Goal: Task Accomplishment & Management: Manage account settings

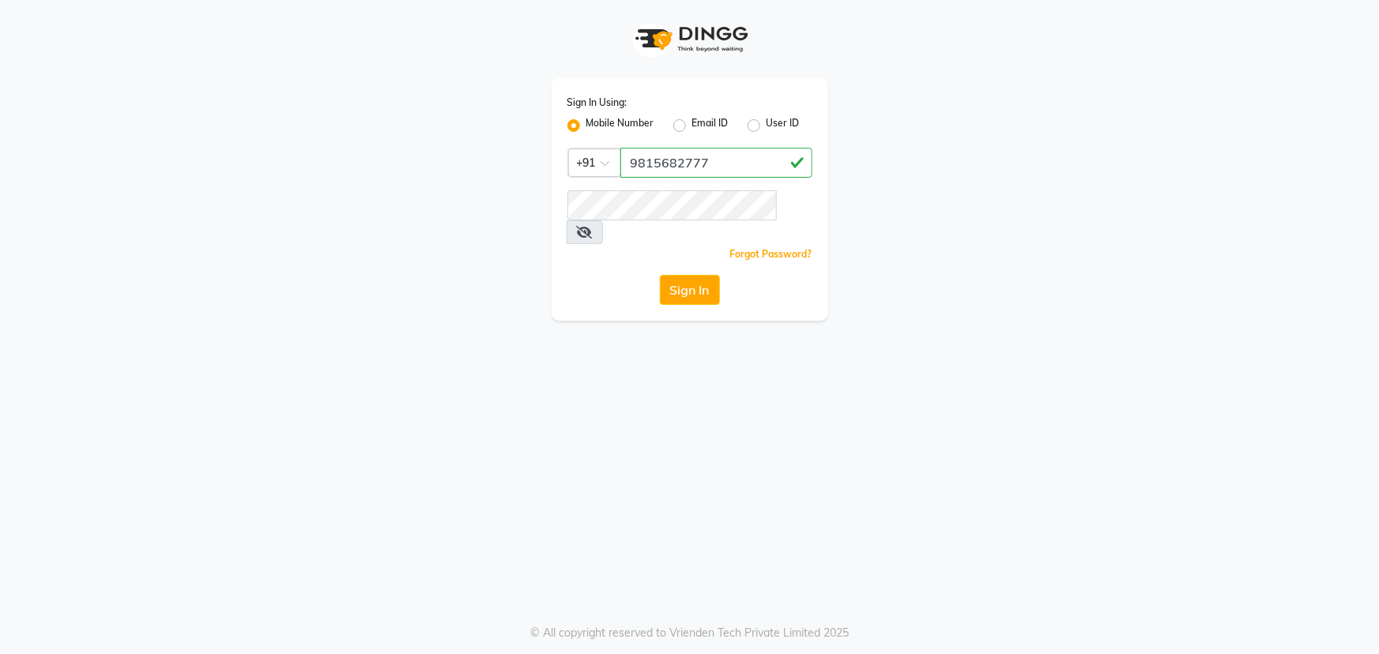
type input "9815682777"
click at [684, 275] on button "Sign In" at bounding box center [690, 290] width 60 height 30
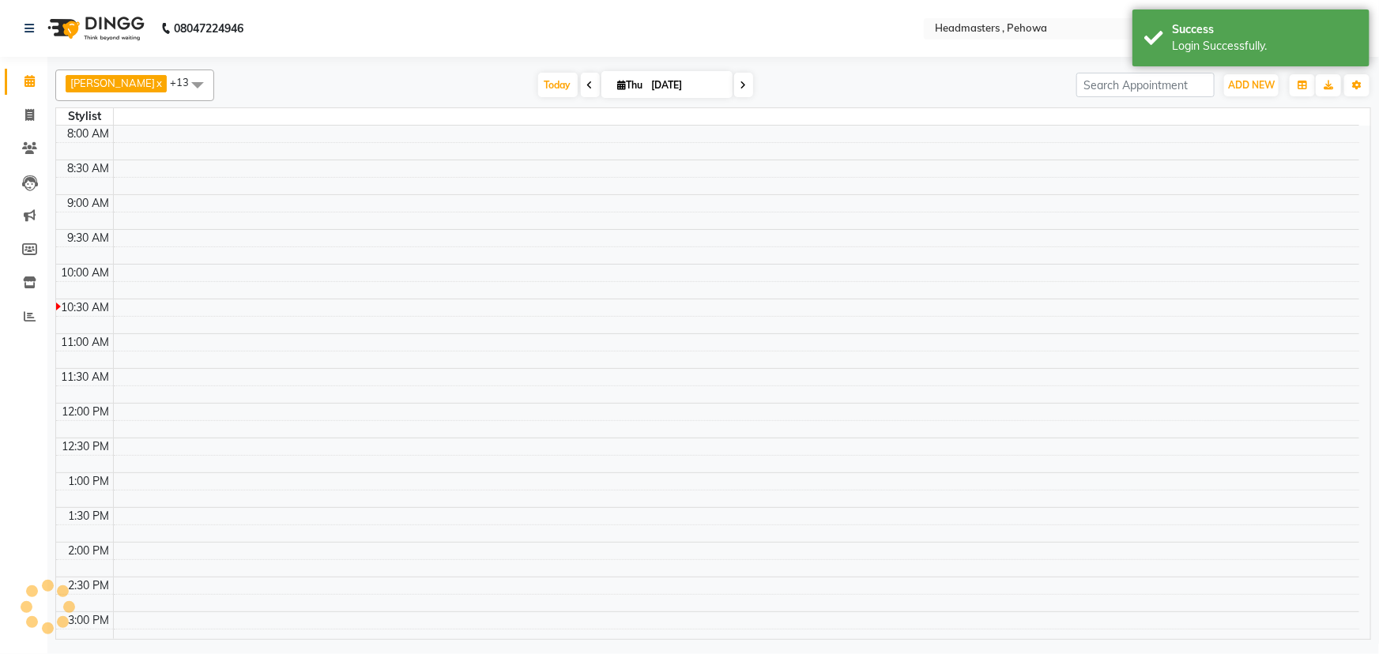
select select "en"
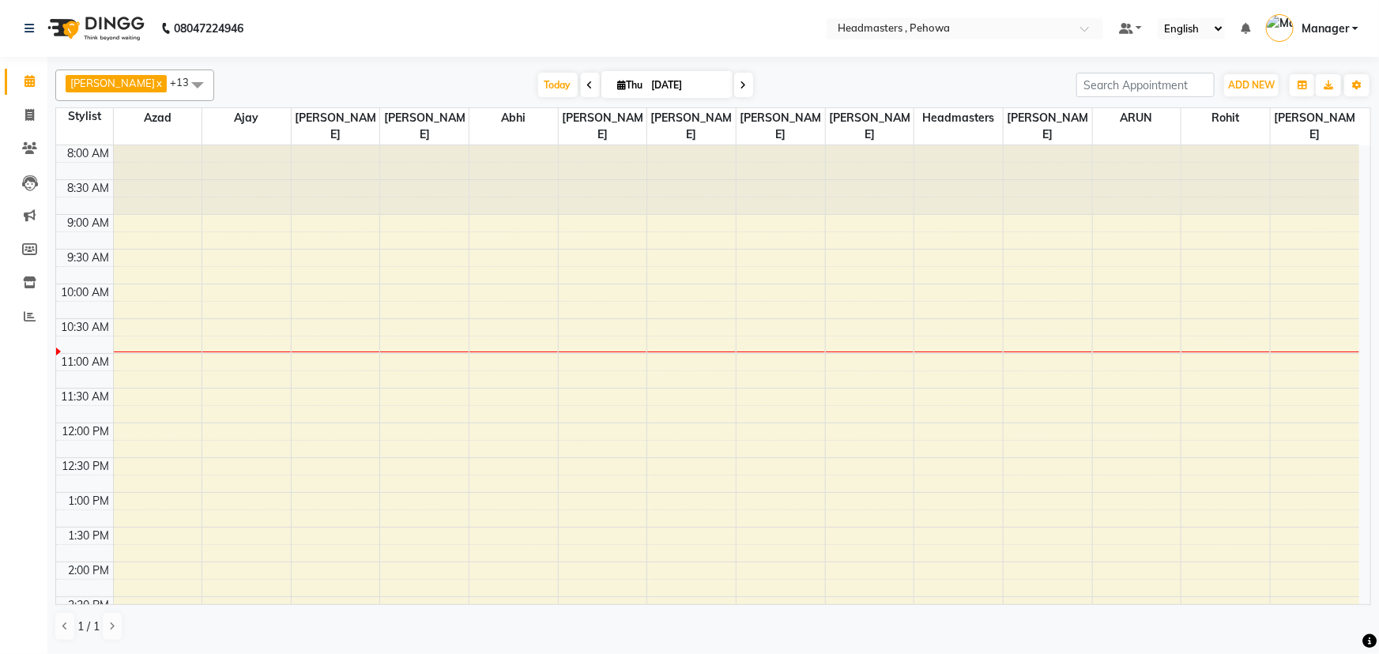
click at [929, 597] on div "8:00 AM 8:30 AM 9:00 AM 9:30 AM 10:00 AM 10:30 AM 11:00 AM 11:30 AM 12:00 PM 12…" at bounding box center [707, 631] width 1303 height 973
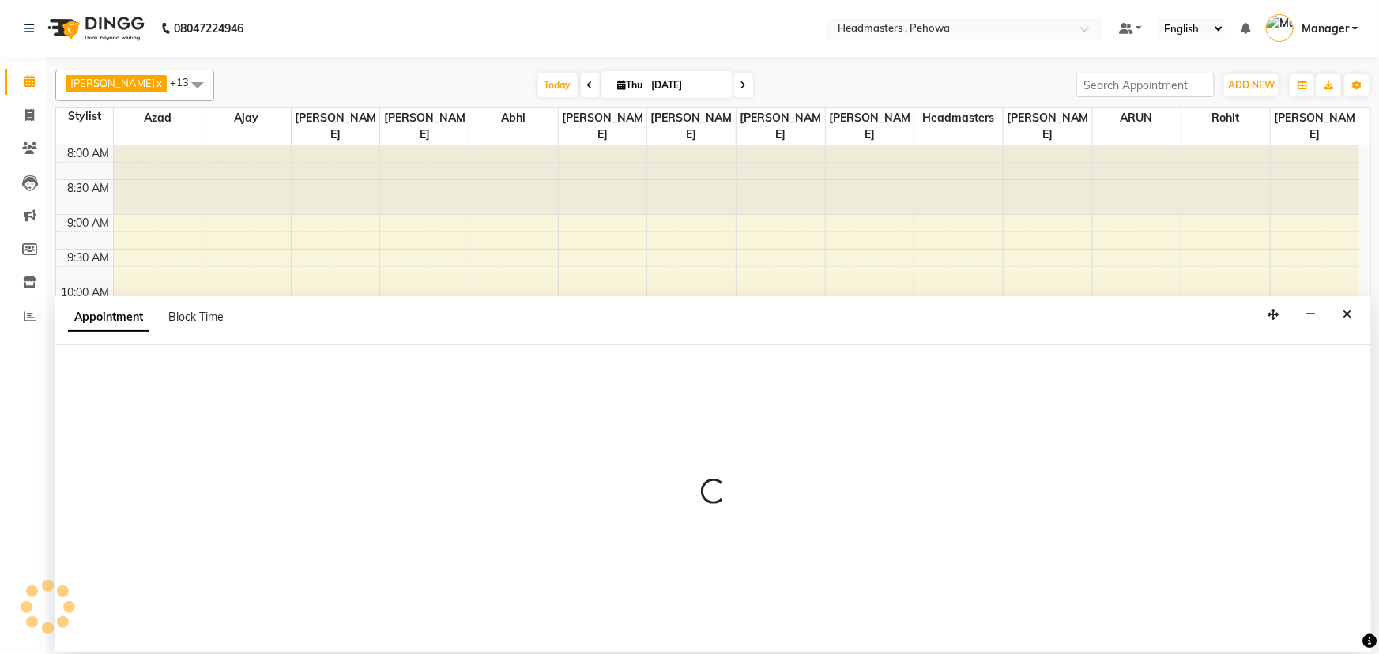
select select "885"
select select "tentative"
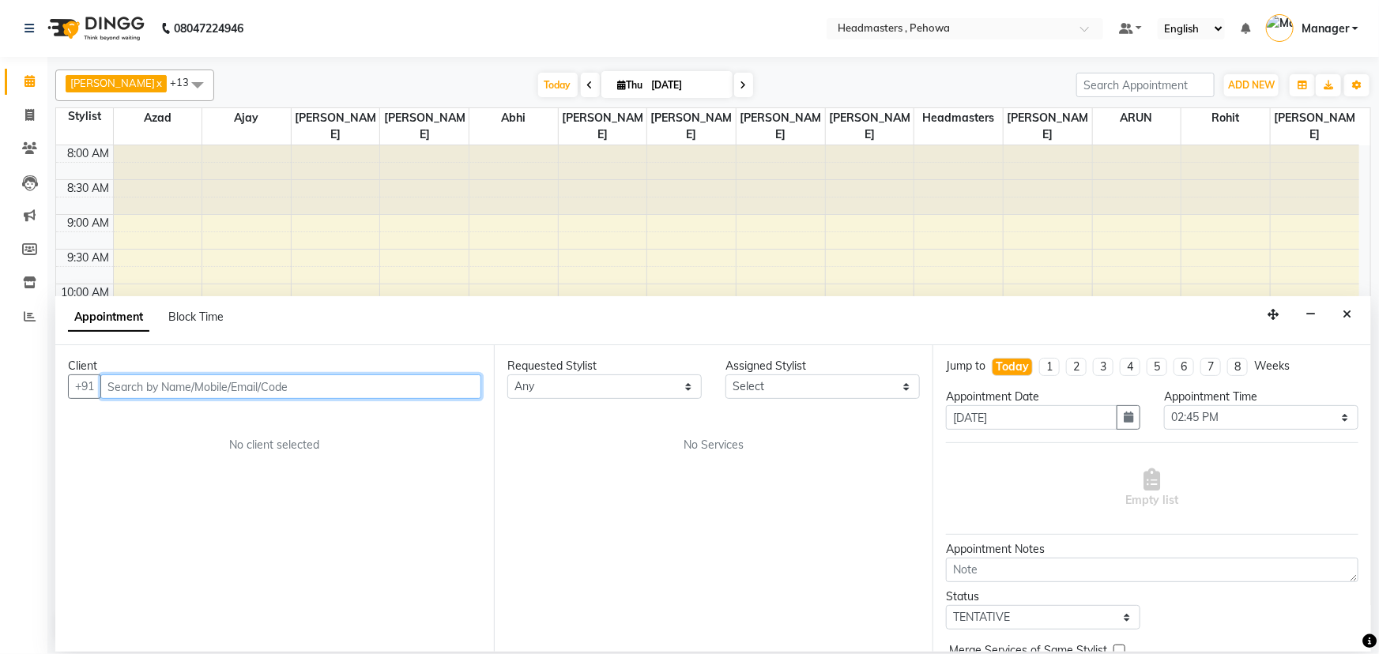
click at [300, 385] on input "text" at bounding box center [290, 387] width 381 height 24
click at [1350, 323] on button "Close" at bounding box center [1346, 315] width 23 height 24
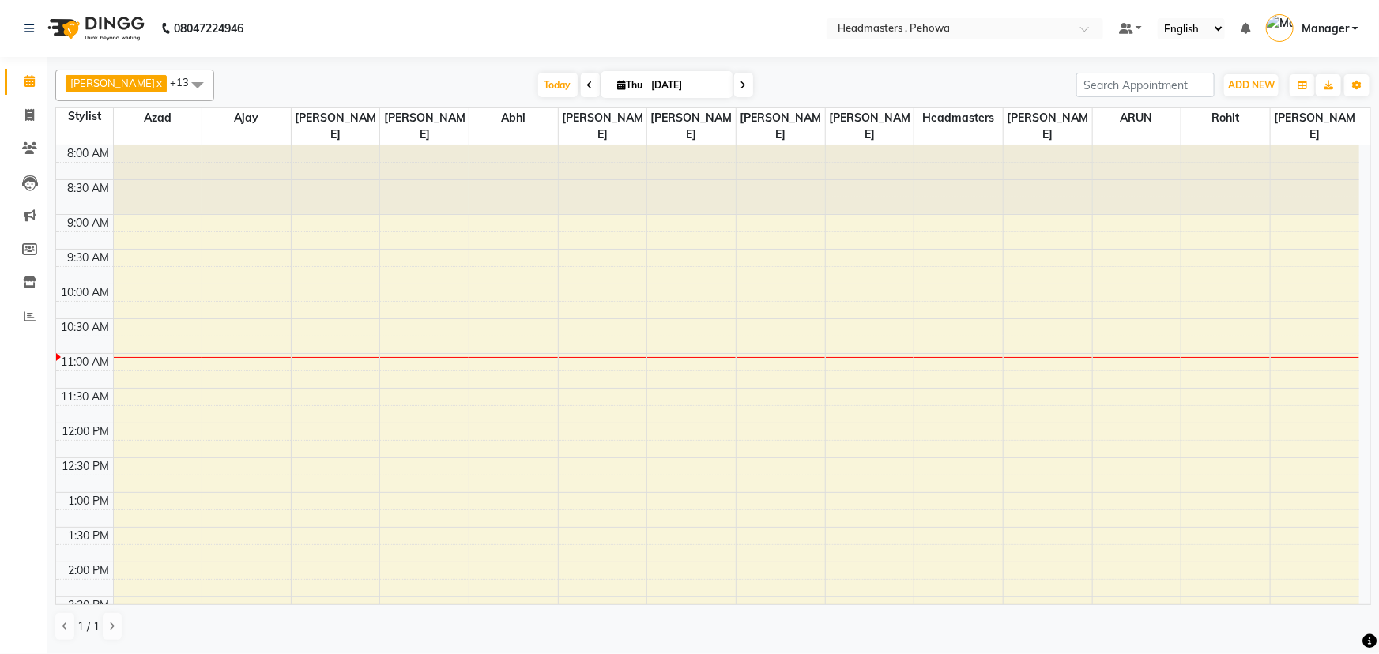
click at [582, 78] on span at bounding box center [590, 85] width 19 height 24
type input "[DATE]"
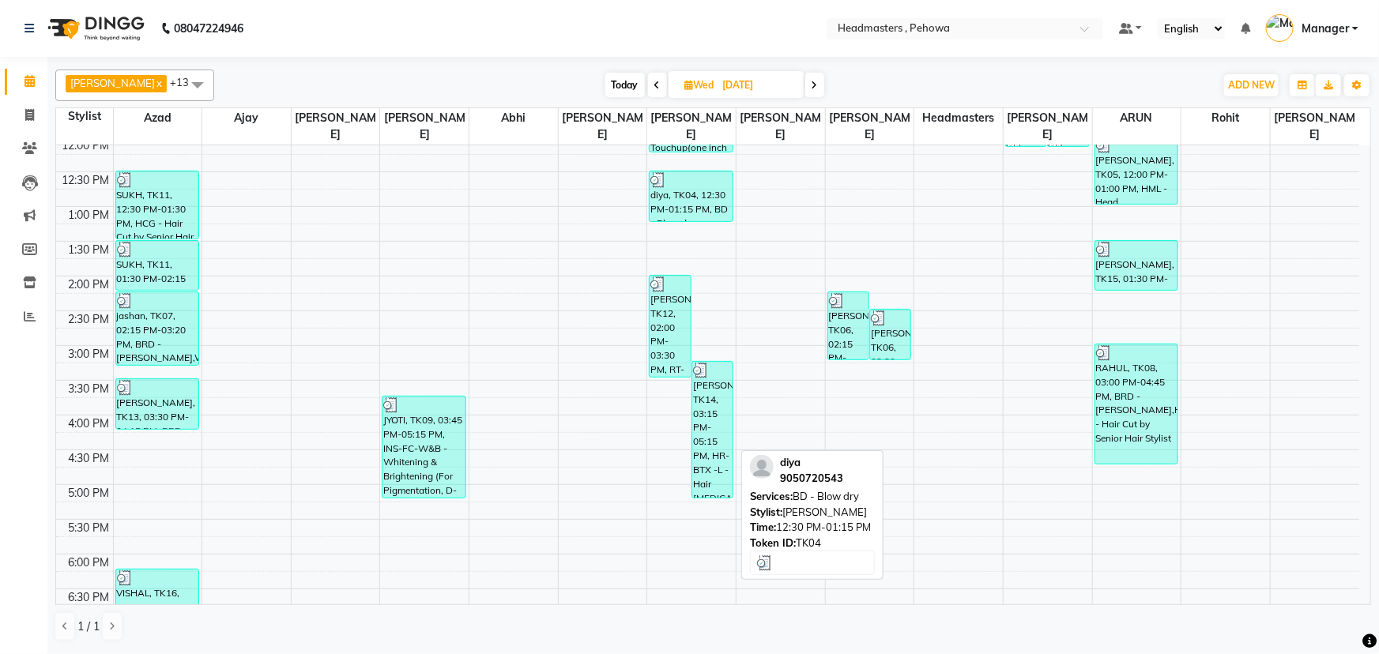
scroll to position [287, 0]
click at [704, 430] on div "[PERSON_NAME], TK14, 03:15 PM-05:15 PM, HR-BTX -L - Hair [MEDICAL_DATA]" at bounding box center [712, 429] width 40 height 136
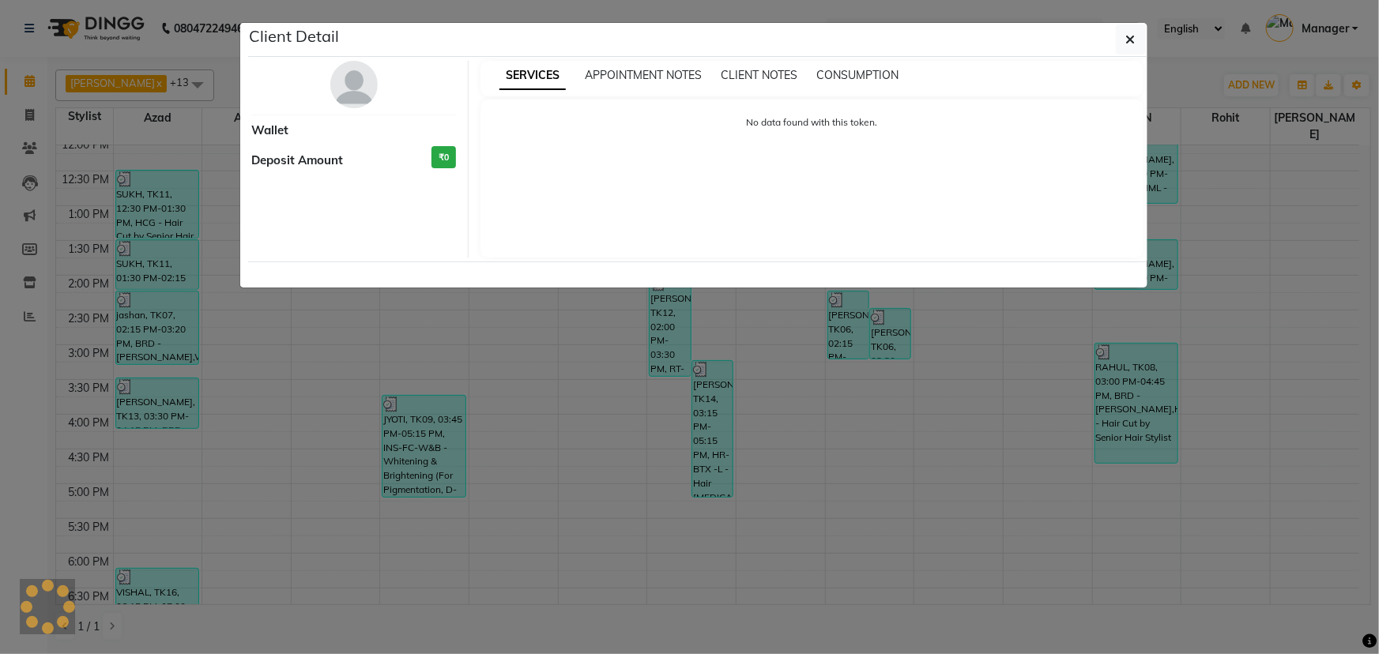
select select "3"
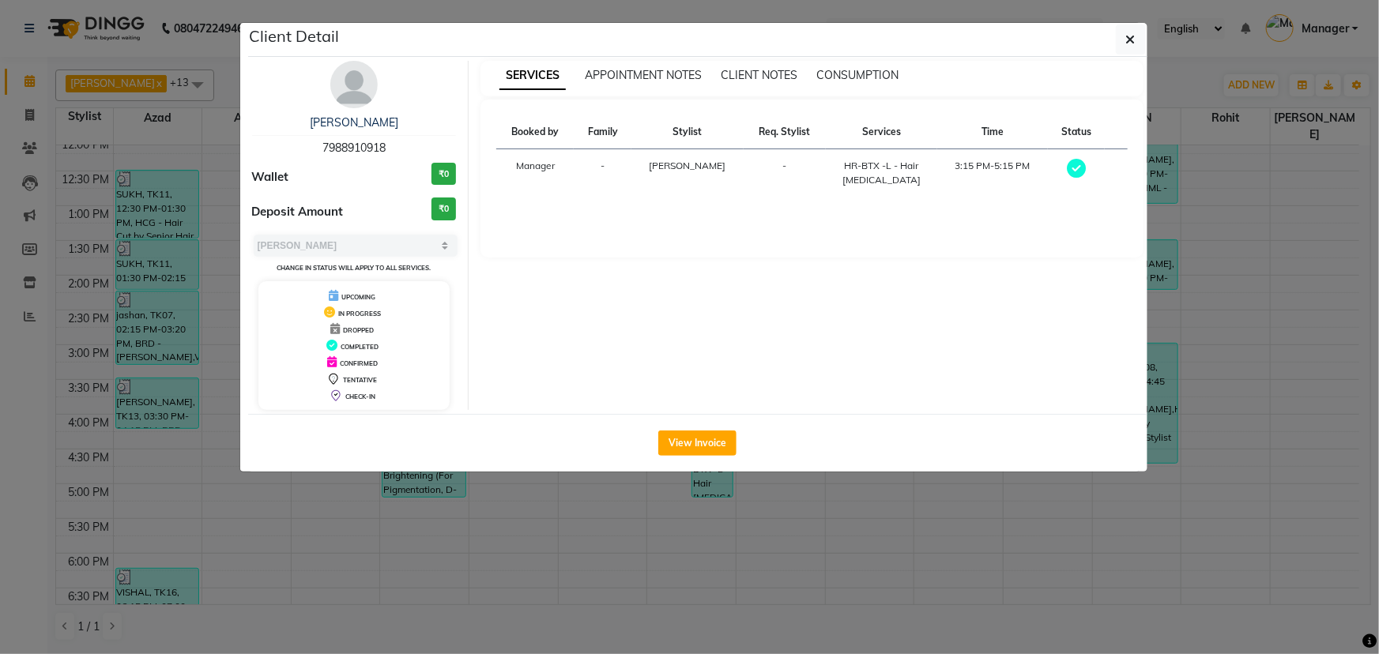
click at [382, 142] on span "7988910918" at bounding box center [353, 148] width 63 height 14
copy span "7988910918"
click at [1142, 47] on button "button" at bounding box center [1131, 39] width 30 height 30
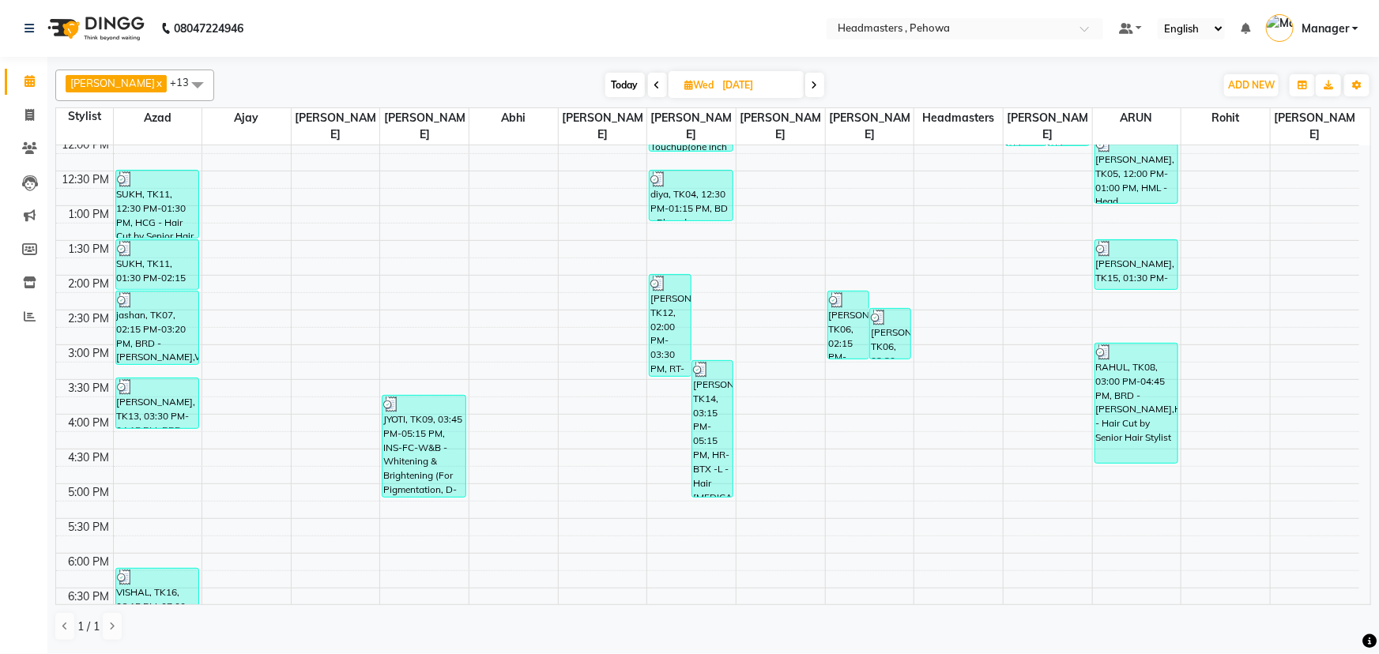
click at [812, 84] on icon at bounding box center [815, 85] width 6 height 9
type input "[DATE]"
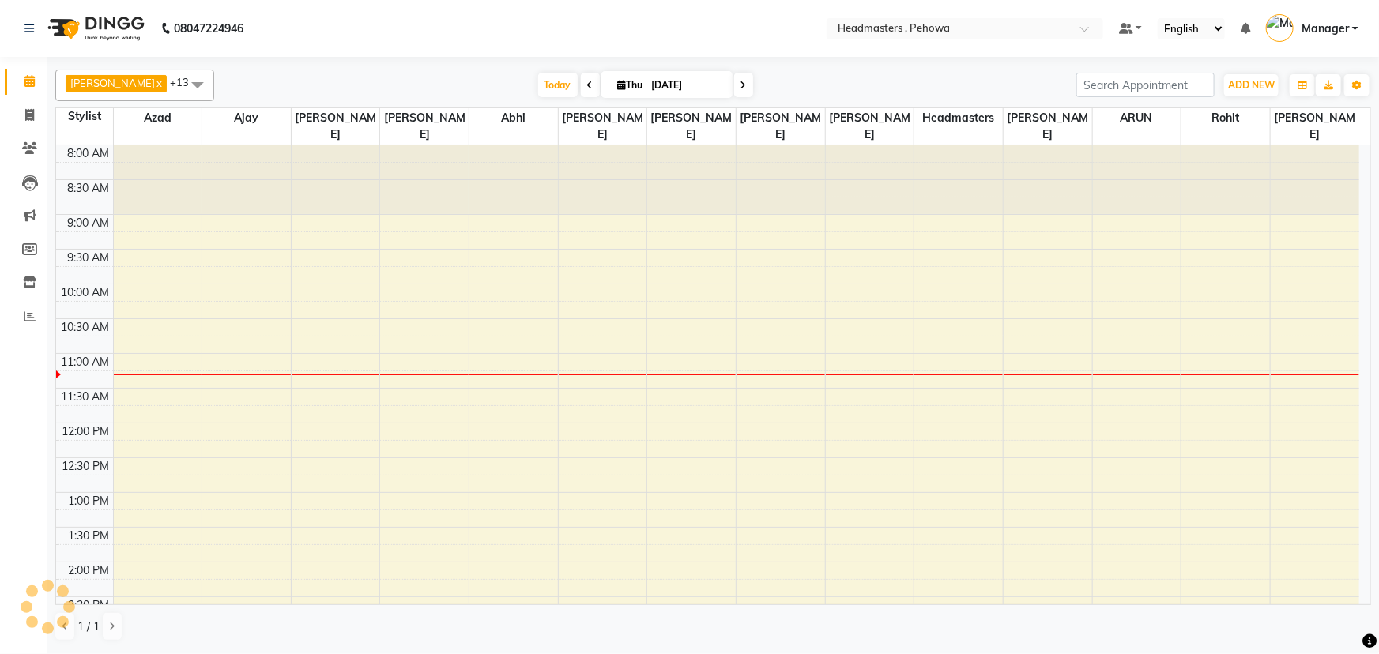
scroll to position [208, 0]
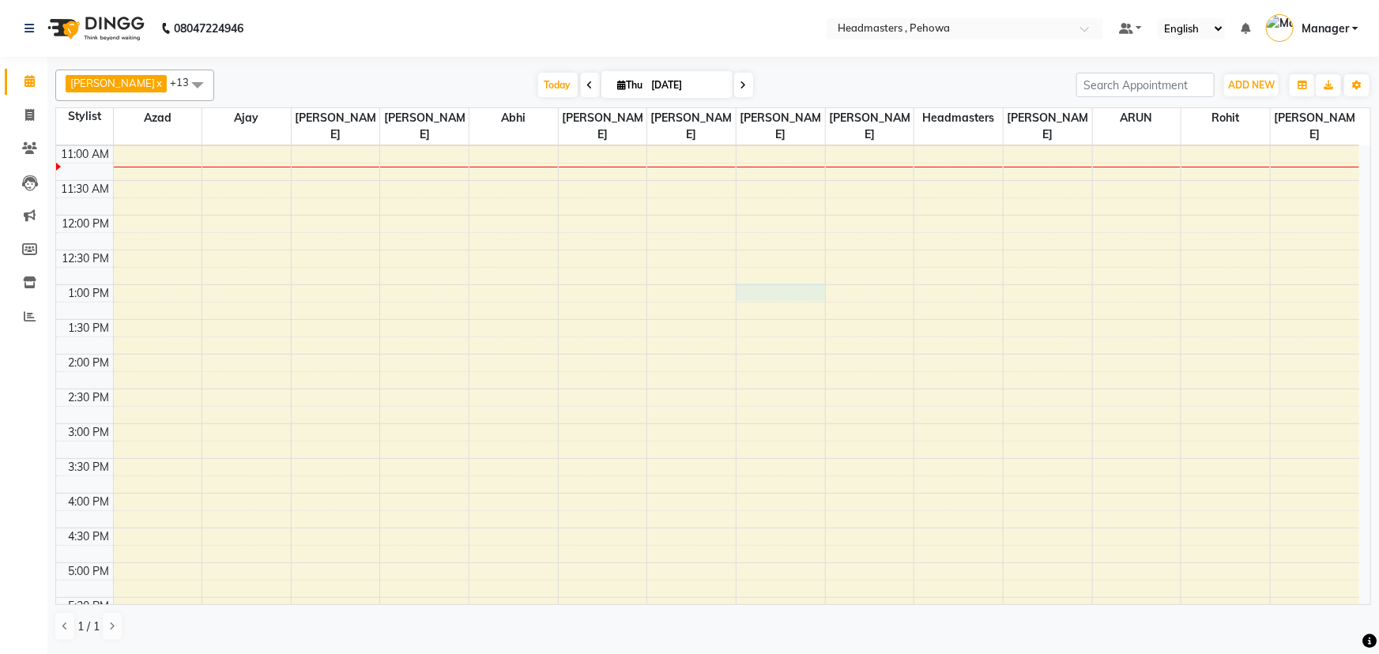
click at [797, 277] on div "8:00 AM 8:30 AM 9:00 AM 9:30 AM 10:00 AM 10:30 AM 11:00 AM 11:30 AM 12:00 PM 12…" at bounding box center [707, 424] width 1303 height 973
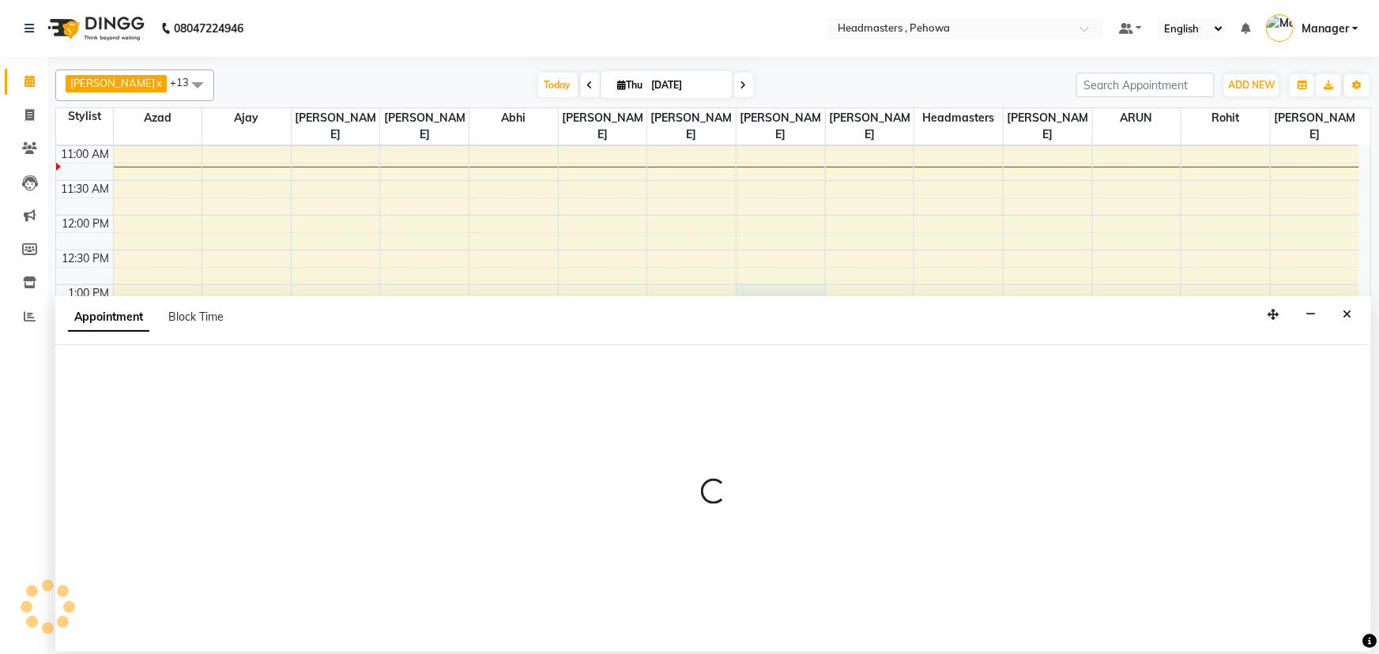
select select "70724"
select select "780"
select select "tentative"
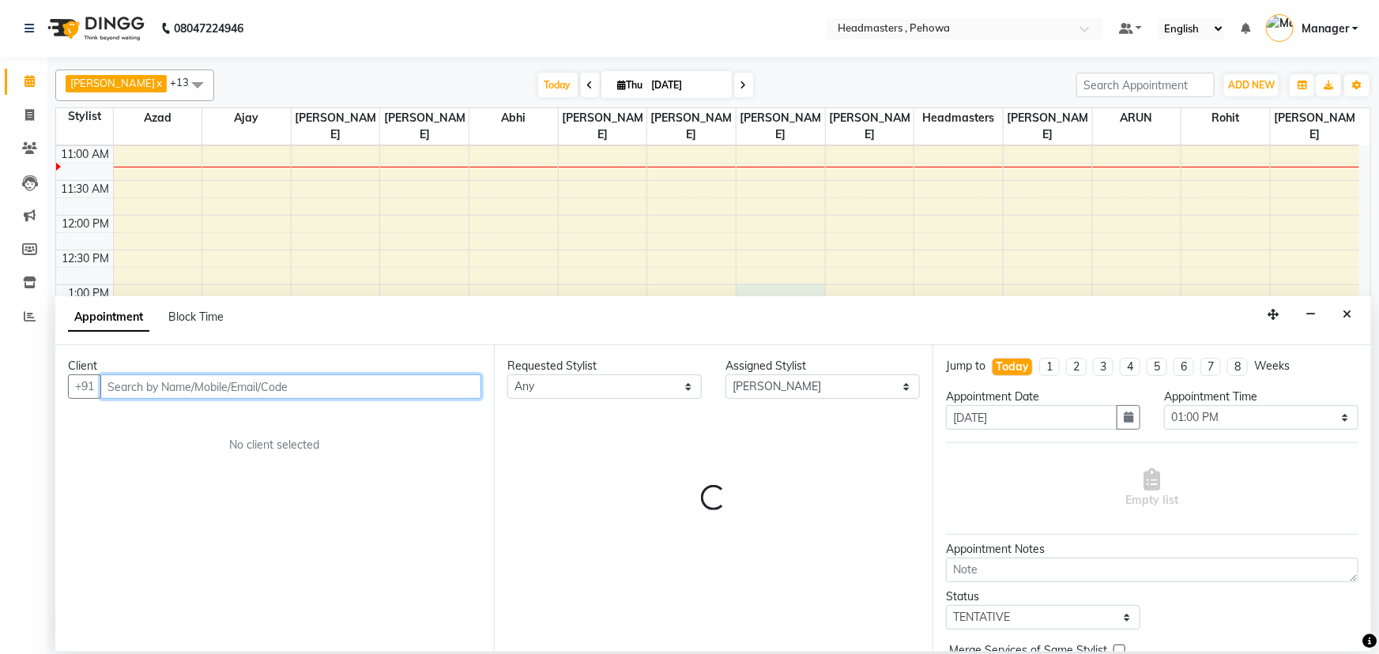
paste input "7988910918"
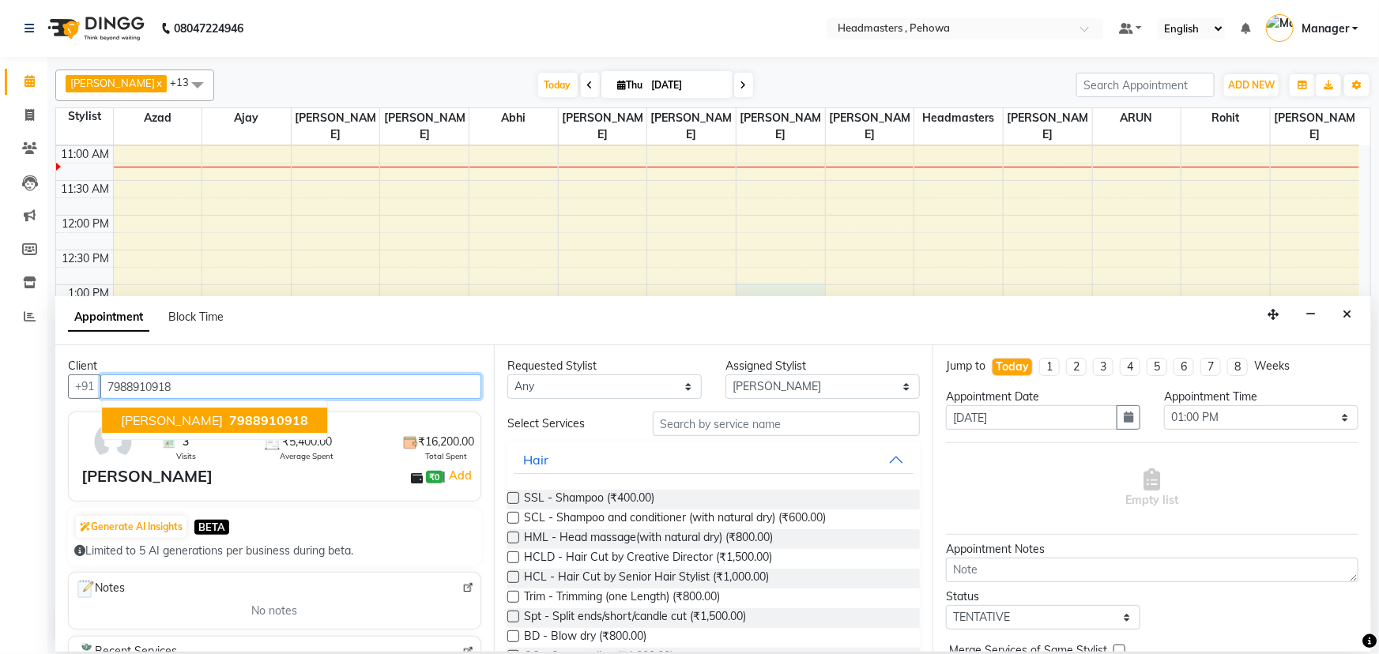
type input "7988910918"
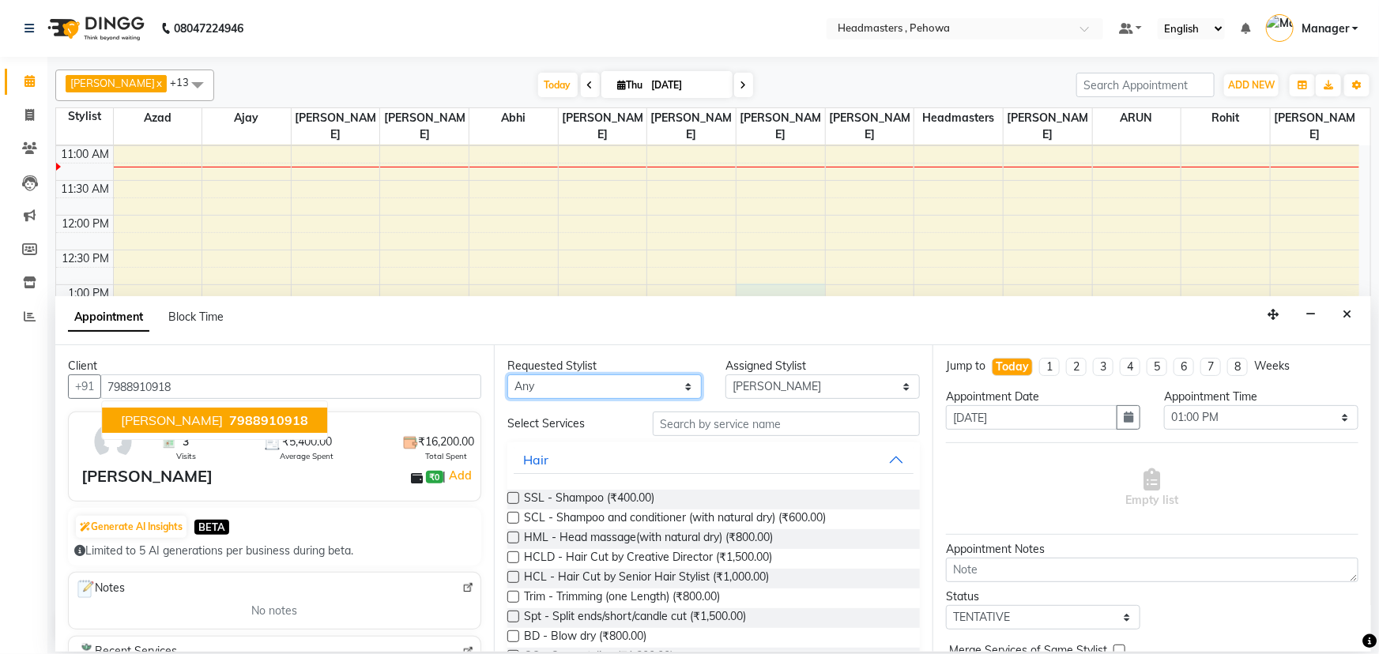
click at [581, 382] on select "Any Abhi [PERSON_NAME] [PERSON_NAME] [PERSON_NAME] [PERSON_NAME] Headmasters [P…" at bounding box center [604, 387] width 194 height 24
select select "69396"
click at [507, 375] on select "Any Abhi [PERSON_NAME] [PERSON_NAME] [PERSON_NAME] [PERSON_NAME] Headmasters [P…" at bounding box center [604, 387] width 194 height 24
select select "69396"
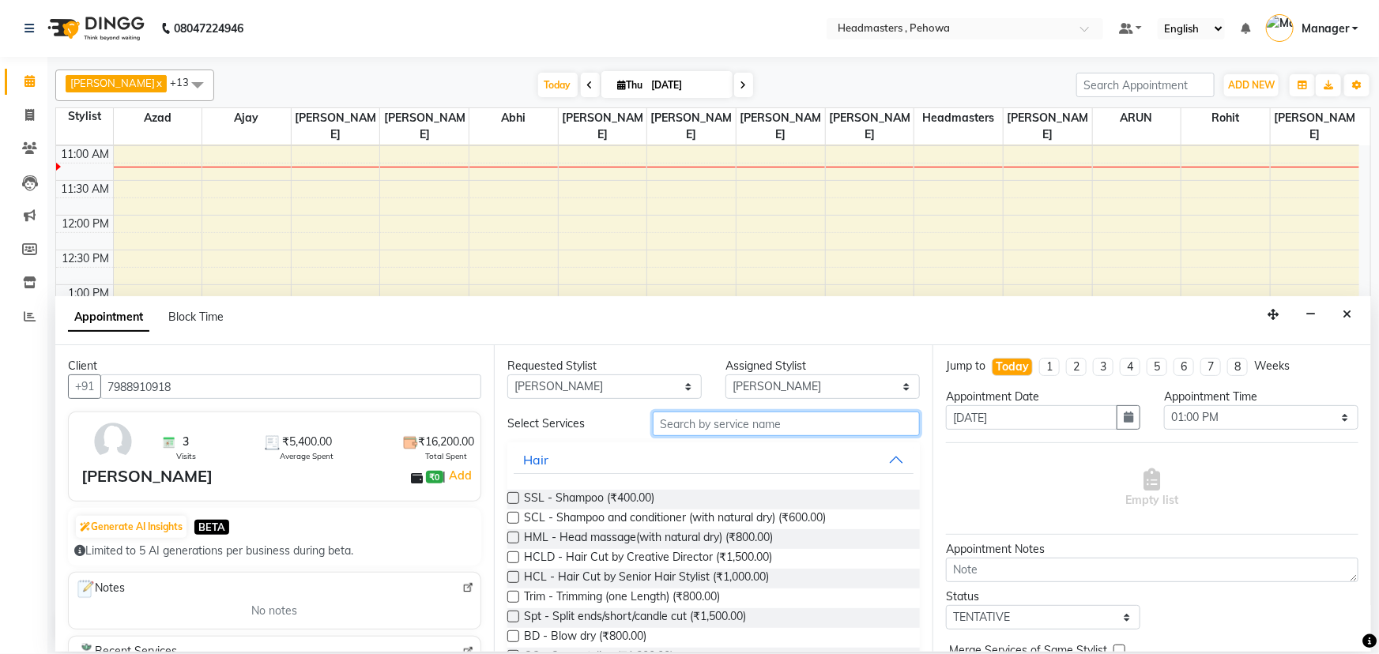
click at [741, 419] on input "text" at bounding box center [786, 424] width 267 height 24
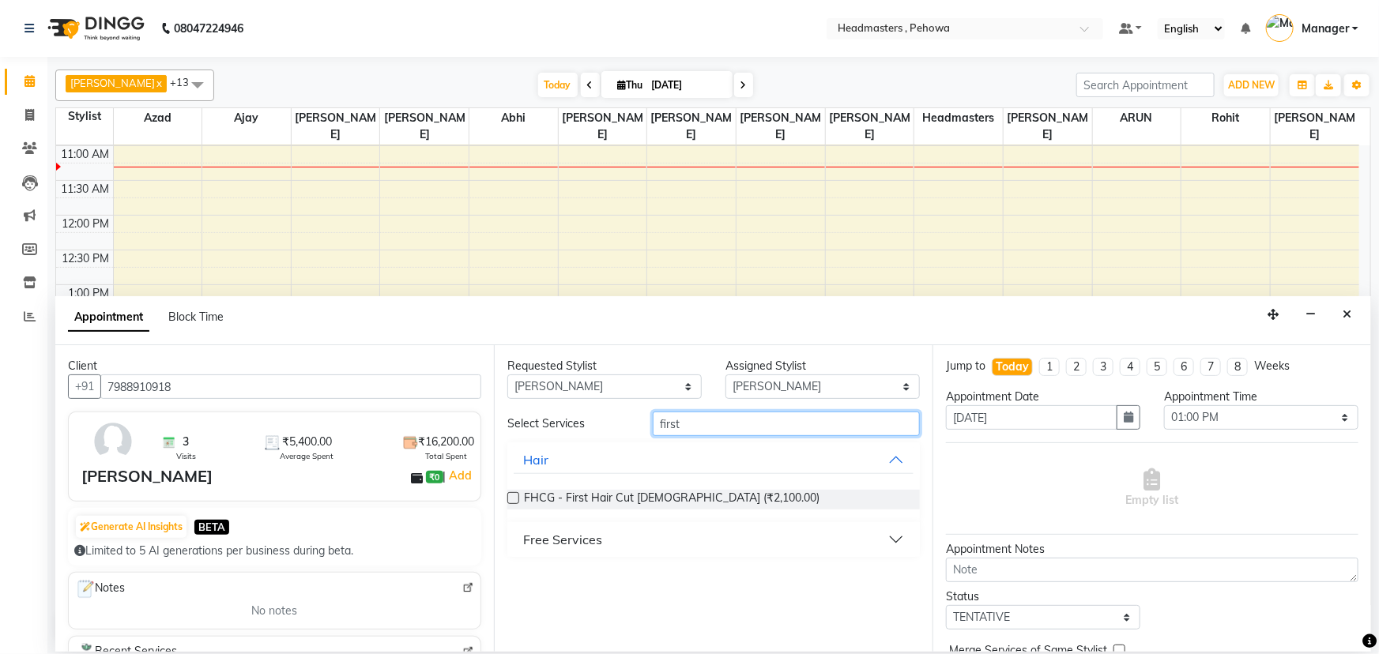
type input "first"
click at [590, 537] on div "Free Services" at bounding box center [562, 539] width 79 height 19
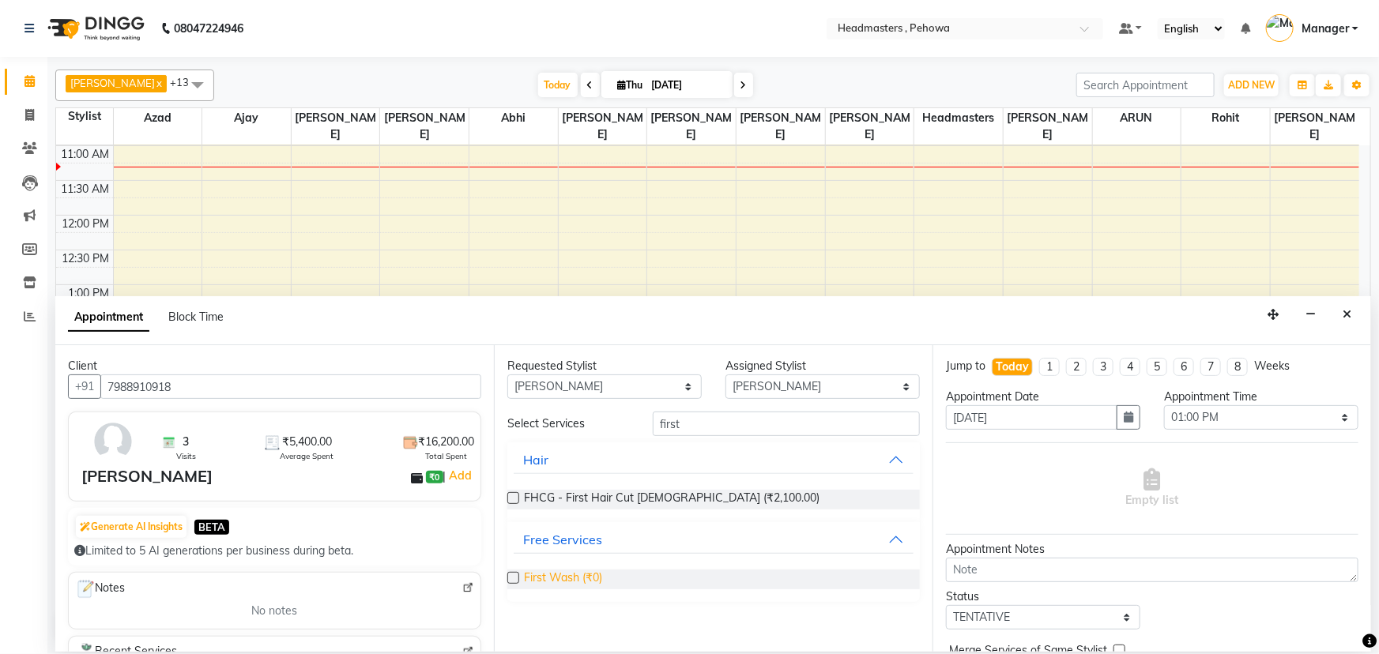
click at [601, 584] on span "First Wash (₹0)" at bounding box center [563, 580] width 78 height 20
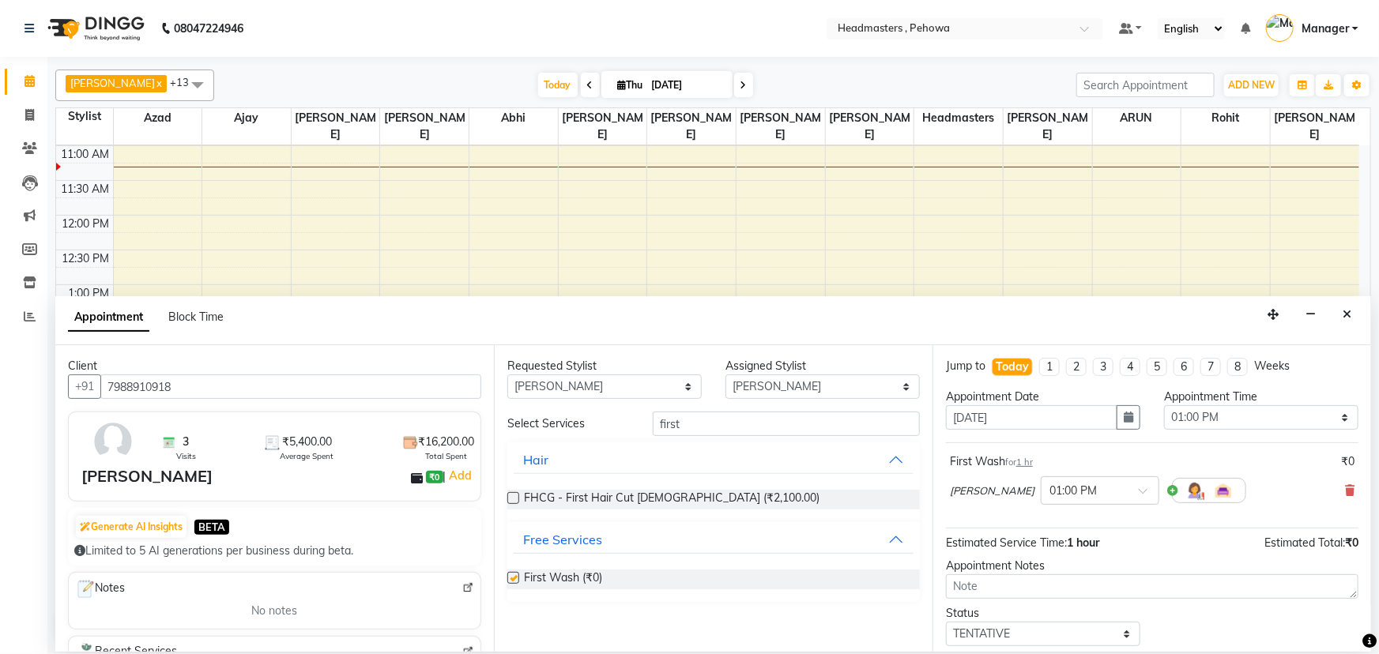
checkbox input "false"
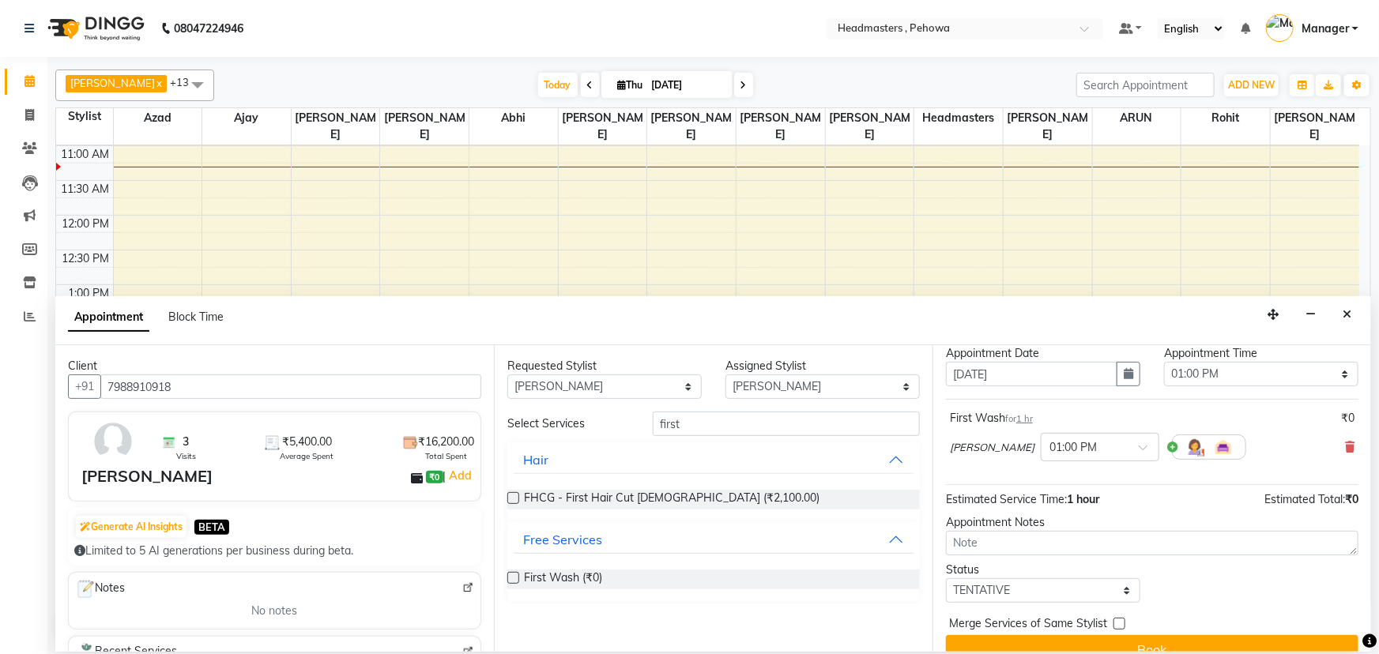
scroll to position [67, 0]
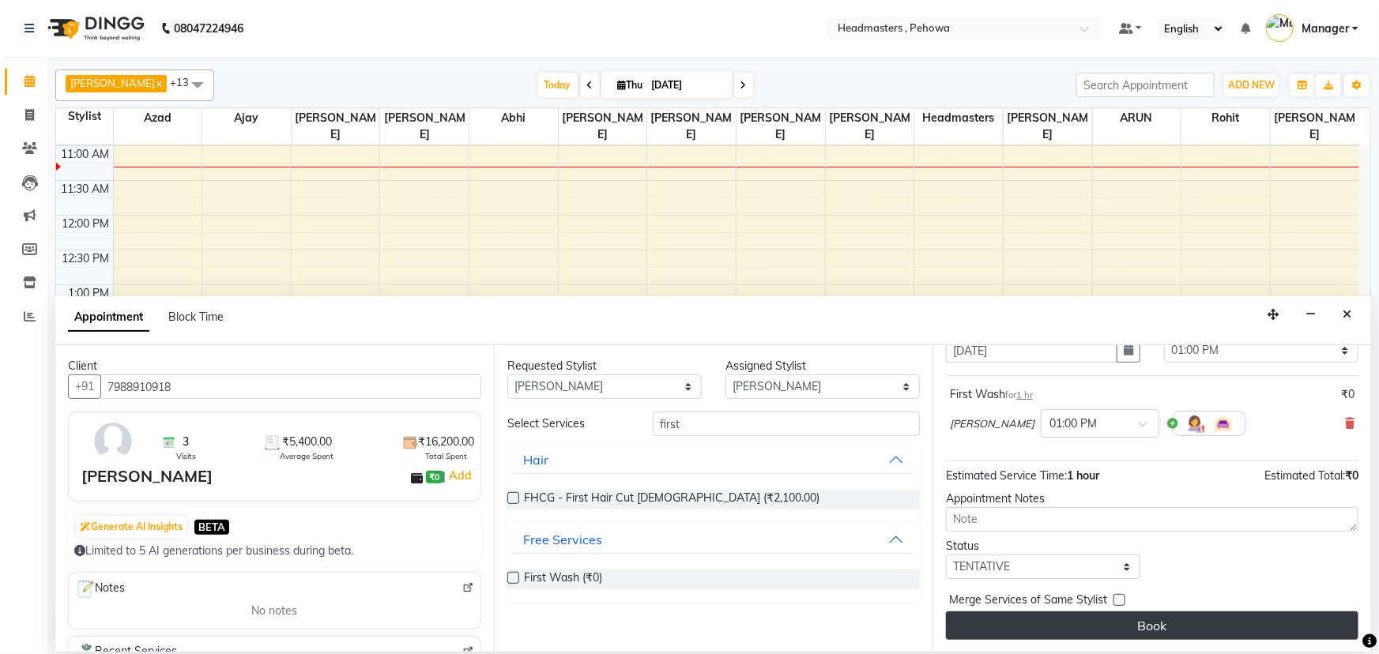
click at [1180, 631] on button "Book" at bounding box center [1152, 626] width 412 height 28
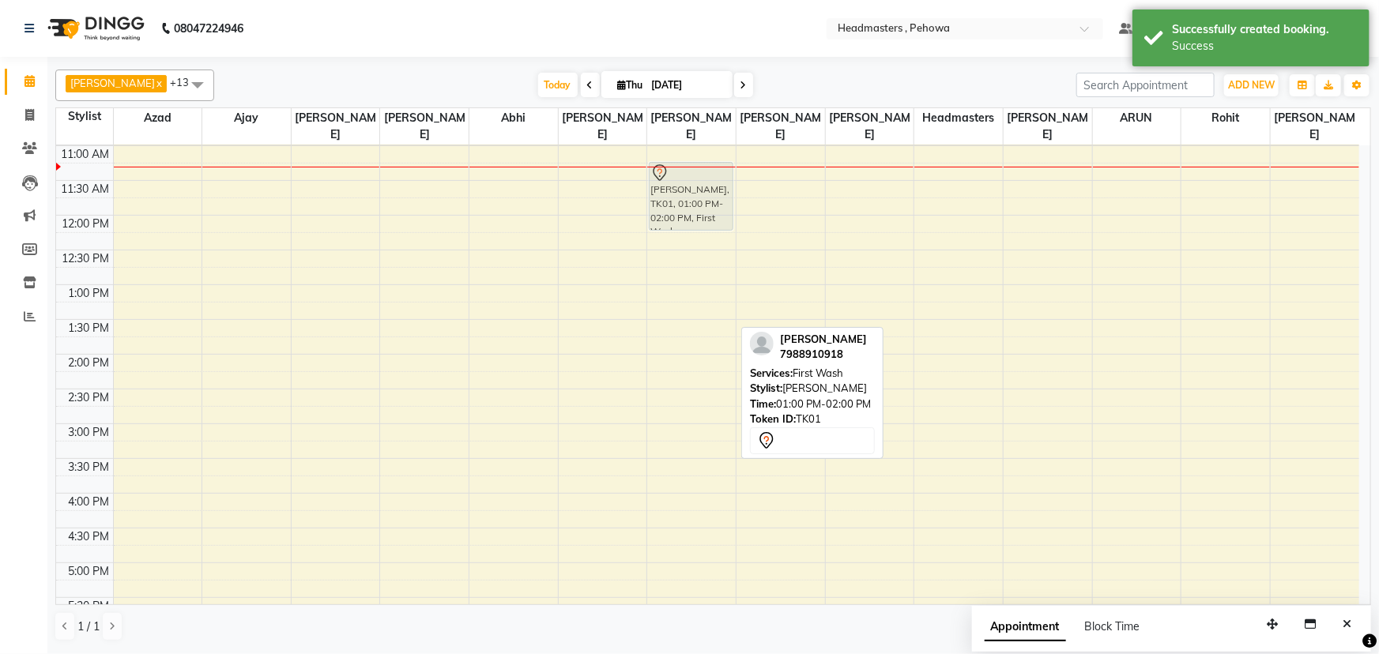
drag, startPoint x: 687, startPoint y: 301, endPoint x: 696, endPoint y: 172, distance: 129.2
click at [696, 172] on div "[PERSON_NAME], TK01, 01:00 PM-02:00 PM, First Wash [PERSON_NAME], TK01, 01:00 P…" at bounding box center [691, 424] width 89 height 973
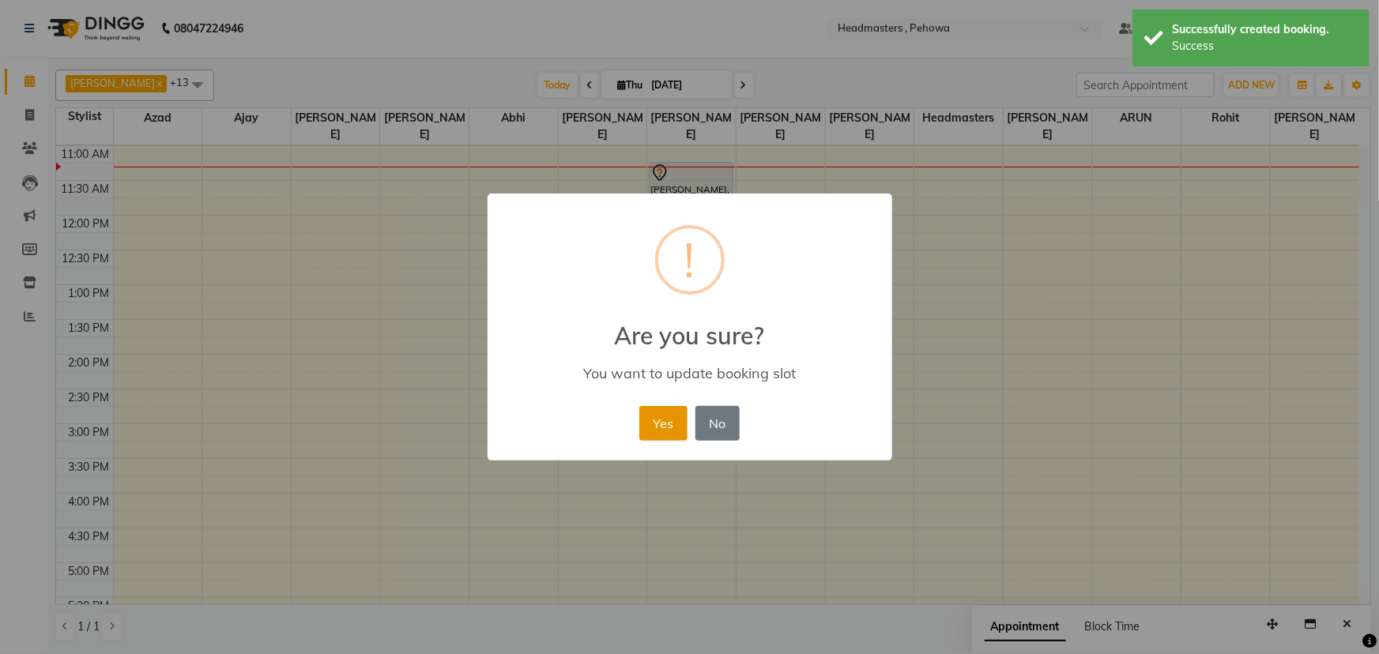
click at [671, 407] on button "Yes" at bounding box center [663, 423] width 48 height 35
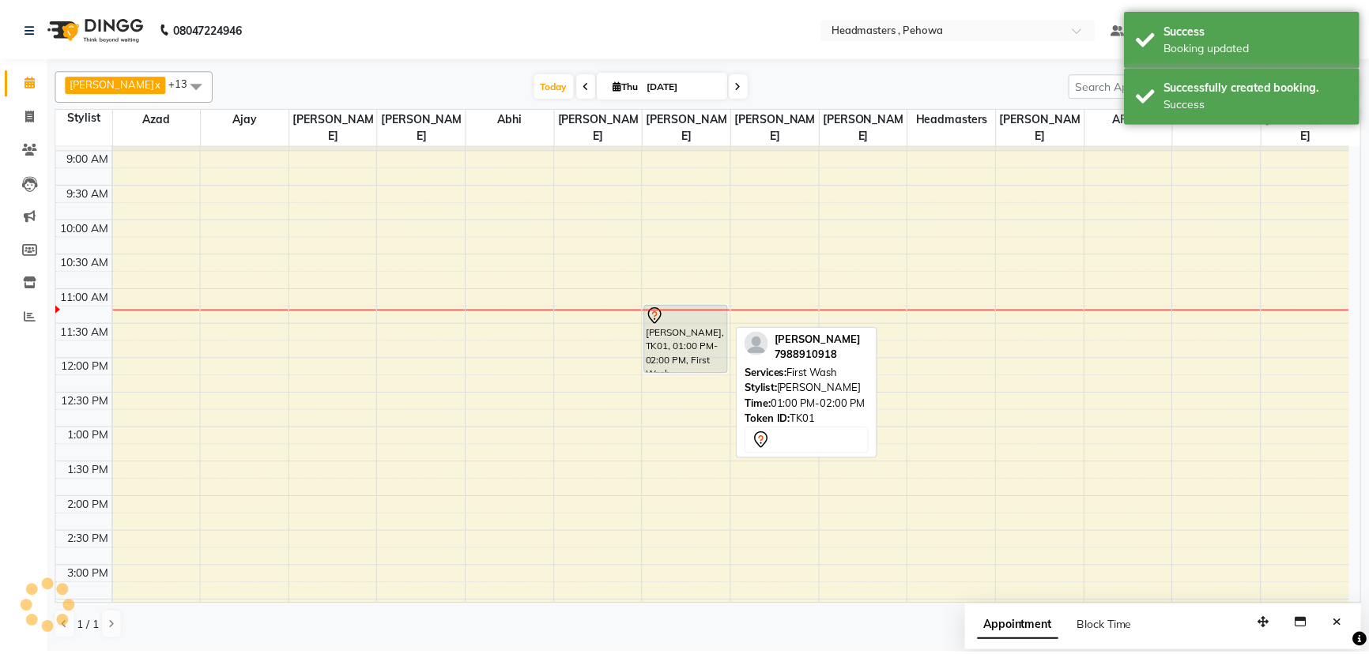
scroll to position [64, 0]
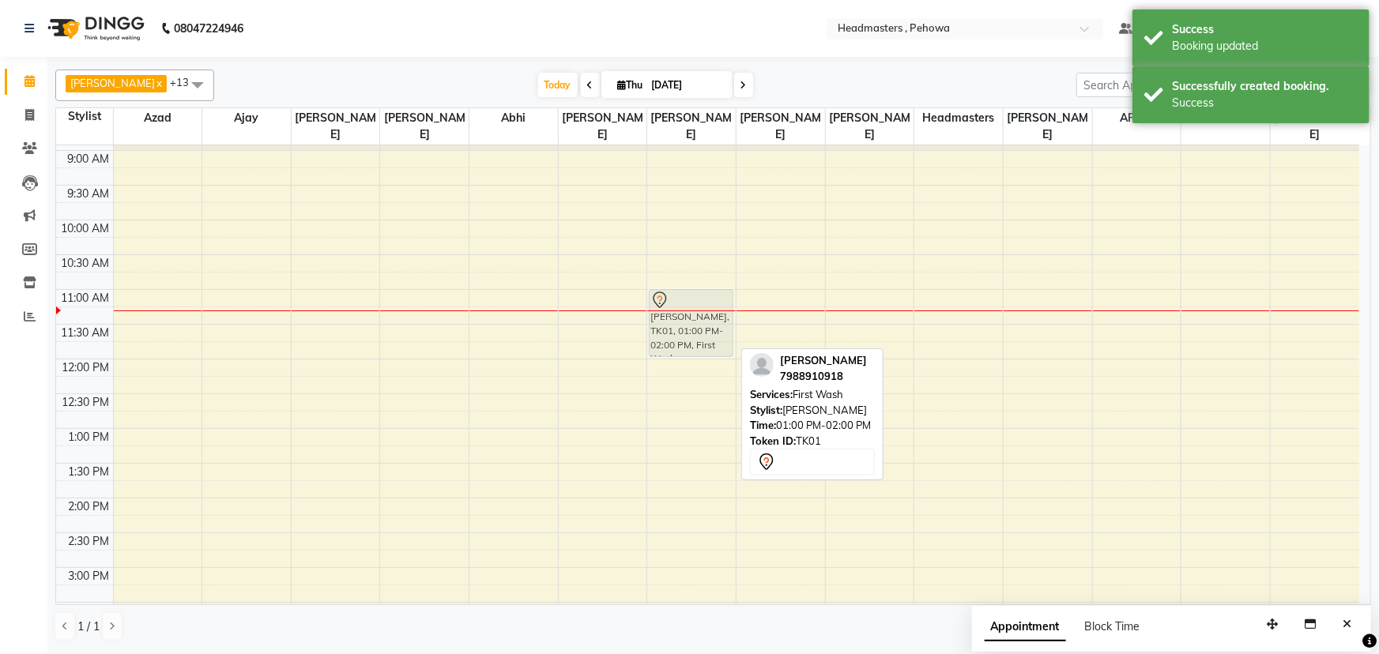
drag, startPoint x: 687, startPoint y: 328, endPoint x: 699, endPoint y: 308, distance: 23.0
click at [699, 308] on div "[PERSON_NAME], TK01, 01:00 PM-02:00 PM, First Wash [PERSON_NAME], TK01, 01:00 P…" at bounding box center [691, 567] width 89 height 973
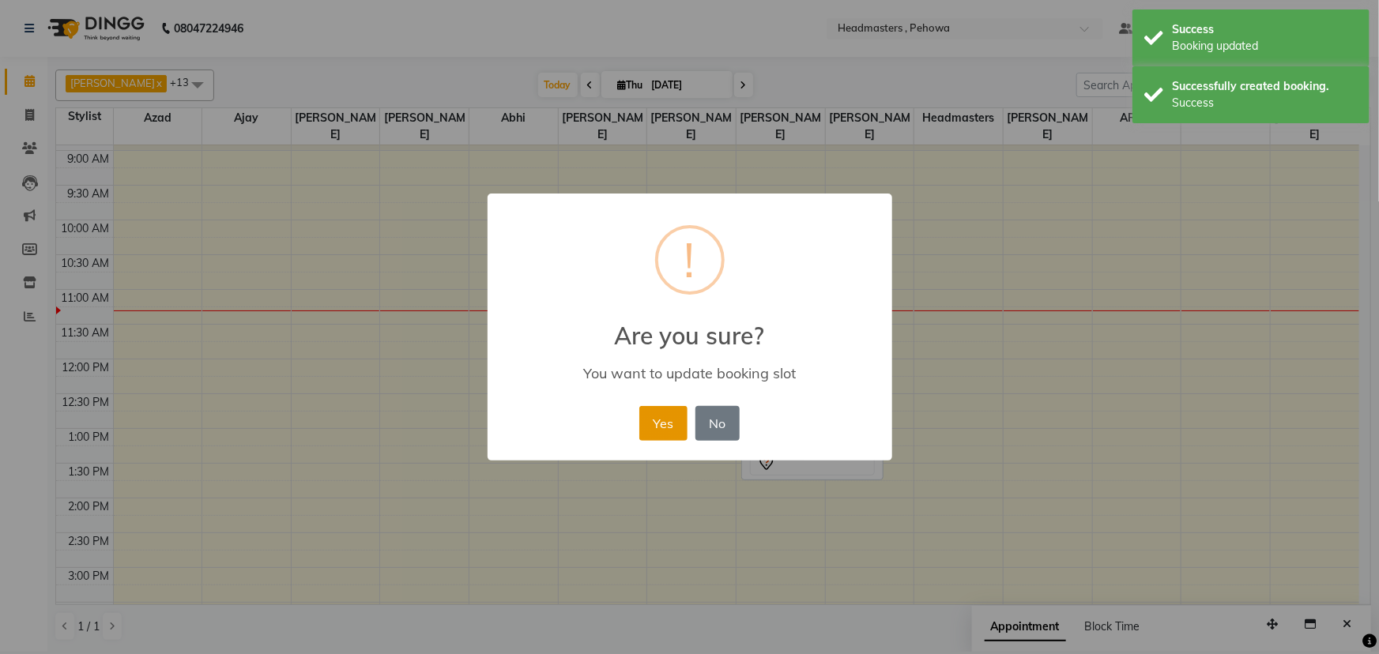
click at [658, 416] on button "Yes" at bounding box center [663, 423] width 48 height 35
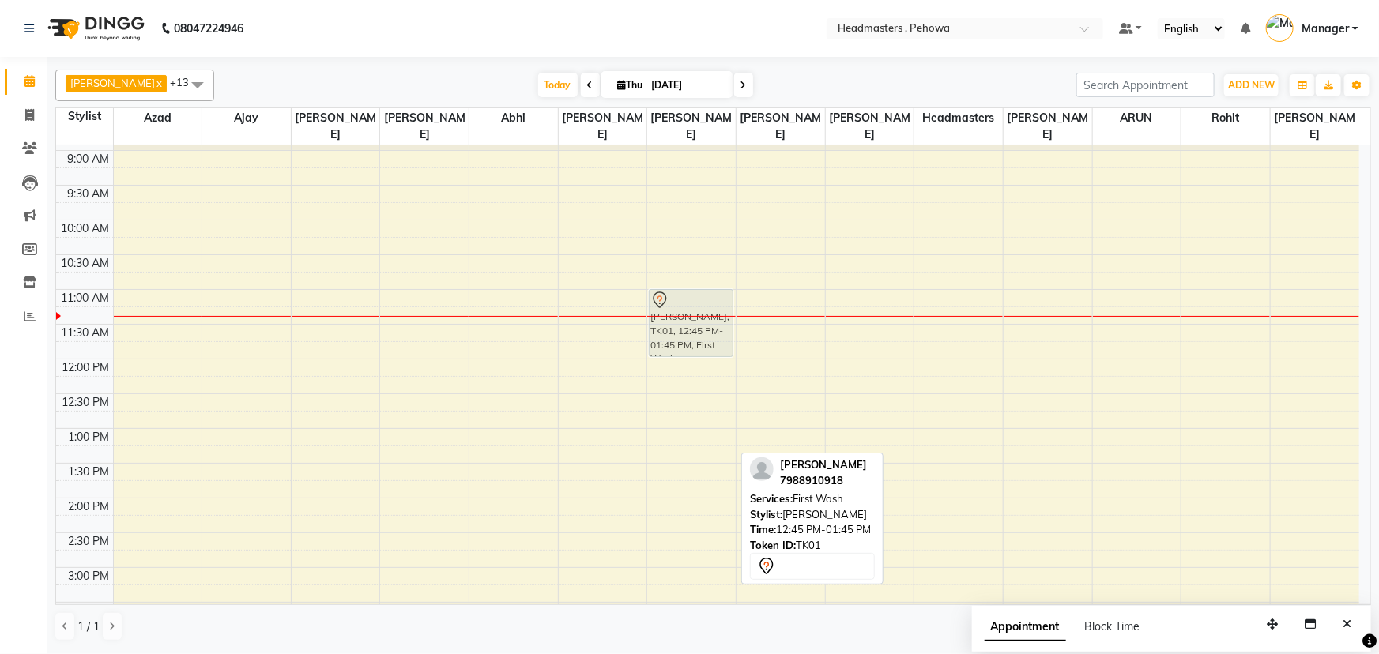
drag, startPoint x: 678, startPoint y: 435, endPoint x: 699, endPoint y: 319, distance: 118.0
click at [699, 319] on div "[PERSON_NAME], TK01, 12:45 PM-01:45 PM, First Wash [PERSON_NAME], TK01, 12:45 P…" at bounding box center [691, 567] width 89 height 973
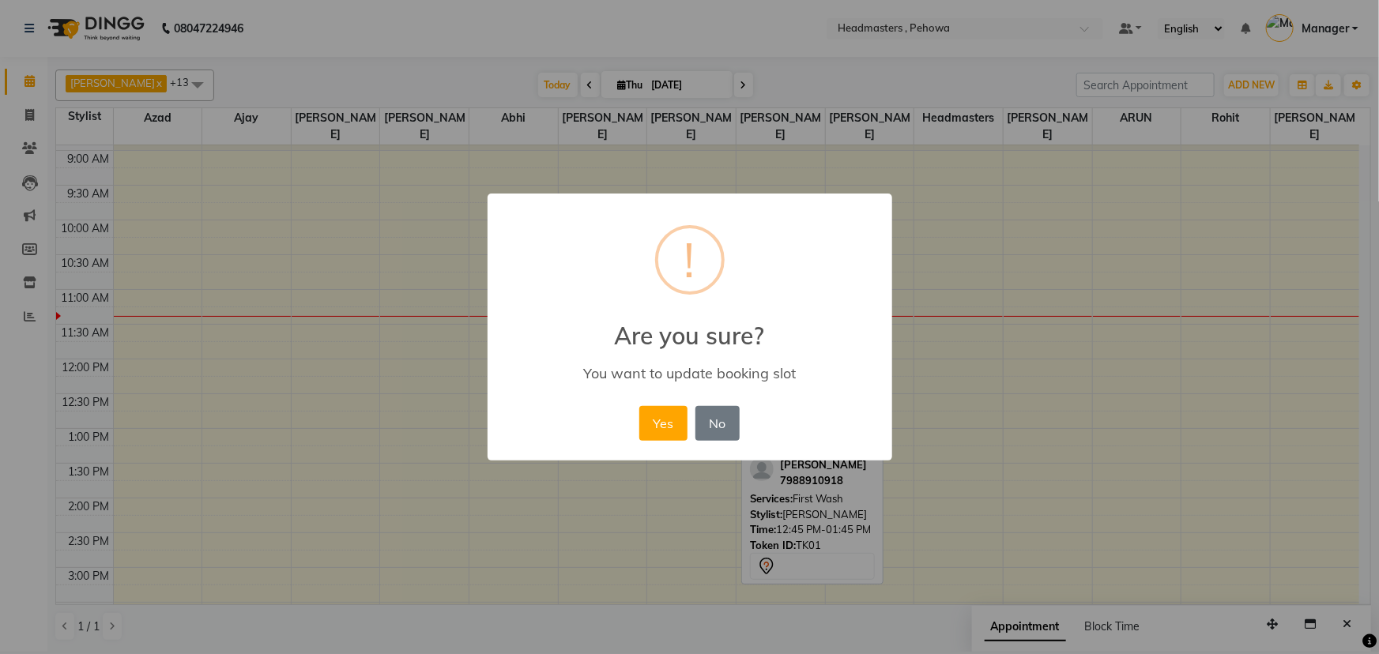
drag, startPoint x: 668, startPoint y: 430, endPoint x: 742, endPoint y: 423, distance: 74.6
click at [699, 430] on div "Yes No No" at bounding box center [689, 423] width 108 height 43
click at [669, 428] on button "Yes" at bounding box center [663, 423] width 48 height 35
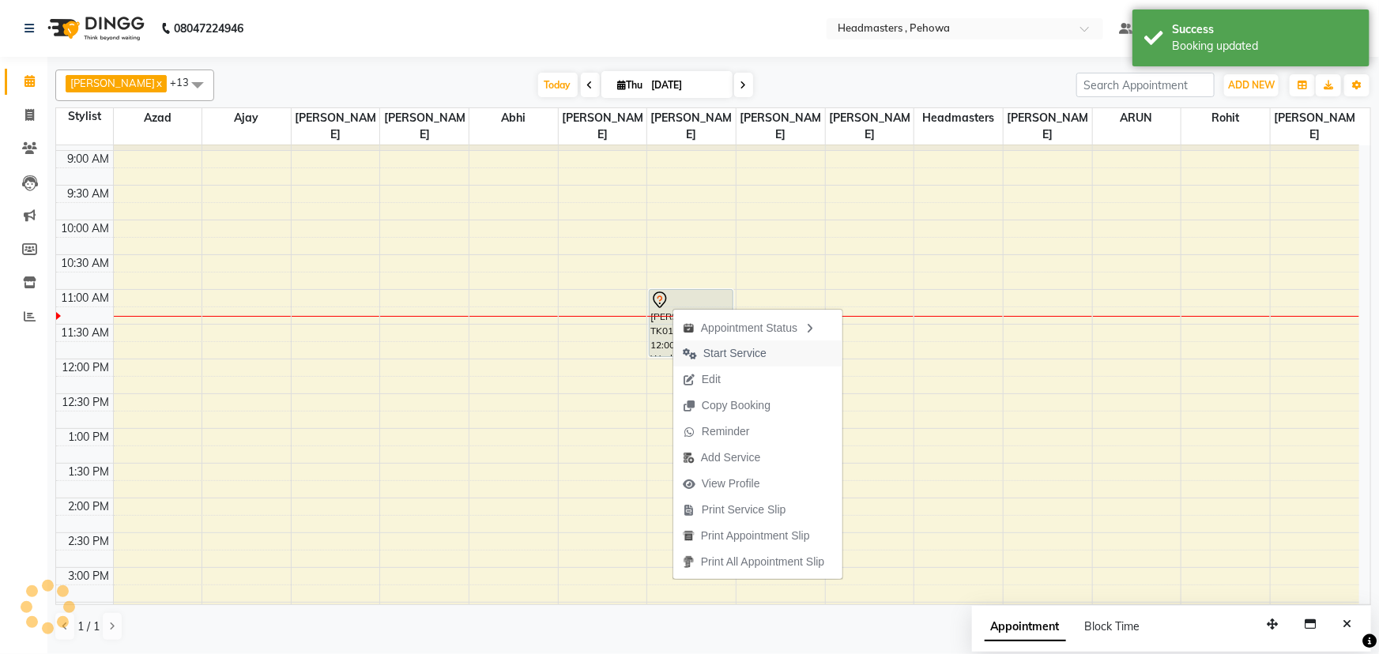
click at [738, 355] on span "Start Service" at bounding box center [734, 353] width 63 height 17
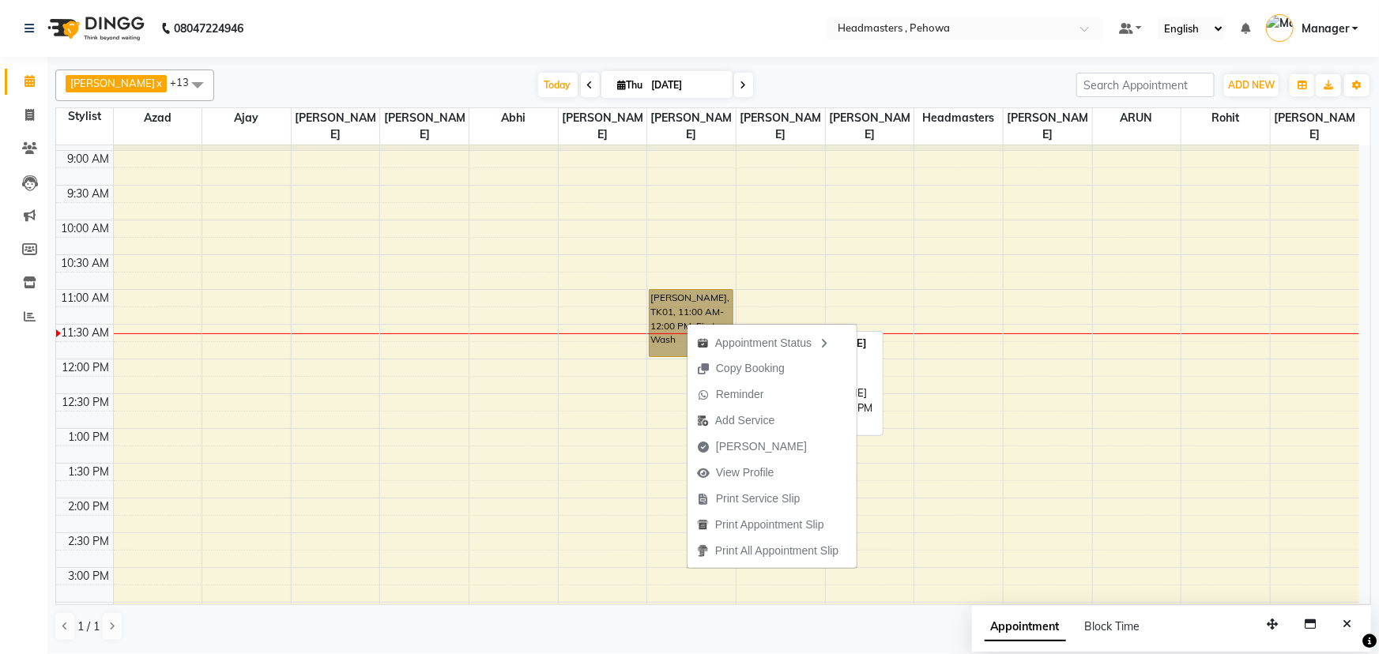
click at [707, 308] on link "[PERSON_NAME], TK01, 11:00 AM-12:00 PM, First Wash" at bounding box center [691, 323] width 85 height 68
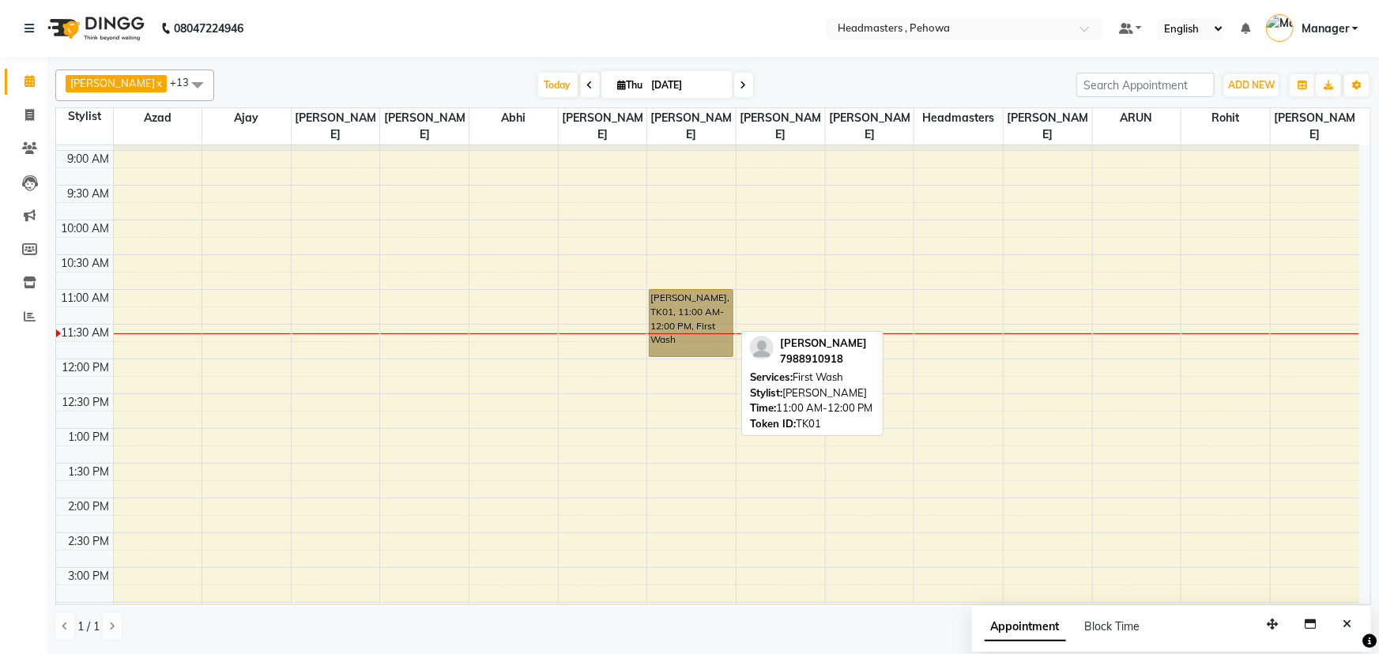
click at [710, 308] on link "[PERSON_NAME], TK01, 11:00 AM-12:00 PM, First Wash" at bounding box center [691, 323] width 85 height 68
select select "1"
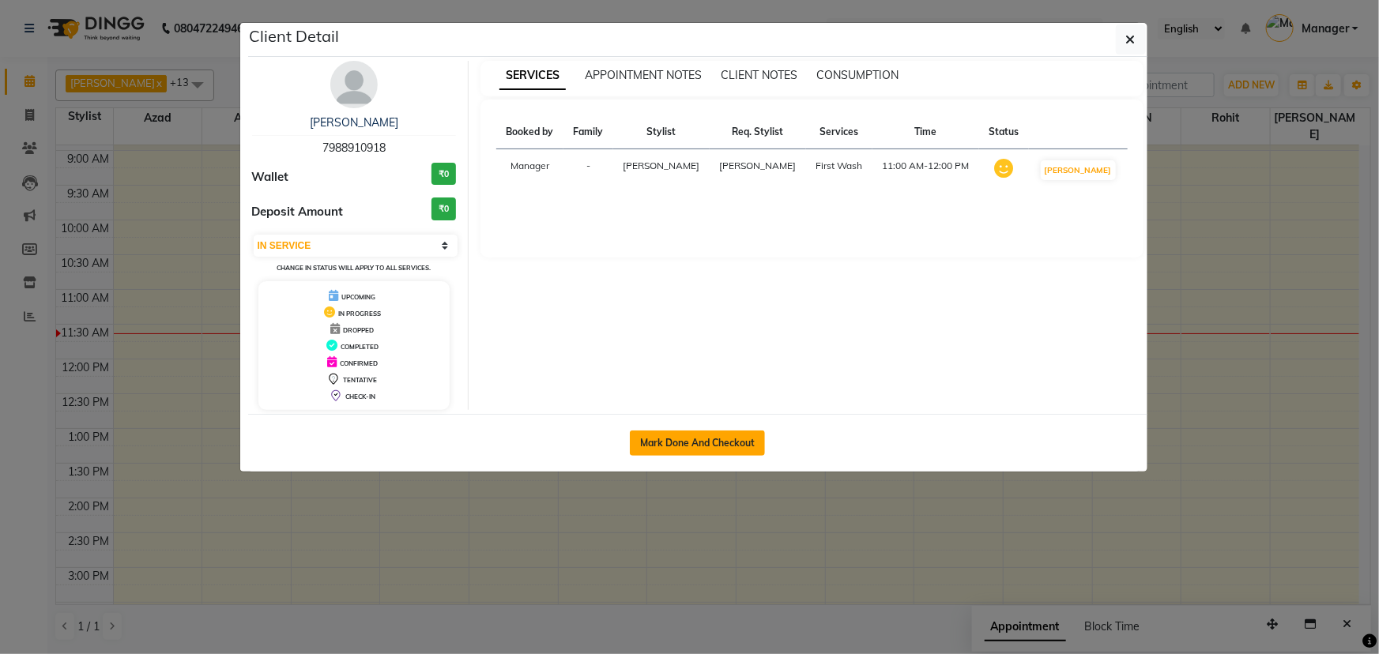
click at [708, 439] on button "Mark Done And Checkout" at bounding box center [697, 443] width 135 height 25
select select "service"
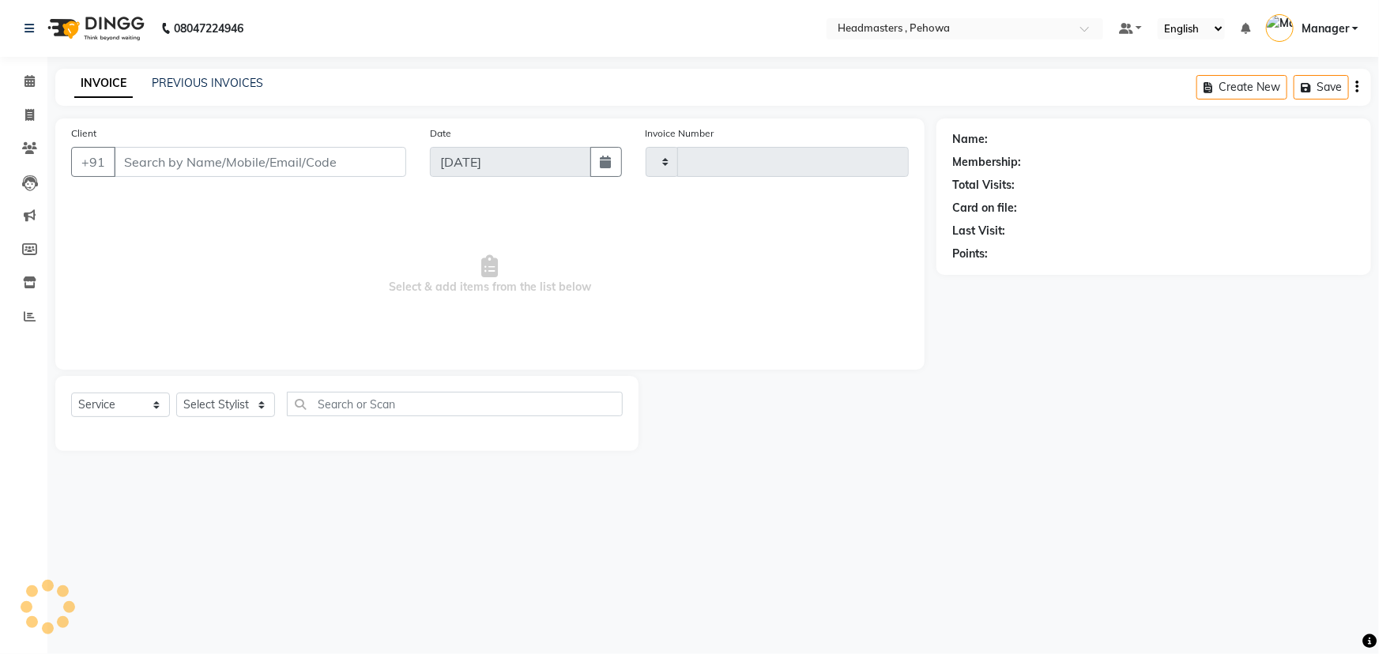
type input "2562"
select select "7727"
type input "7988910918"
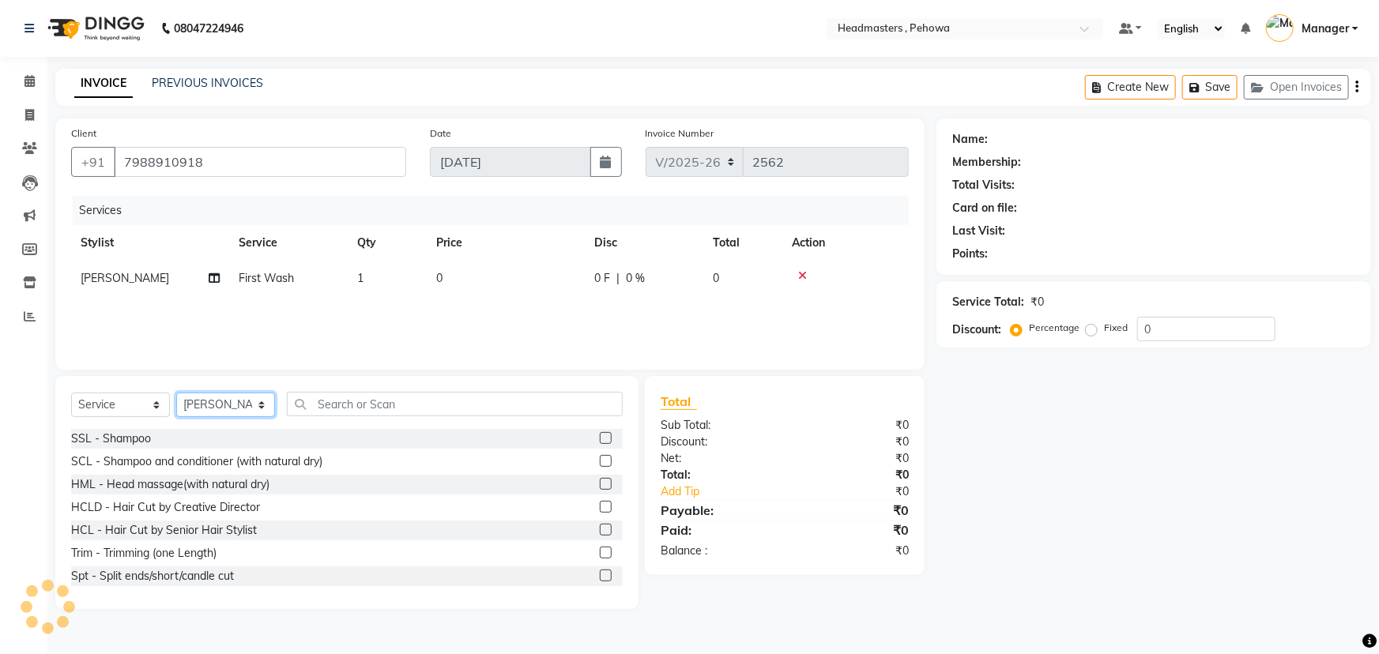
click at [239, 405] on select "Select Stylist Abhi Ajay [PERSON_NAME] [PERSON_NAME] [PERSON_NAME] Headmasters …" at bounding box center [225, 405] width 99 height 24
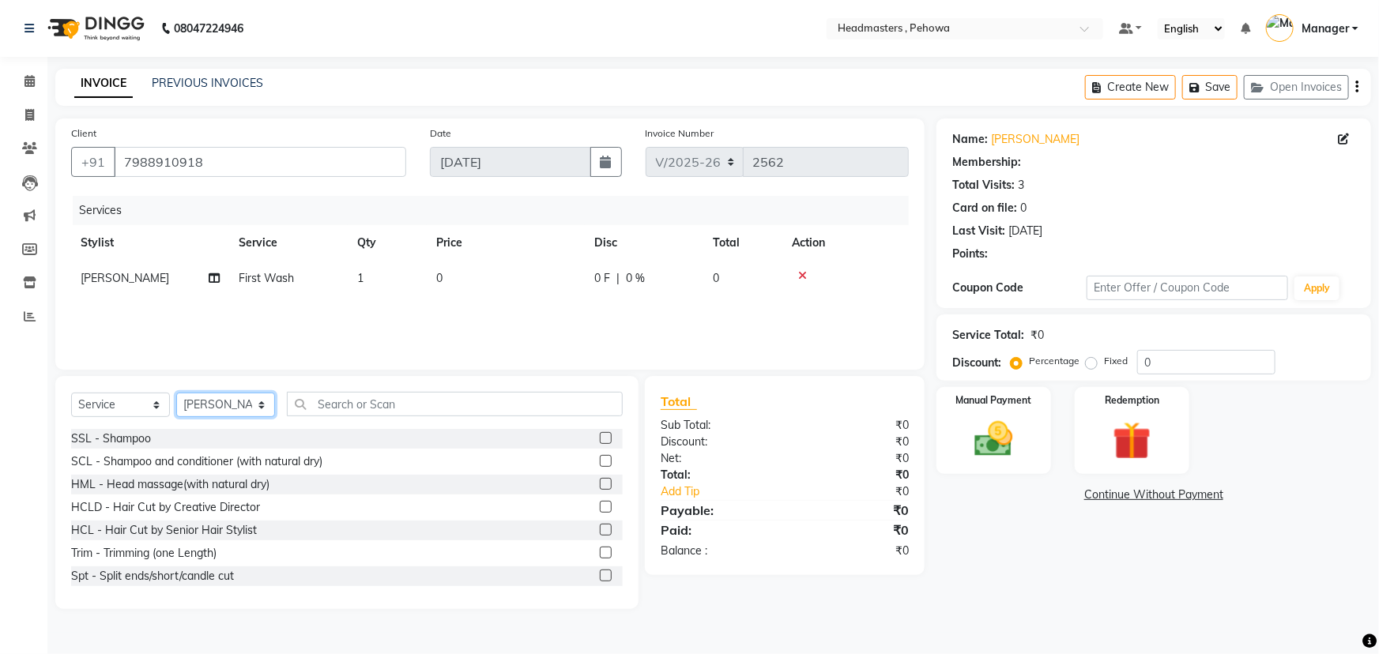
click at [253, 405] on select "Select Stylist Abhi Ajay [PERSON_NAME] [PERSON_NAME] [PERSON_NAME] Headmasters …" at bounding box center [225, 405] width 99 height 24
select select "68775"
click at [176, 393] on select "Select Stylist Abhi Ajay [PERSON_NAME] [PERSON_NAME] [PERSON_NAME] Headmasters …" at bounding box center [225, 405] width 99 height 24
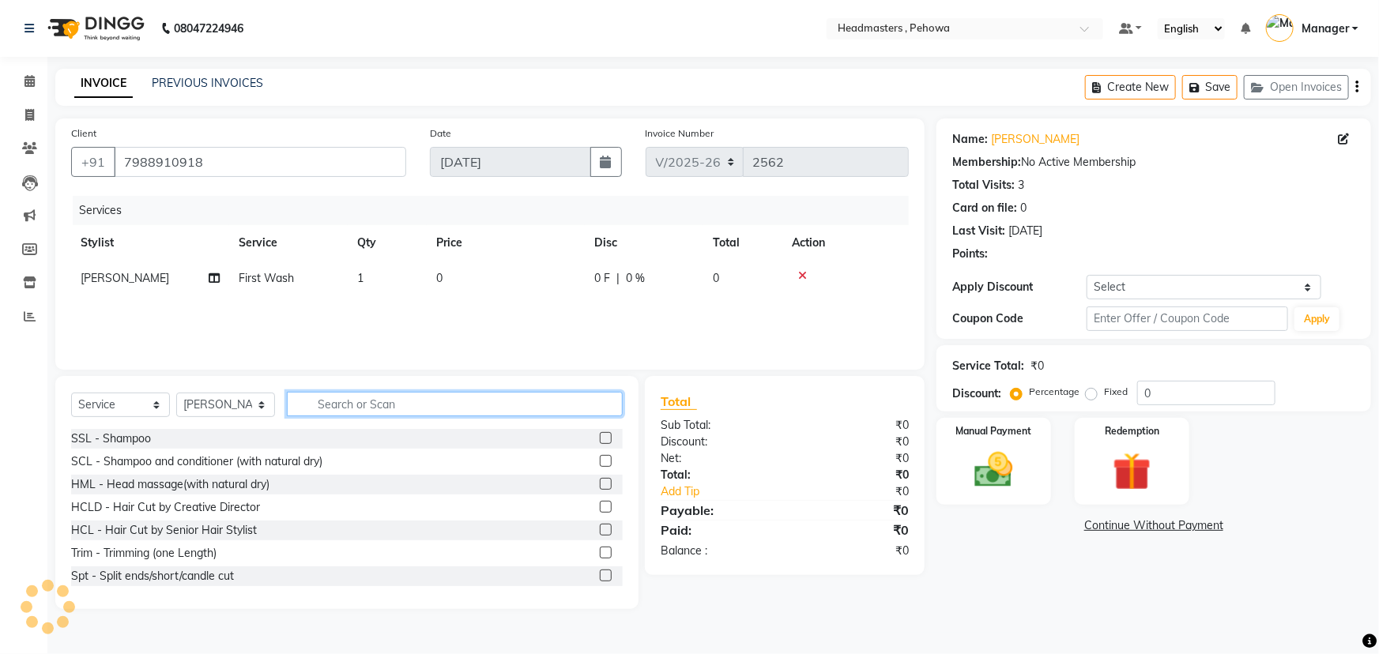
click at [376, 404] on input "text" at bounding box center [455, 404] width 336 height 24
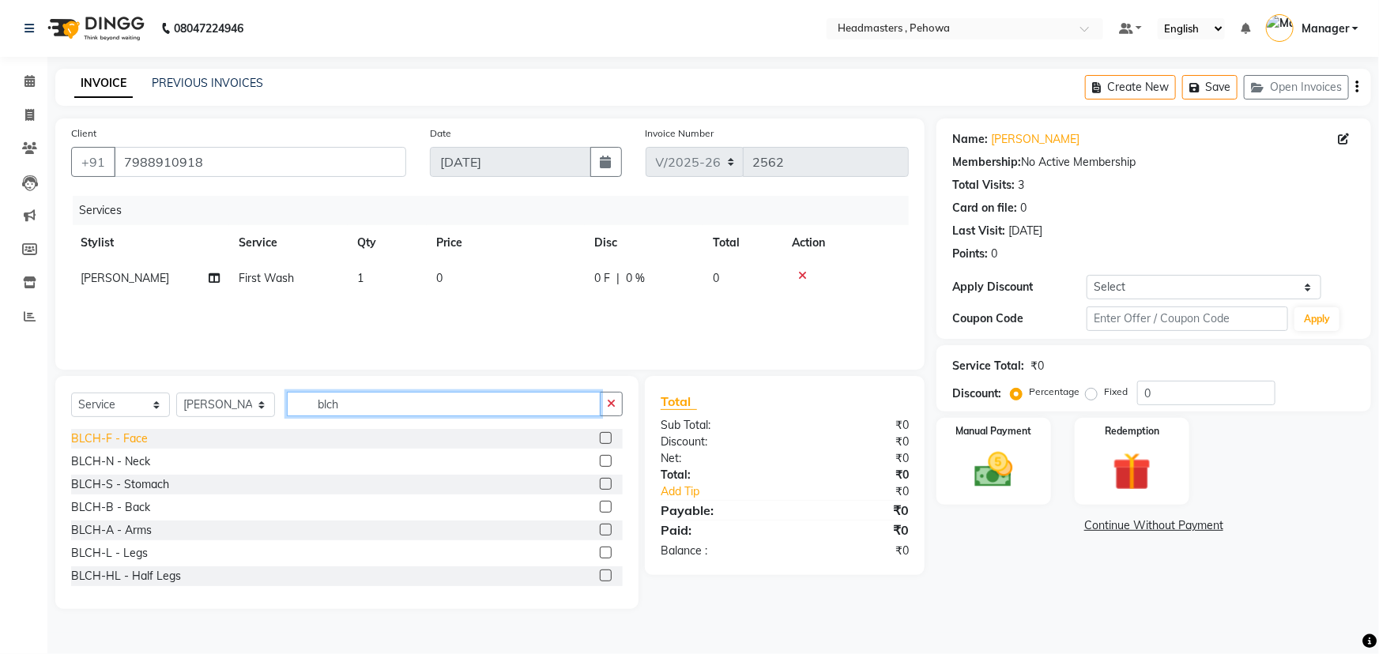
type input "blch"
drag, startPoint x: 107, startPoint y: 439, endPoint x: 128, endPoint y: 442, distance: 20.7
click at [128, 442] on div "BLCH-F - Face" at bounding box center [109, 439] width 77 height 17
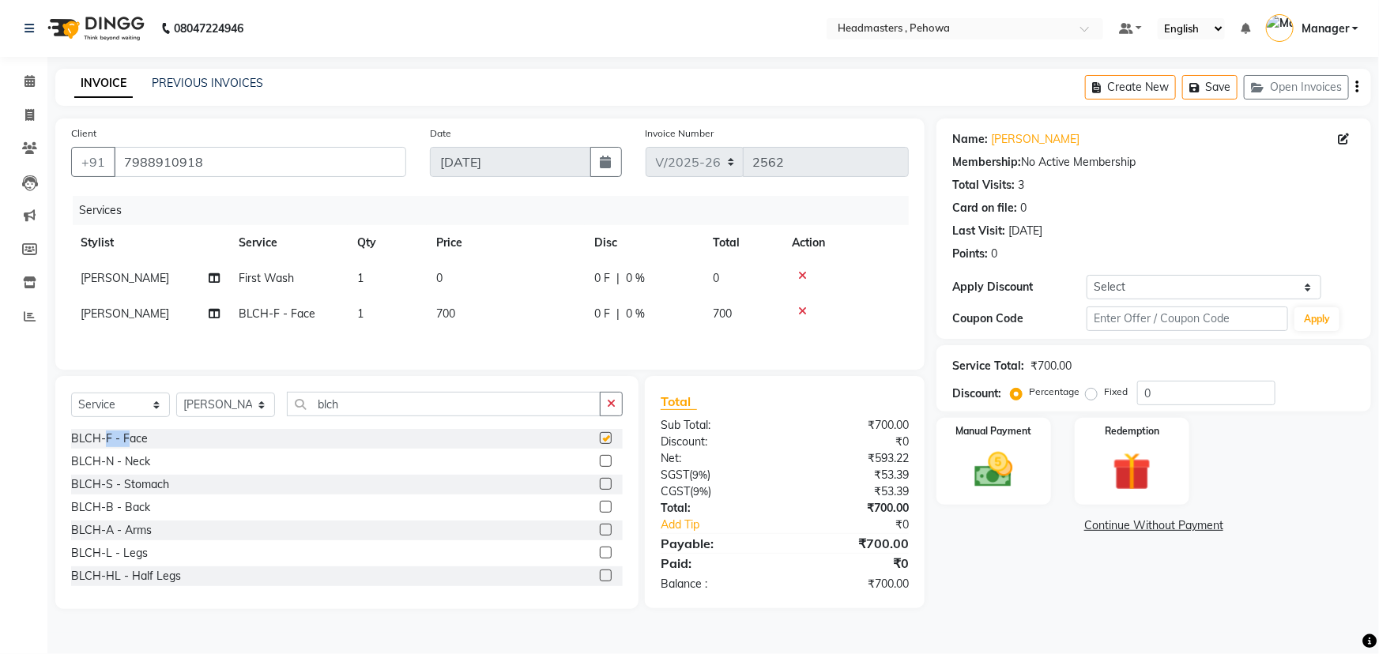
checkbox input "false"
click at [398, 405] on input "blch" at bounding box center [444, 404] width 314 height 24
click at [397, 404] on input "blch" at bounding box center [444, 404] width 314 height 24
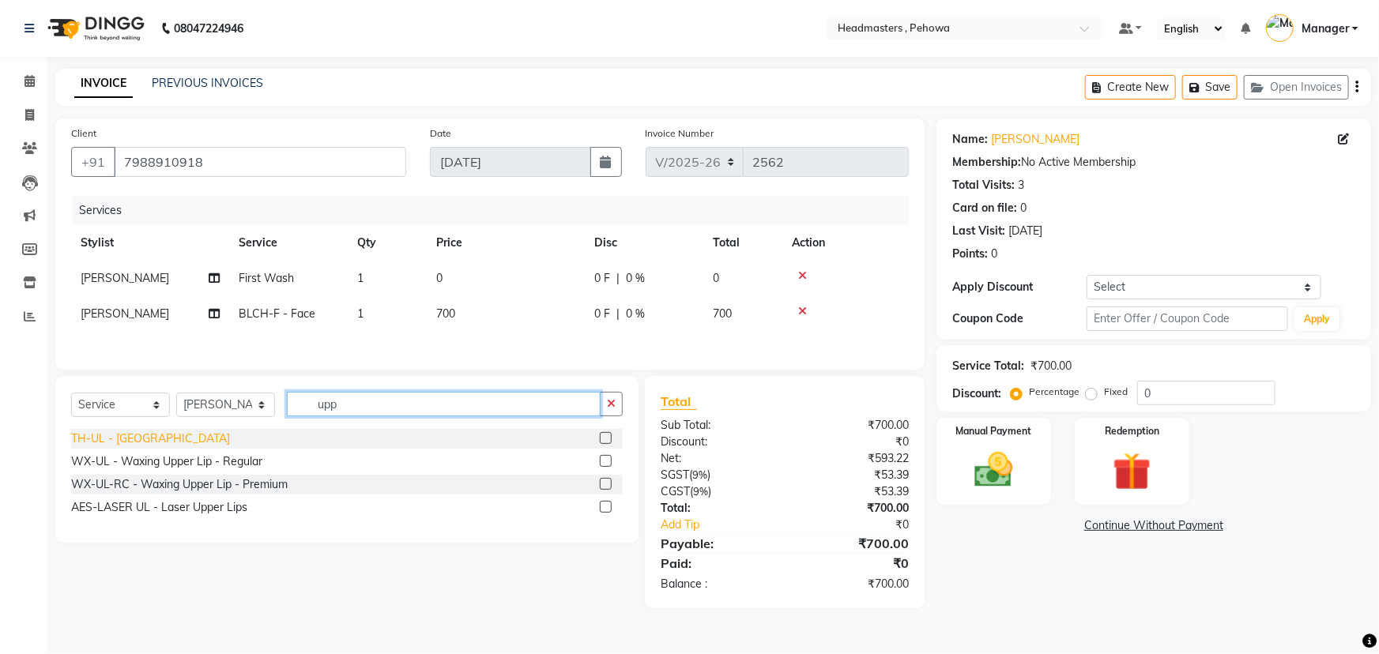
type input "upp"
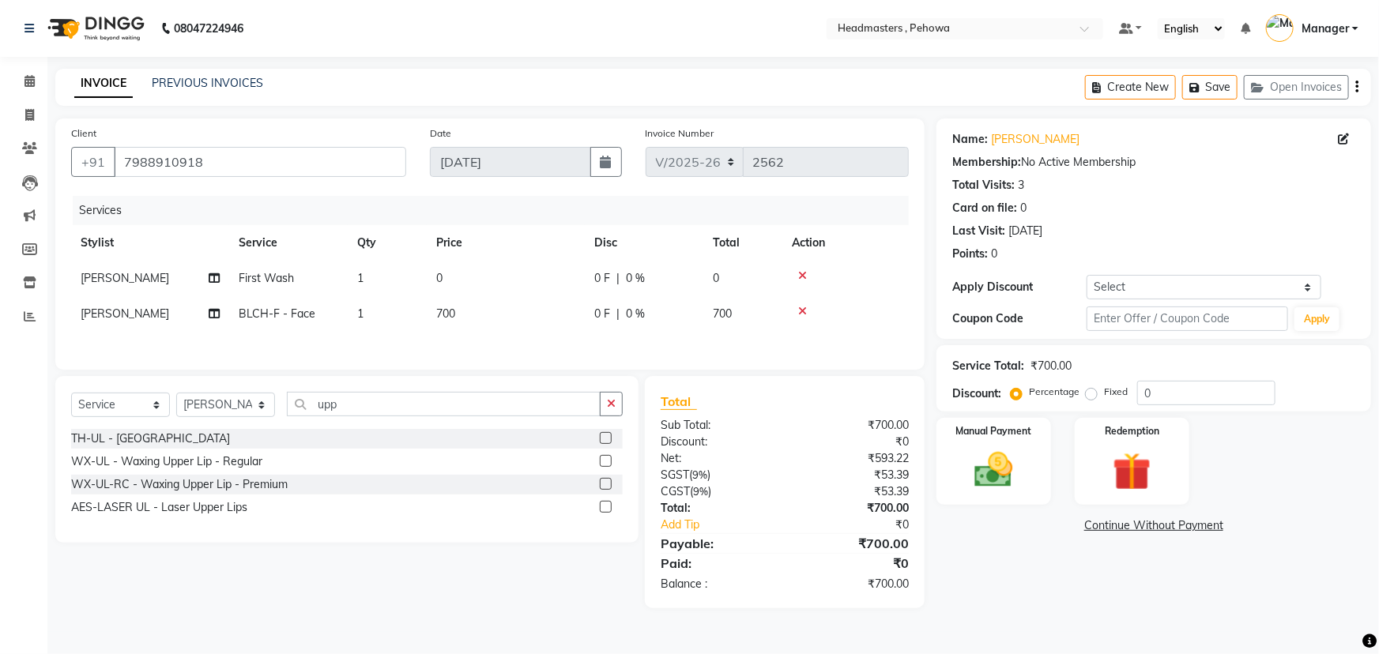
drag, startPoint x: 113, startPoint y: 441, endPoint x: 288, endPoint y: 417, distance: 176.2
click at [123, 442] on div "TH-UL - [GEOGRAPHIC_DATA]" at bounding box center [150, 439] width 159 height 17
checkbox input "false"
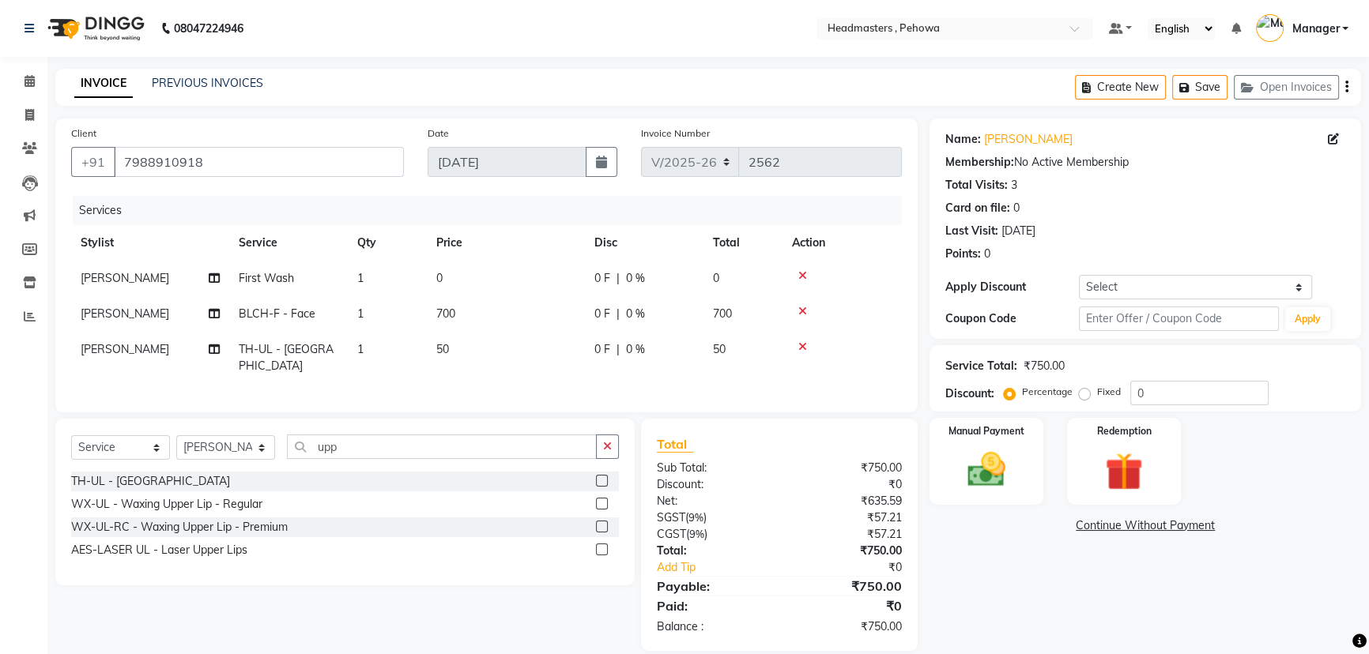
click at [383, 427] on div "Select Service Product Membership Package Voucher Prepaid Gift Card Select Styl…" at bounding box center [344, 502] width 579 height 167
click at [383, 435] on input "upp" at bounding box center [442, 447] width 310 height 24
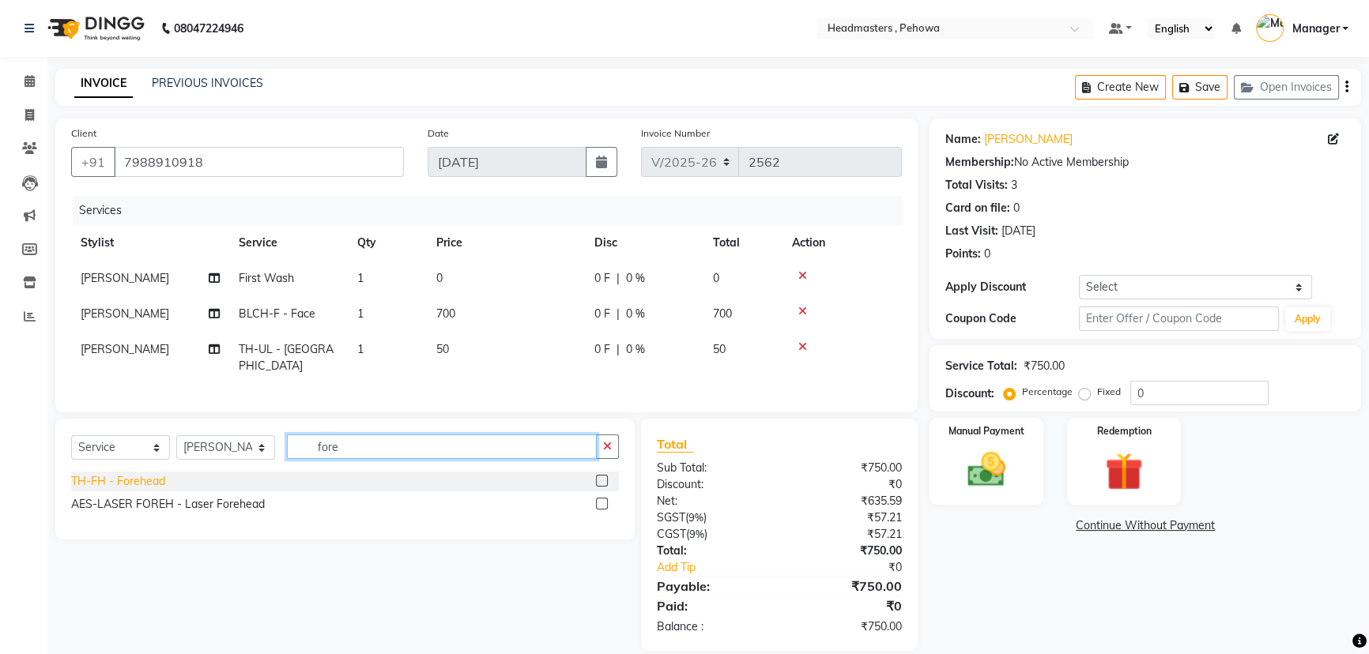
type input "fore"
drag, startPoint x: 139, startPoint y: 473, endPoint x: 190, endPoint y: 476, distance: 50.7
click at [160, 474] on div "TH-FH - Forehead" at bounding box center [118, 481] width 94 height 17
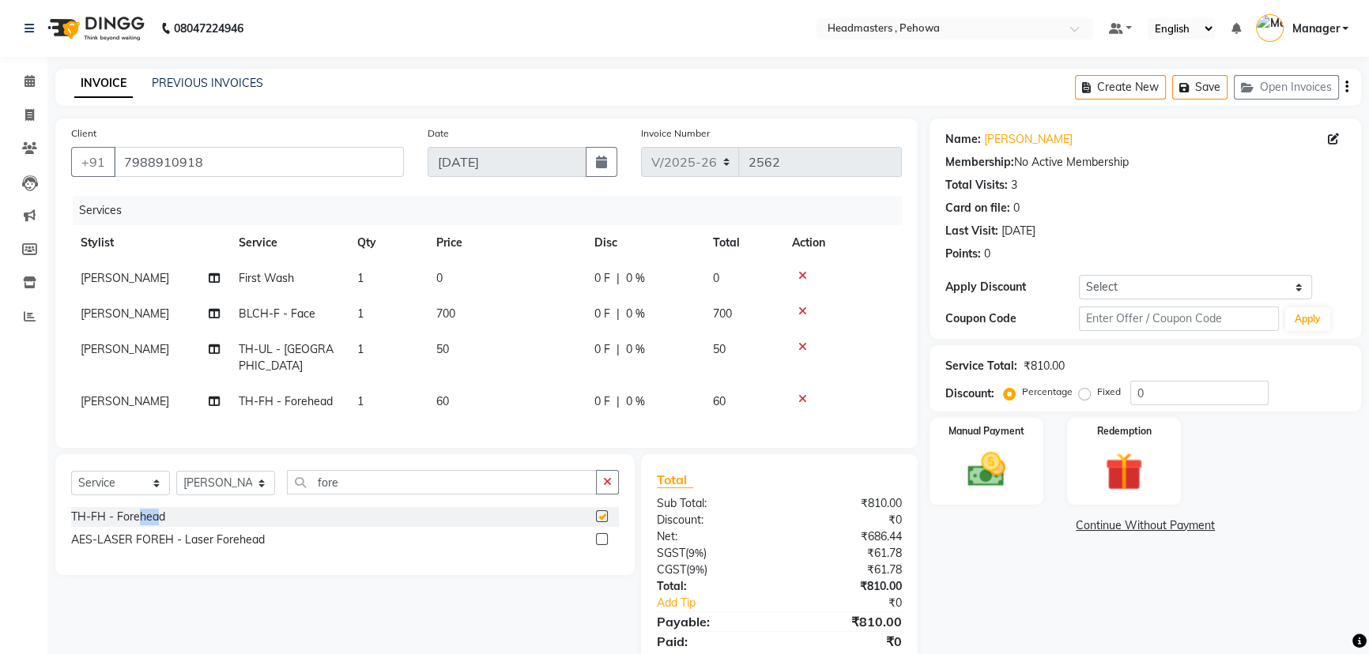
checkbox input "false"
click at [435, 475] on input "fore" at bounding box center [442, 482] width 310 height 24
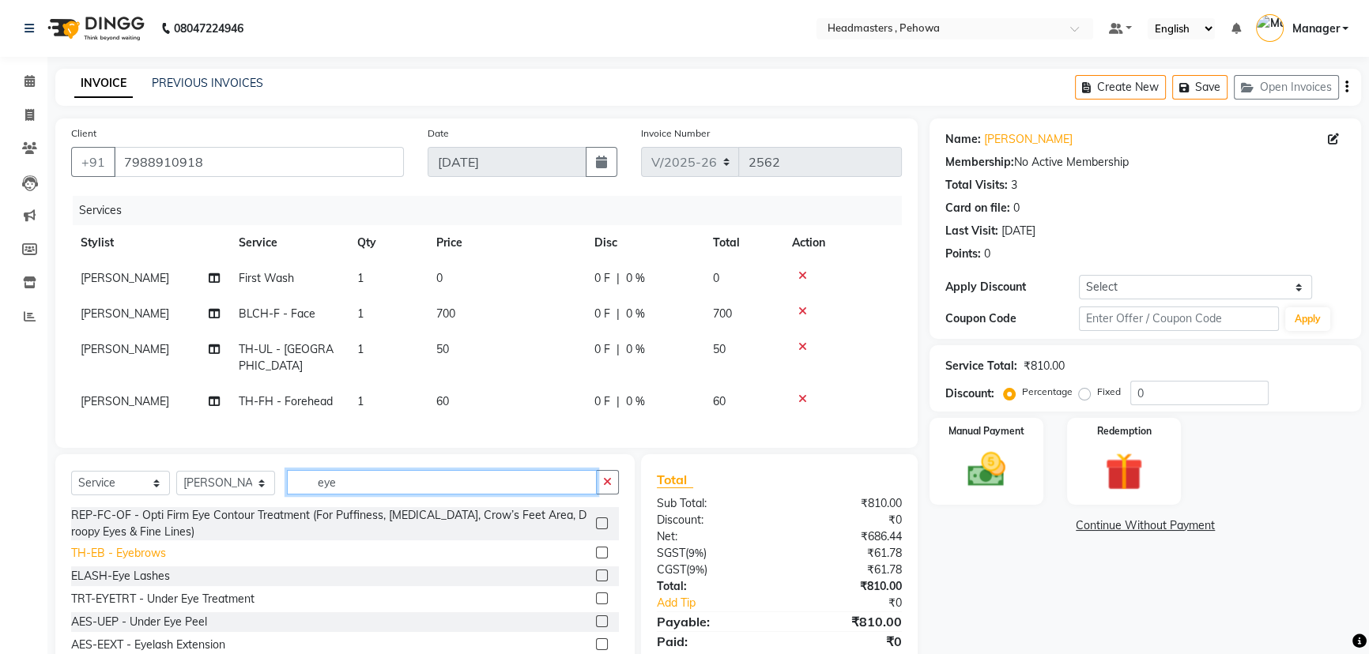
type input "eye"
click at [158, 551] on div "TH-EB - Eyebrows" at bounding box center [118, 553] width 95 height 17
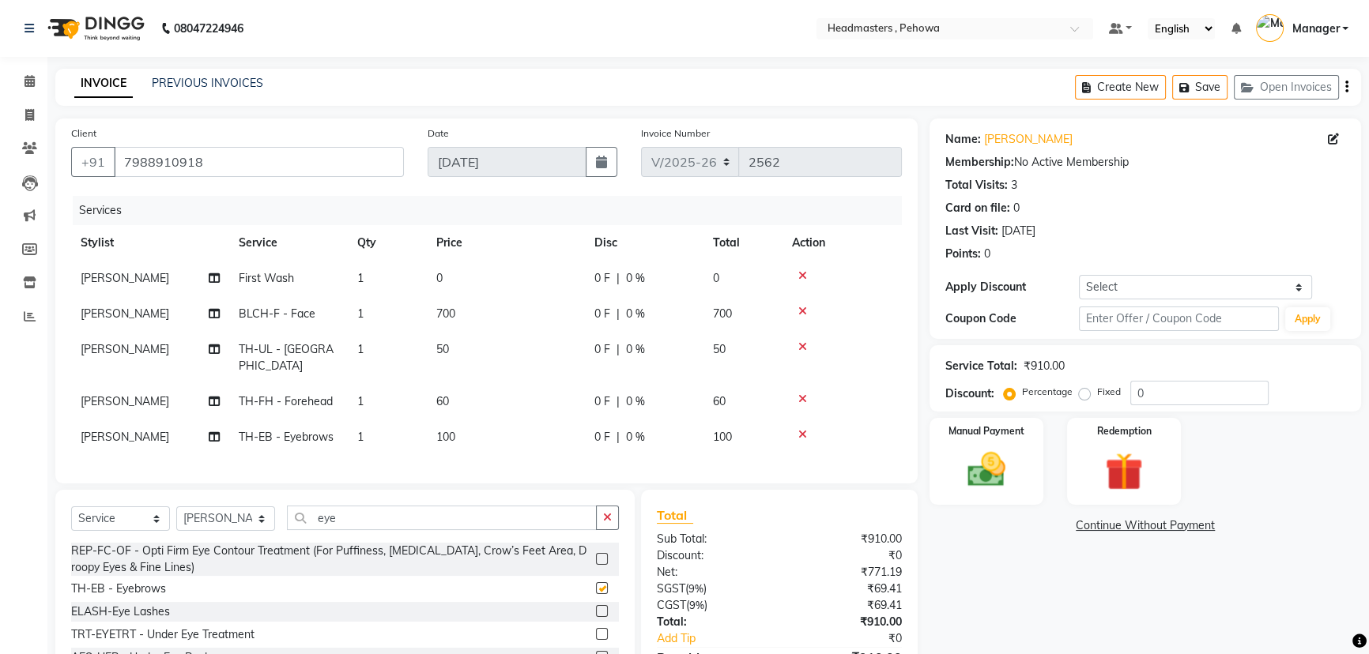
checkbox input "false"
click at [612, 394] on div "0 F | 0 %" at bounding box center [644, 402] width 100 height 17
select select "68775"
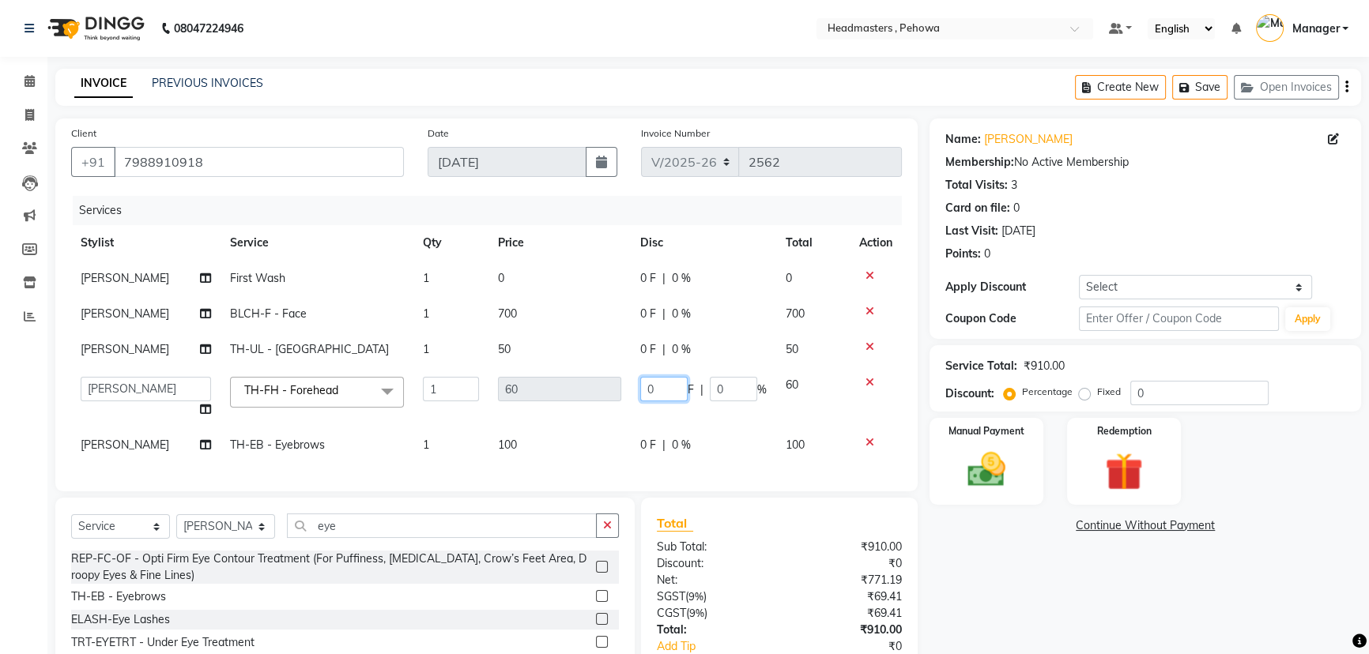
click at [681, 395] on input "0" at bounding box center [663, 389] width 47 height 24
type input "010"
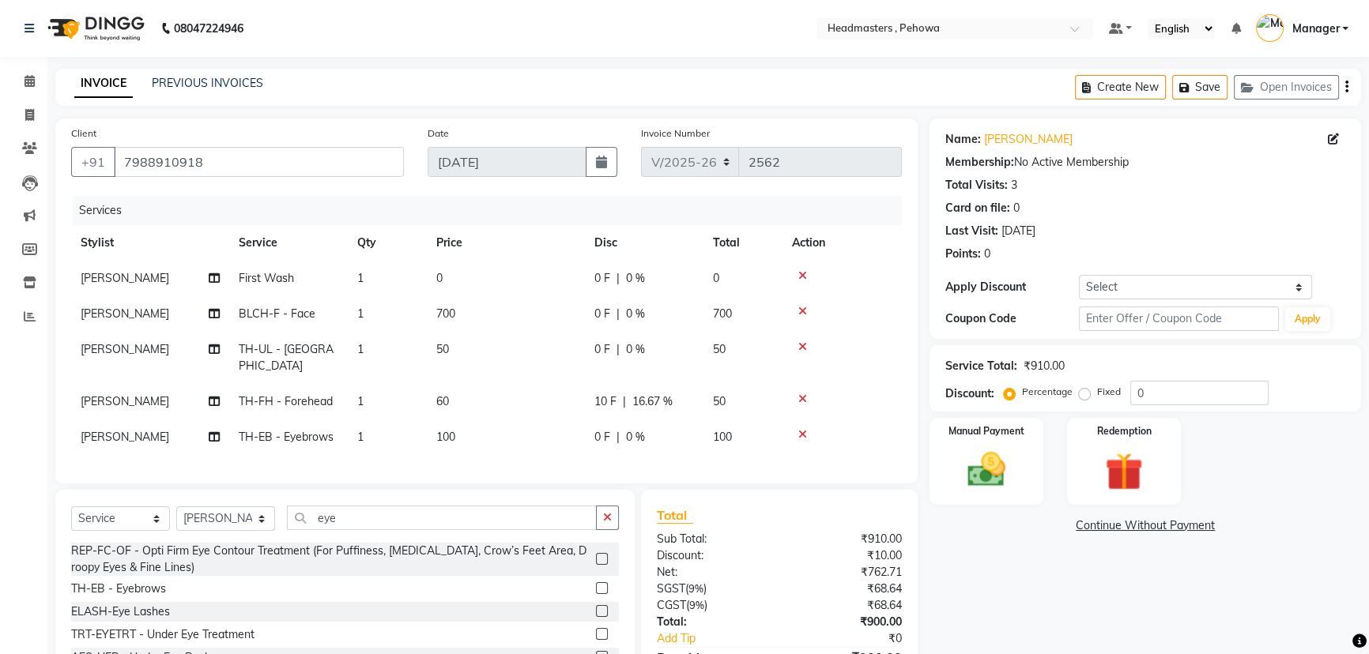
click at [593, 321] on tr "[PERSON_NAME] BLCH-F - Face 1 700 0 F | 0 % 700" at bounding box center [486, 314] width 831 height 36
click at [597, 277] on span "0 F" at bounding box center [602, 278] width 16 height 17
select select "69396"
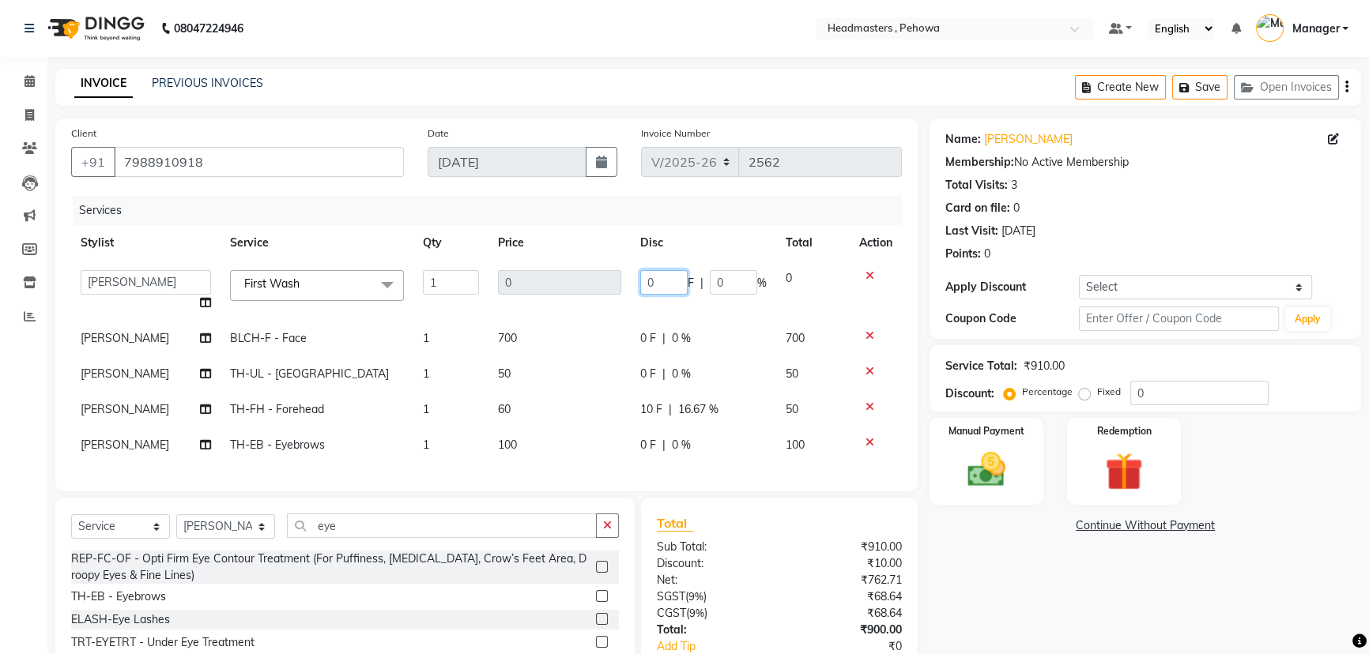
click at [659, 279] on input "0" at bounding box center [663, 282] width 47 height 24
type input "0"
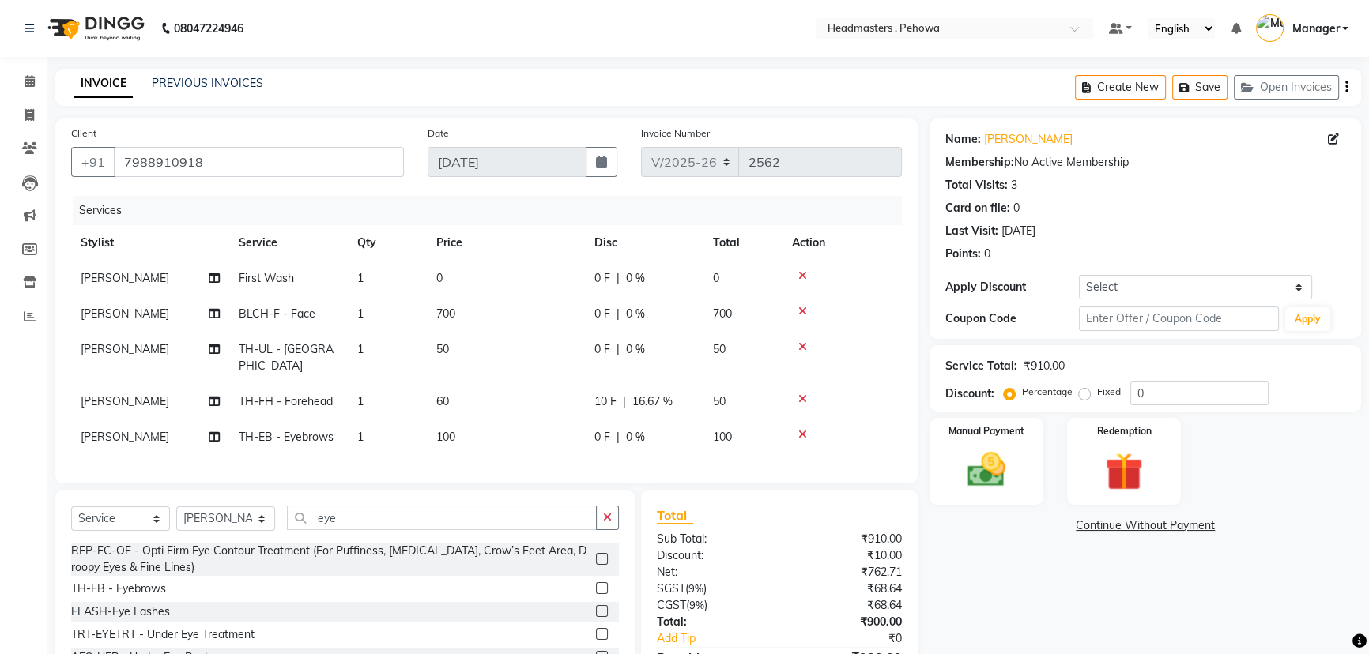
click at [638, 272] on span "0 %" at bounding box center [635, 278] width 19 height 17
select select "69396"
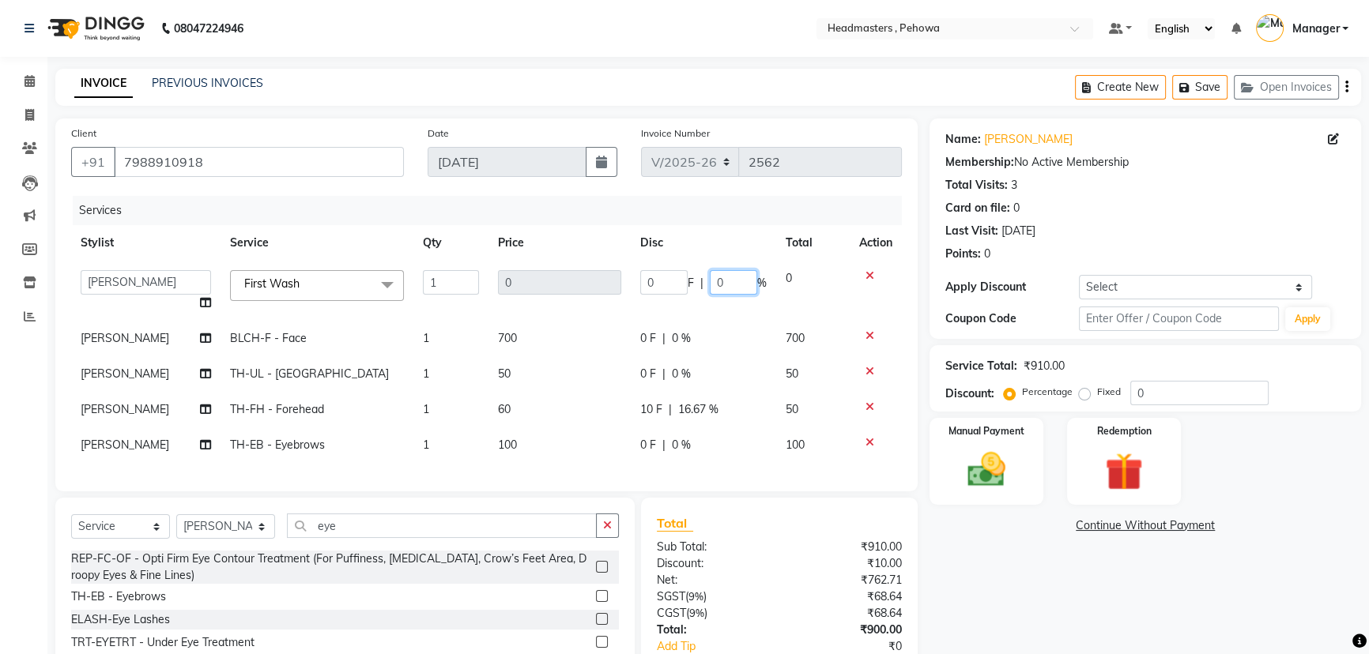
click at [744, 288] on input "0" at bounding box center [733, 282] width 47 height 24
click at [680, 344] on tbody "Abhi Ajay [PERSON_NAME] [PERSON_NAME] [PERSON_NAME] Headmasters [PERSON_NAME] M…" at bounding box center [486, 362] width 831 height 202
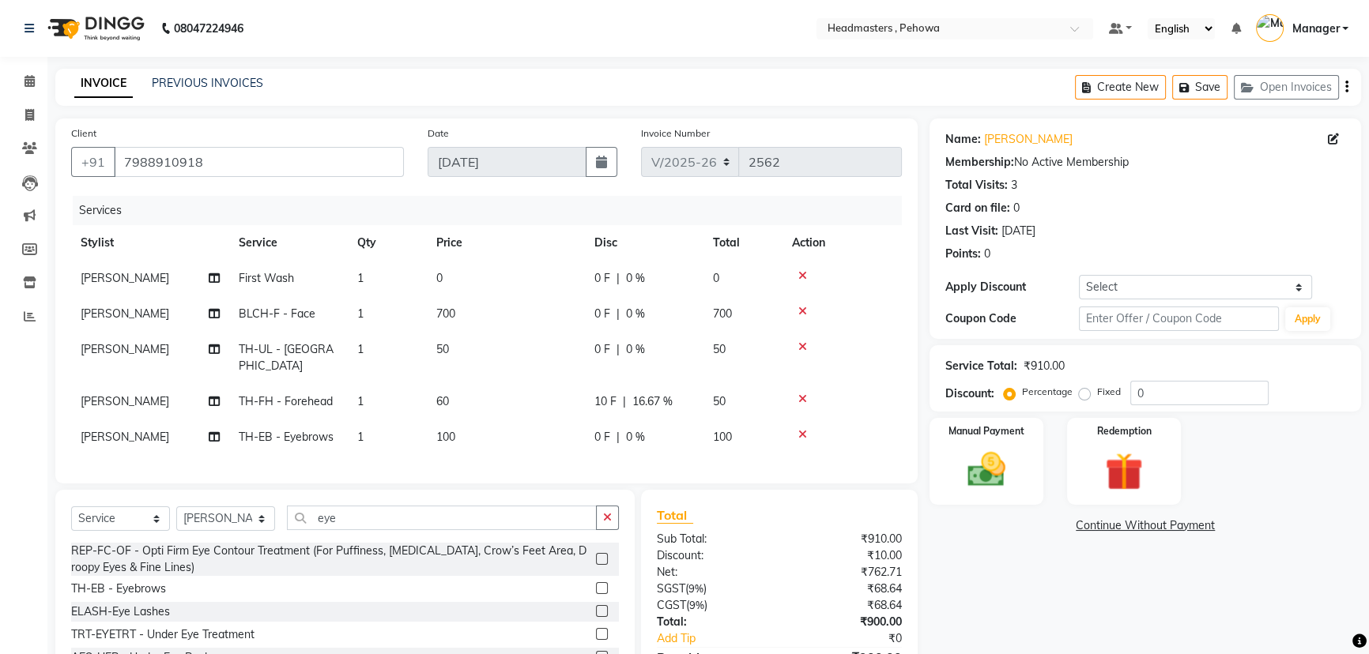
click at [640, 315] on span "0 %" at bounding box center [635, 314] width 19 height 17
select select "68775"
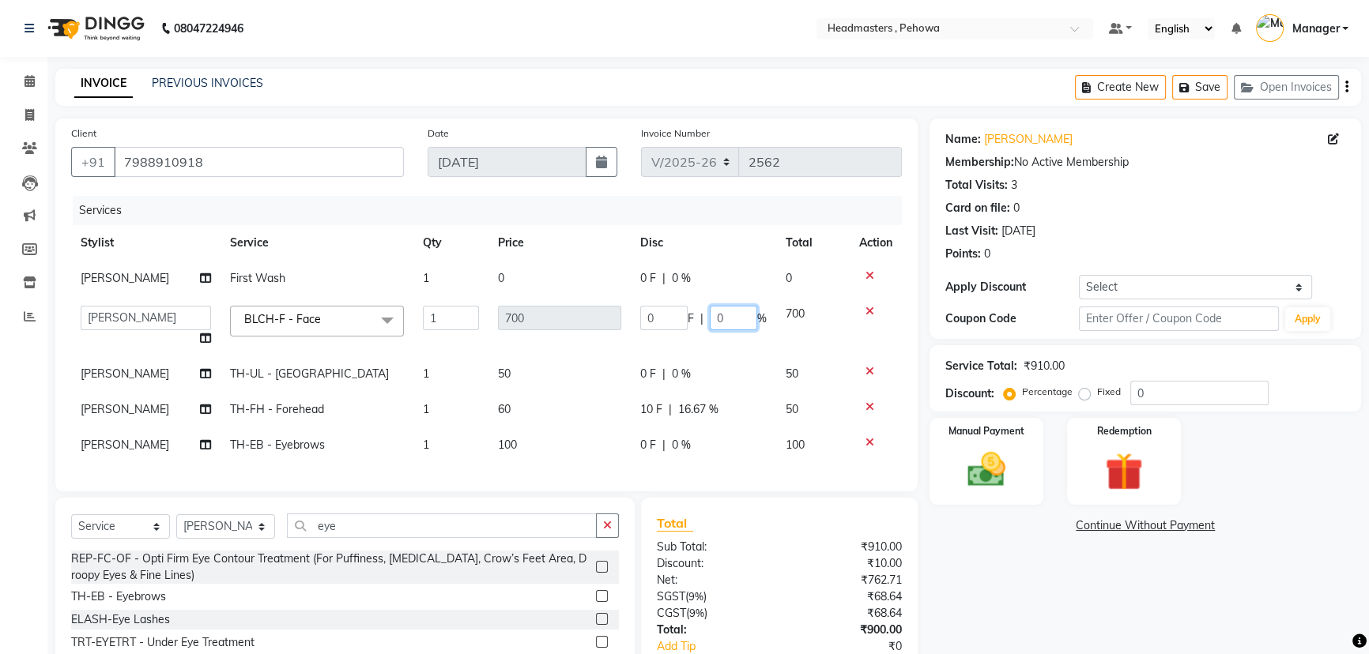
drag, startPoint x: 736, startPoint y: 315, endPoint x: 749, endPoint y: 315, distance: 13.5
click at [747, 315] on input "0" at bounding box center [733, 318] width 47 height 24
type input "050"
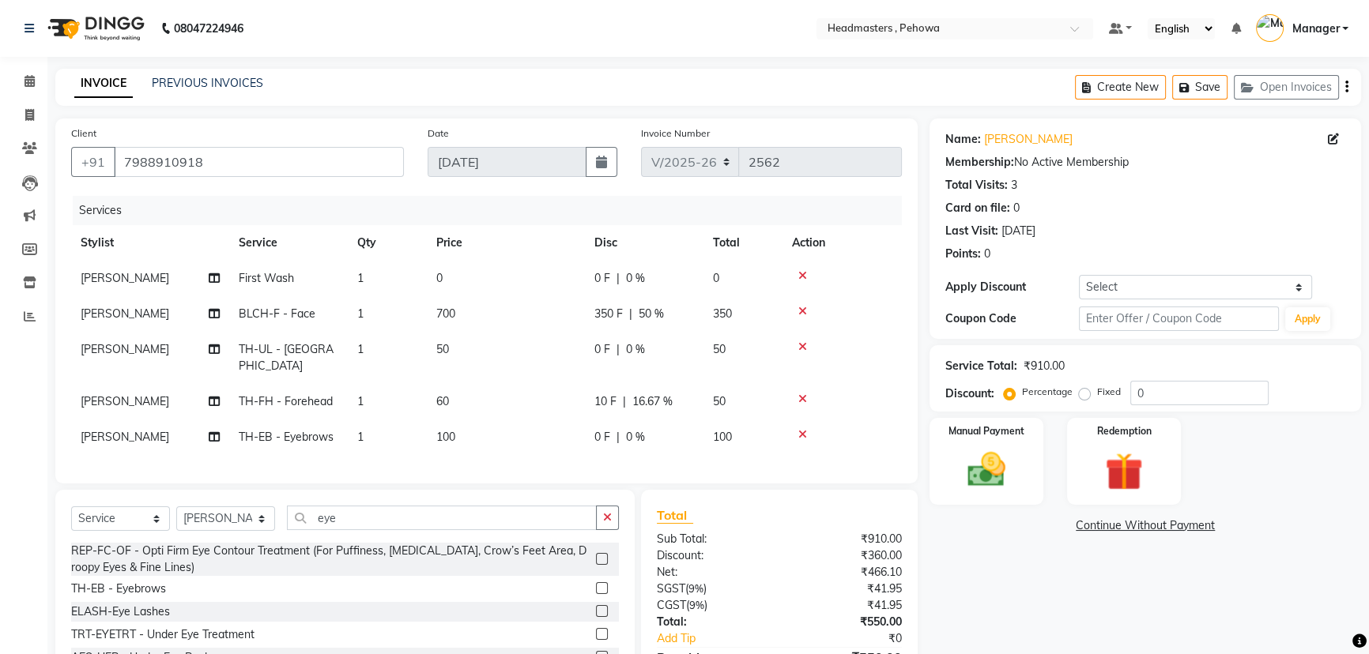
click at [552, 371] on tbody "[PERSON_NAME] First Wash 1 0 0 F | 0 % 0 [PERSON_NAME] BLCH-F - Face 1 700 350 …" at bounding box center [486, 358] width 831 height 194
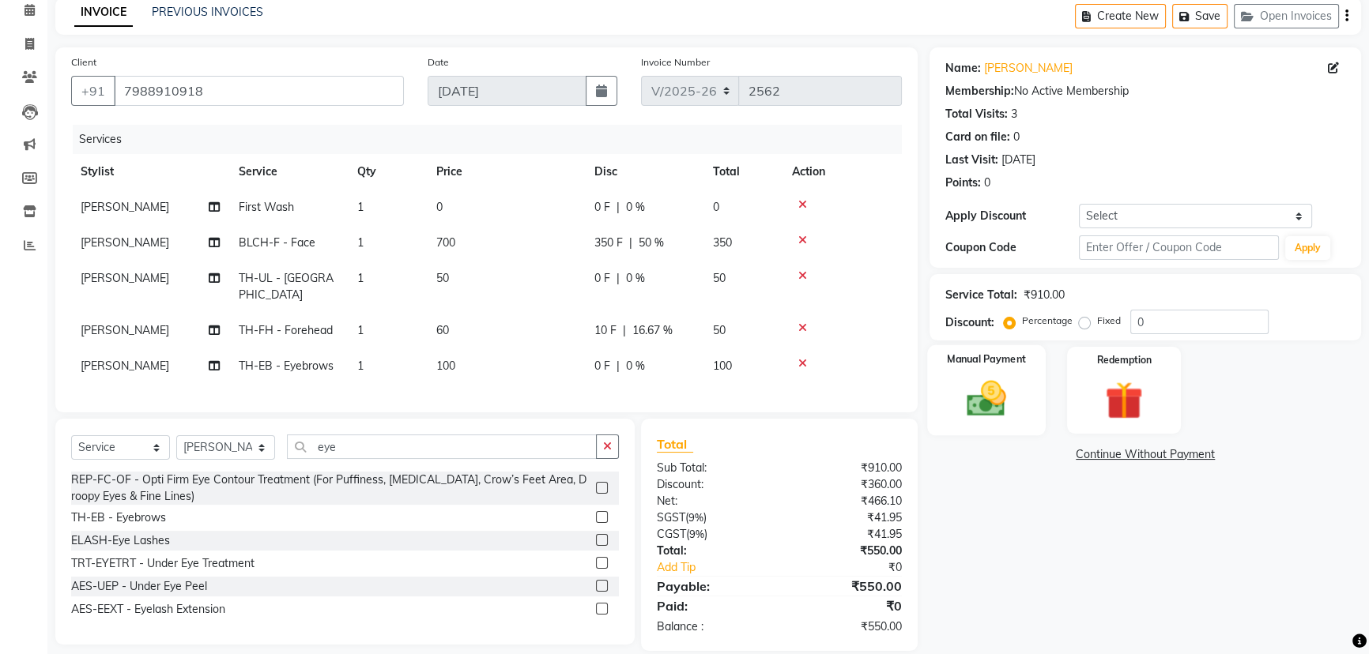
scroll to position [86, 0]
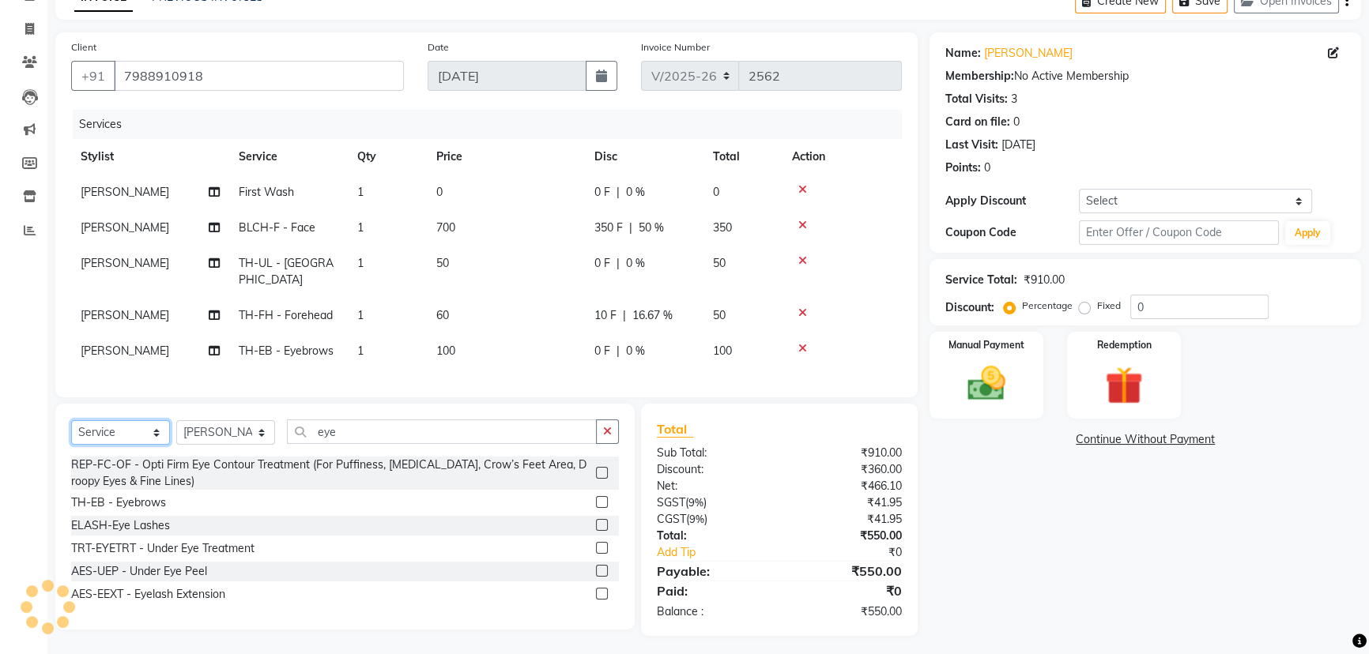
click at [135, 435] on select "Select Service Product Membership Package Voucher Prepaid Gift Card" at bounding box center [120, 432] width 99 height 24
select select "product"
click at [71, 420] on select "Select Service Product Membership Package Voucher Prepaid Gift Card" at bounding box center [120, 432] width 99 height 24
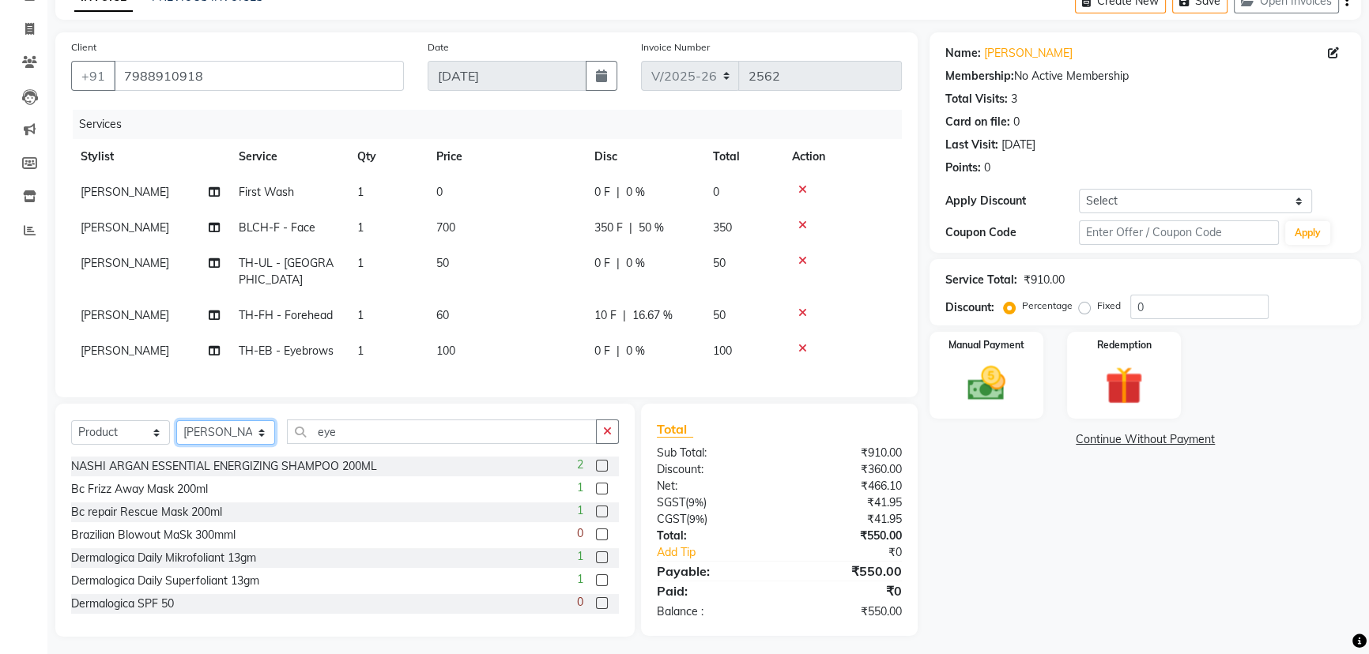
click at [238, 432] on select "Select Stylist Abhi Ajay [PERSON_NAME] [PERSON_NAME] [PERSON_NAME] Headmasters …" at bounding box center [225, 432] width 99 height 24
select select "69396"
click at [176, 420] on select "Select Stylist Abhi Ajay [PERSON_NAME] [PERSON_NAME] [PERSON_NAME] Headmasters …" at bounding box center [225, 432] width 99 height 24
click at [412, 434] on input "eye" at bounding box center [442, 432] width 310 height 24
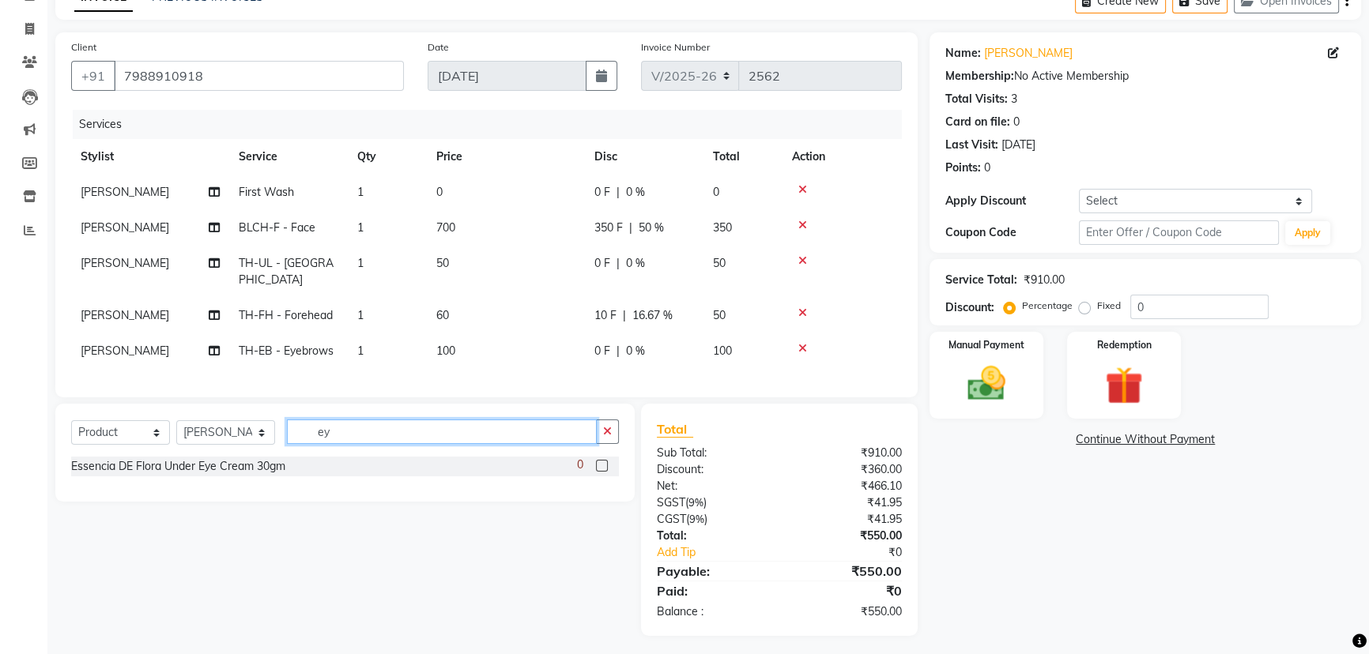
type input "e"
click at [385, 424] on input "bra" at bounding box center [442, 432] width 310 height 24
click at [507, 420] on input "bra" at bounding box center [442, 432] width 310 height 24
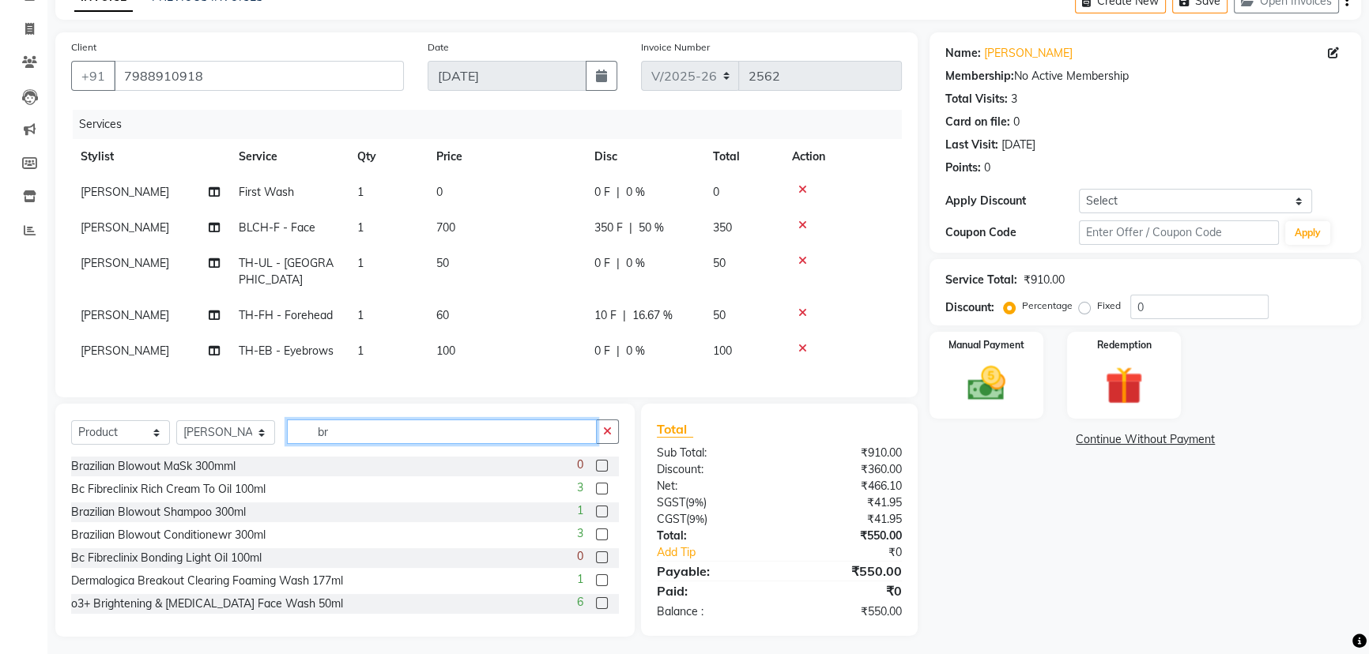
type input "b"
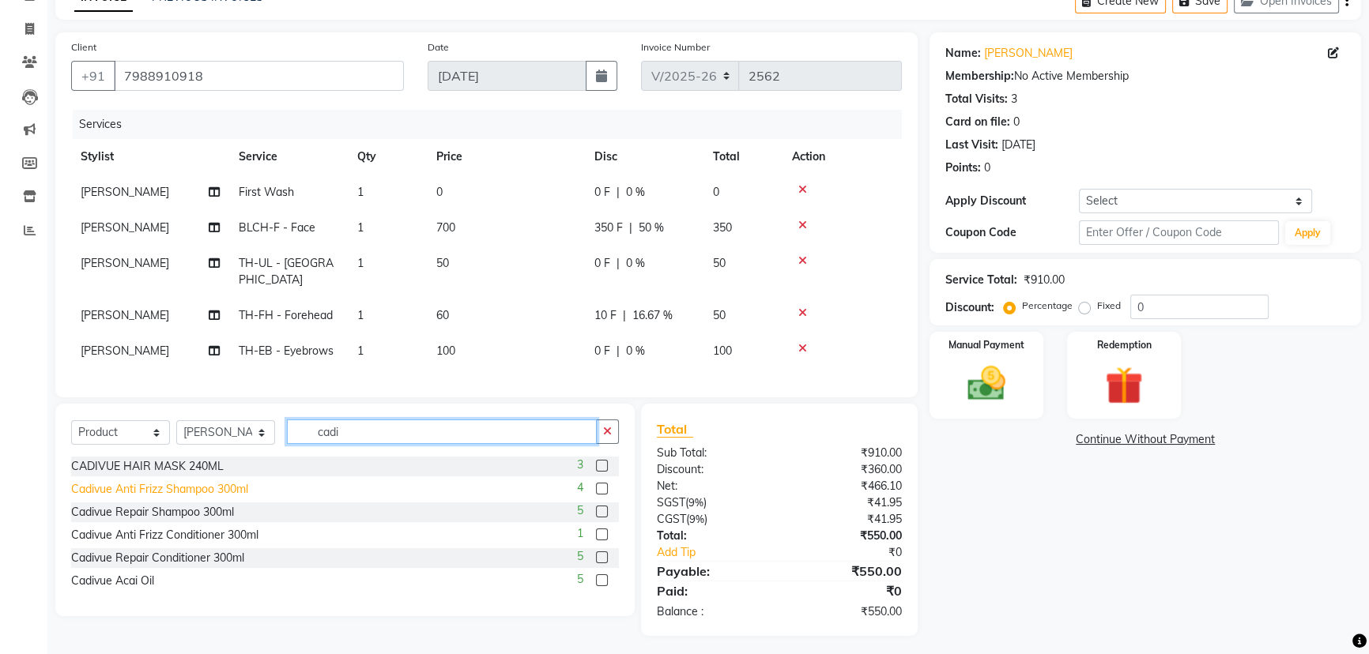
type input "cadi"
click at [187, 484] on div "Cadivue Anti Frizz Shampoo 300ml" at bounding box center [159, 489] width 177 height 17
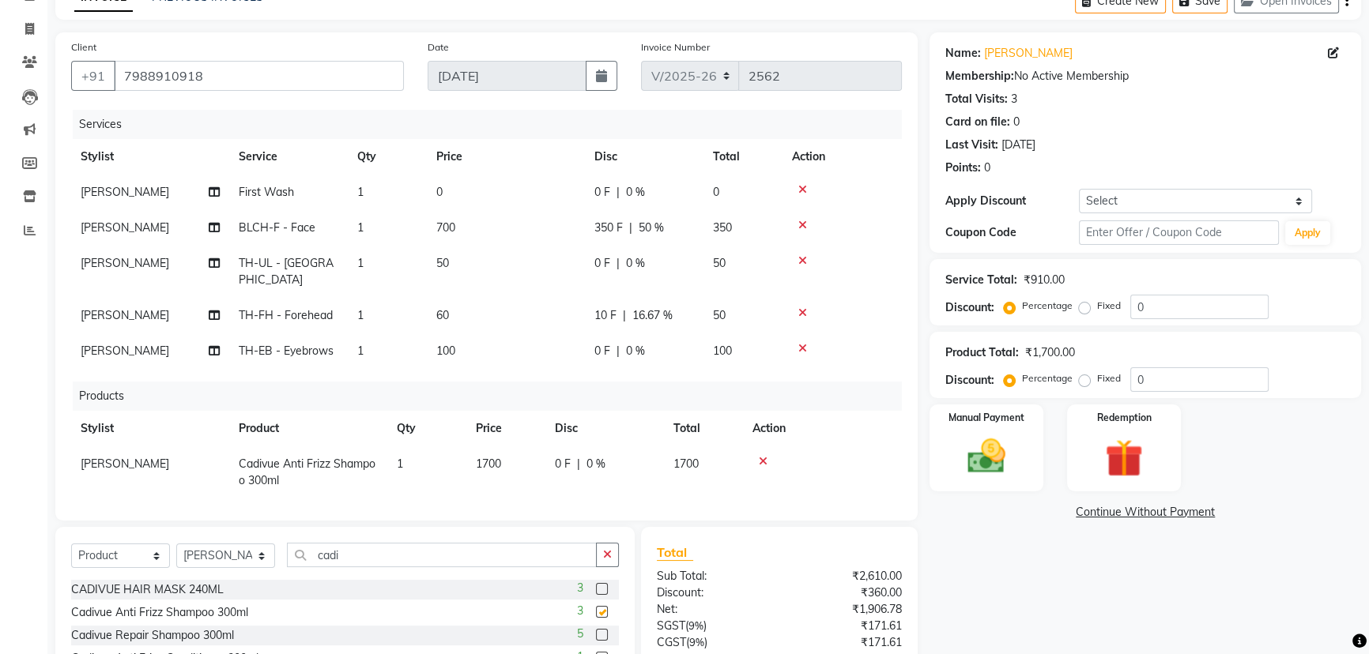
checkbox input "false"
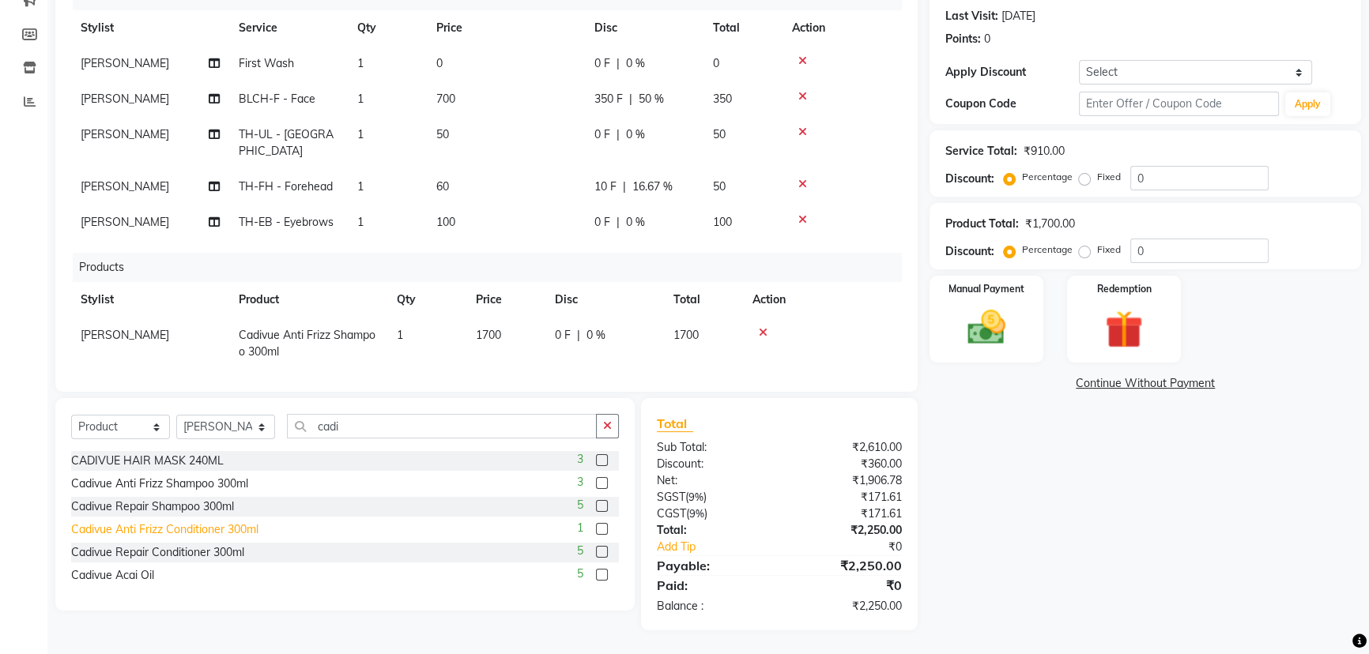
click at [246, 531] on div "Cadivue Anti Frizz Conditioner 300ml" at bounding box center [164, 530] width 187 height 17
click at [205, 533] on div "Cadivue Anti Frizz Conditioner 300ml" at bounding box center [164, 530] width 187 height 17
checkbox input "false"
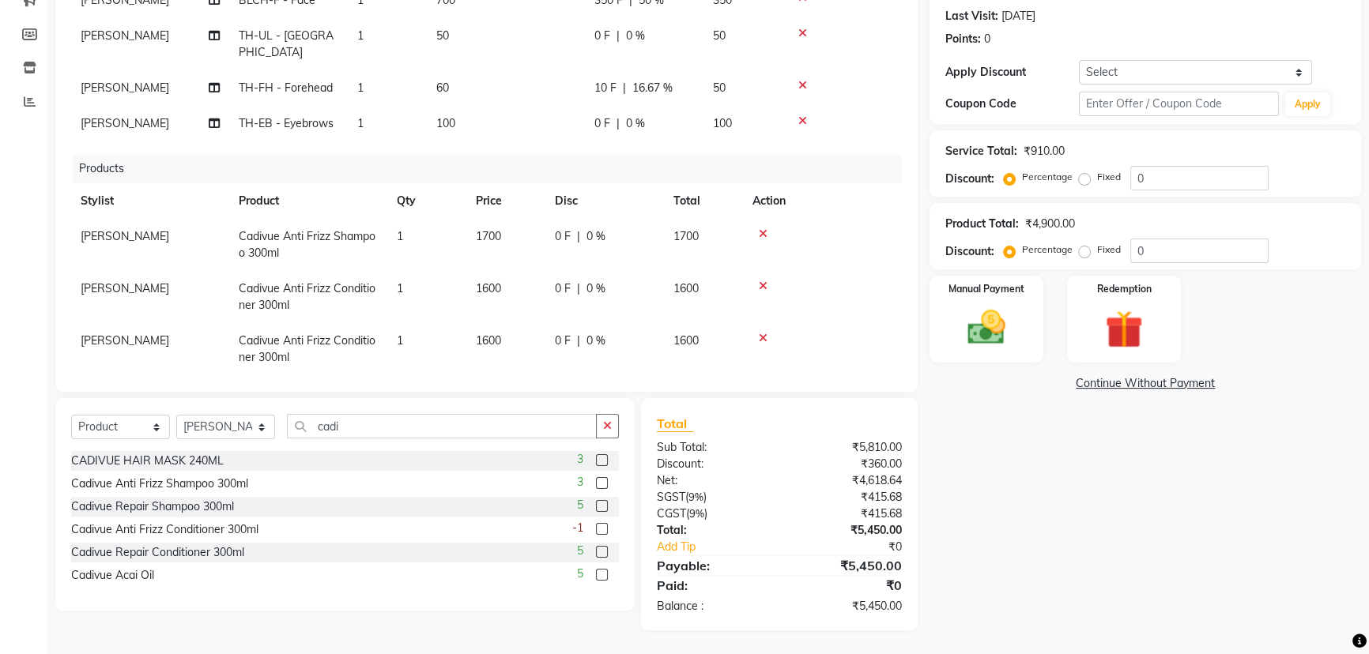
scroll to position [104, 0]
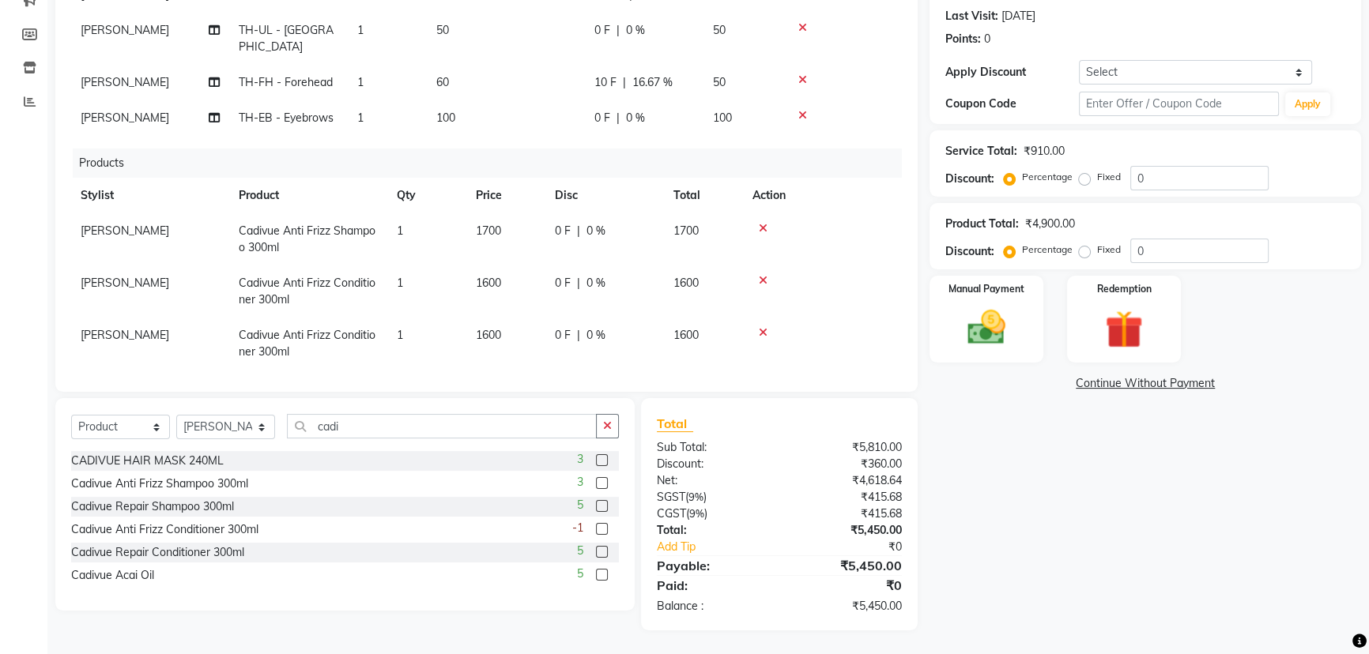
click at [764, 327] on icon at bounding box center [763, 332] width 9 height 11
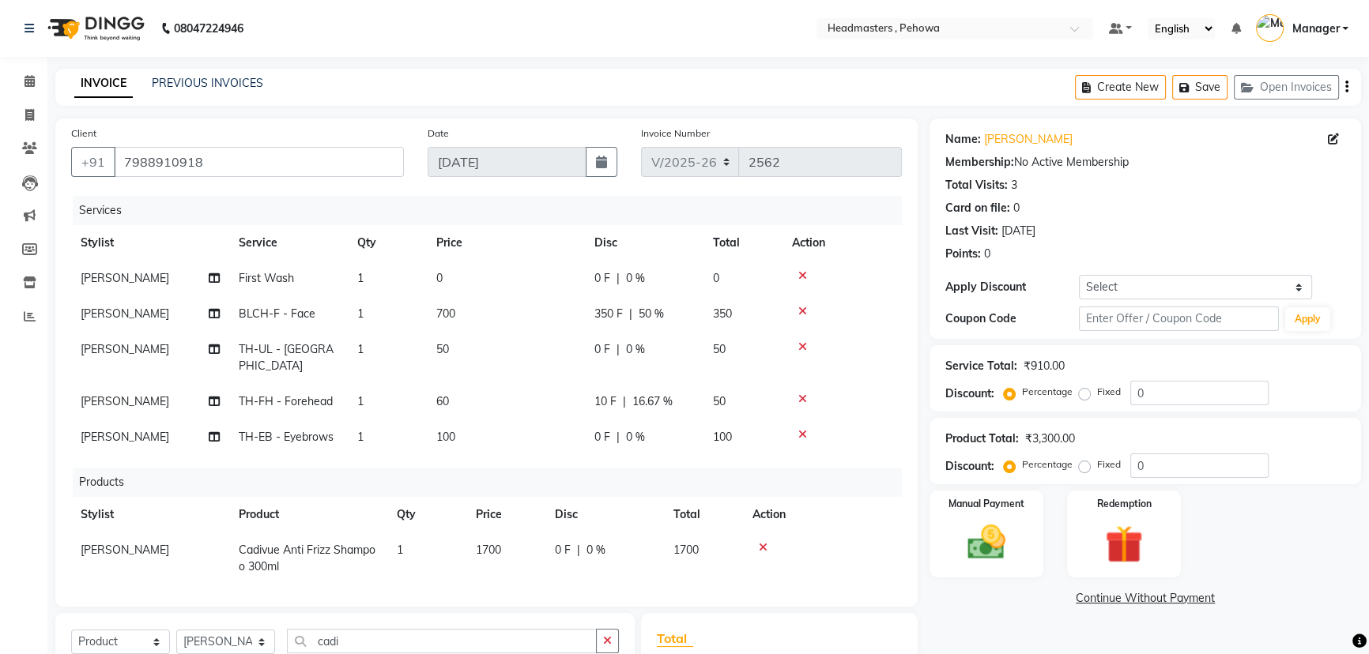
scroll to position [215, 0]
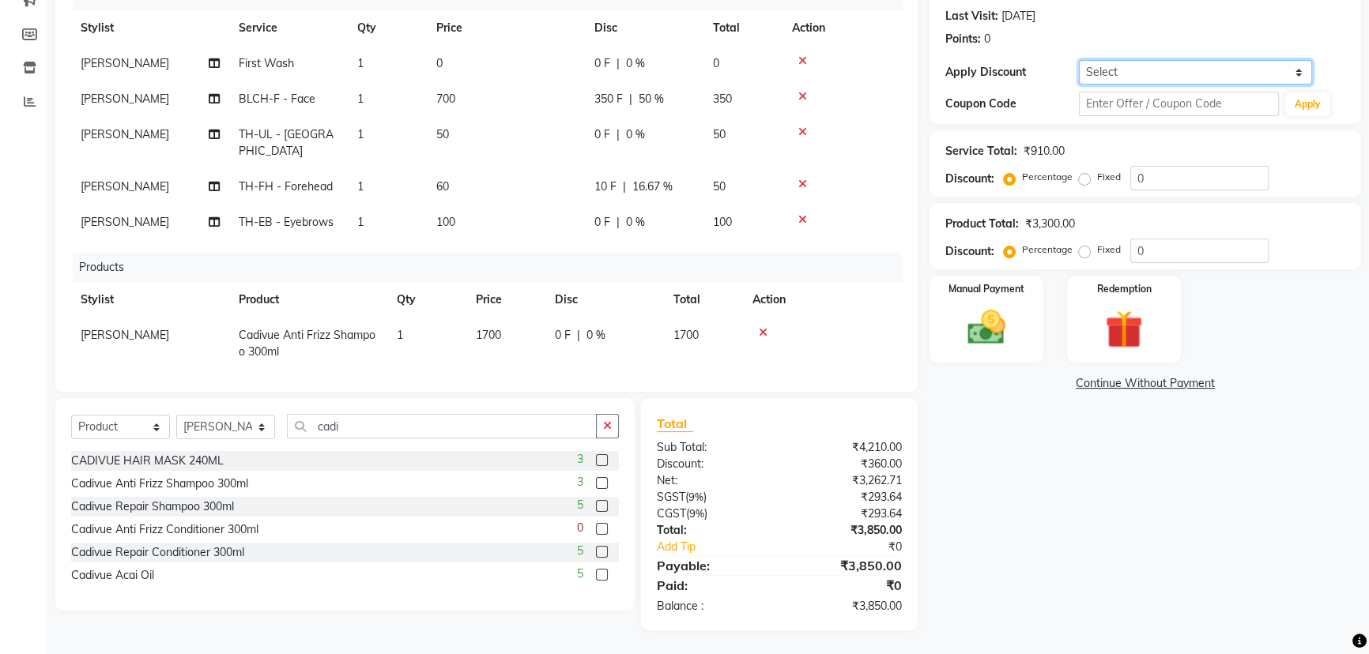
click at [1216, 77] on select "Select Coupon → Wrong Job Card Coupon → Complimentary Coupon → Correction Coupo…" at bounding box center [1195, 72] width 233 height 24
select select "4: Object"
click at [1079, 60] on select "Select Coupon → Wrong Job Card Coupon → Complimentary Coupon → Correction Coupo…" at bounding box center [1195, 72] width 233 height 24
type input "100"
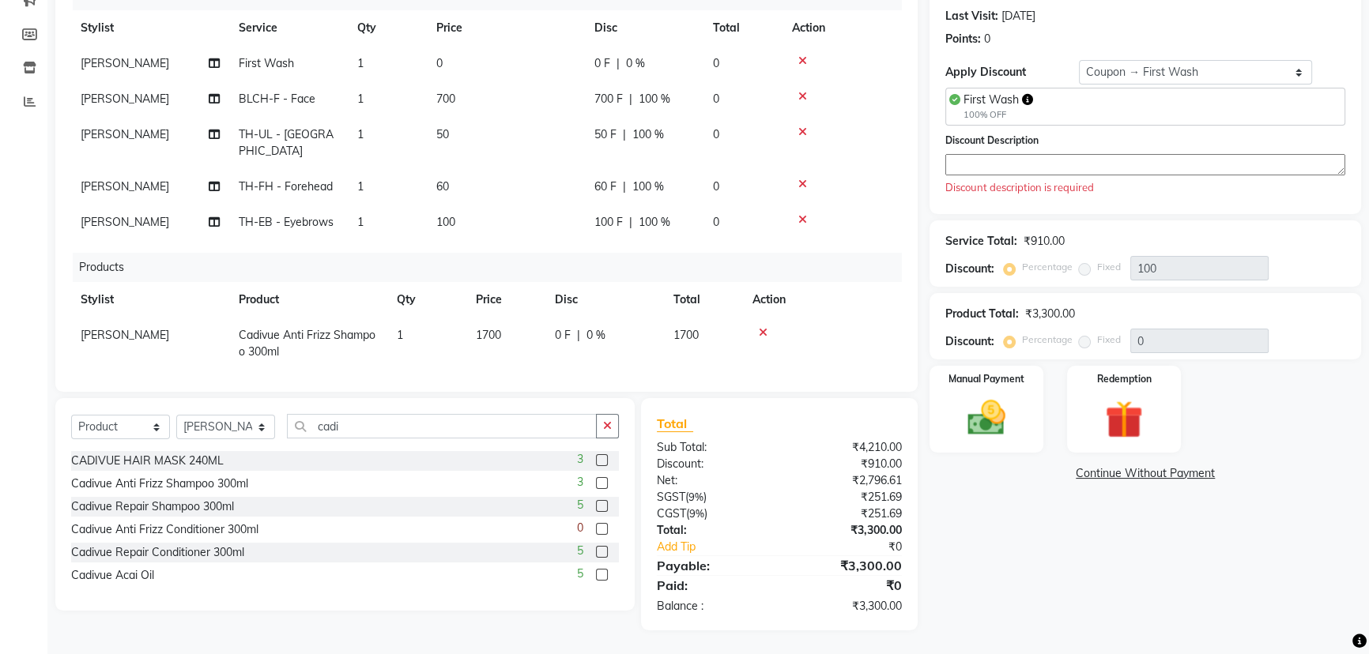
click at [1121, 166] on textarea at bounding box center [1145, 164] width 400 height 21
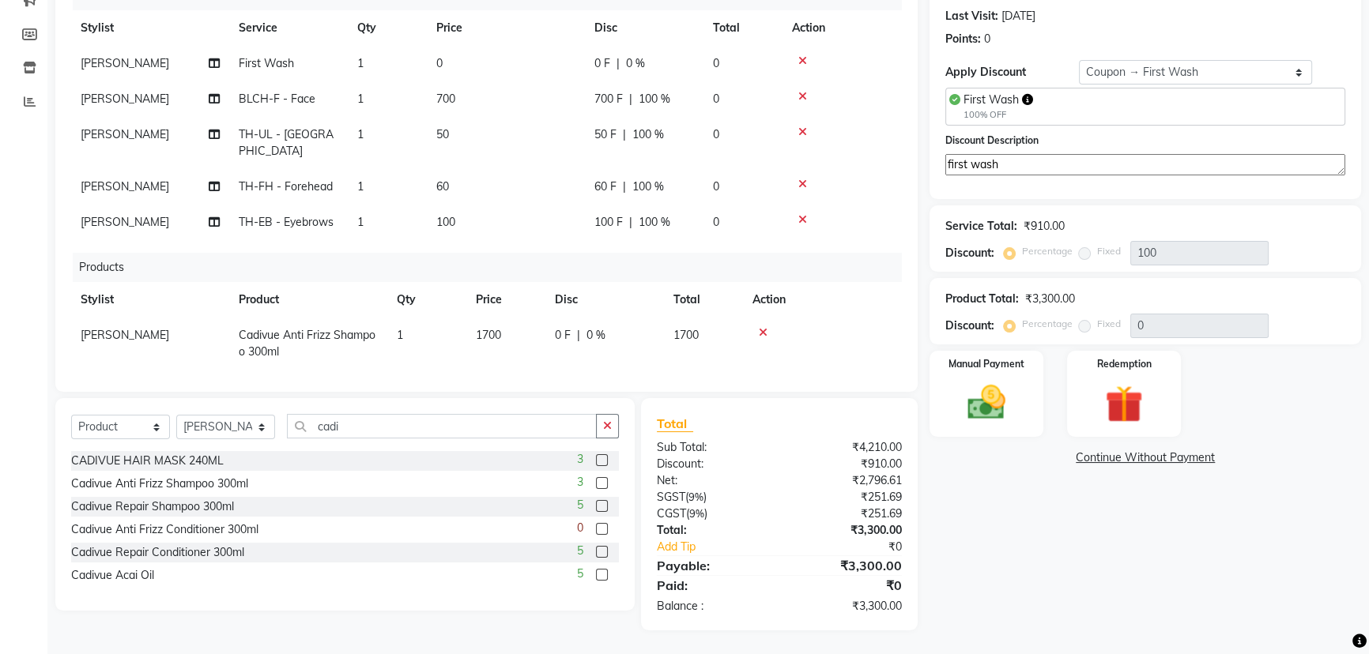
scroll to position [0, 0]
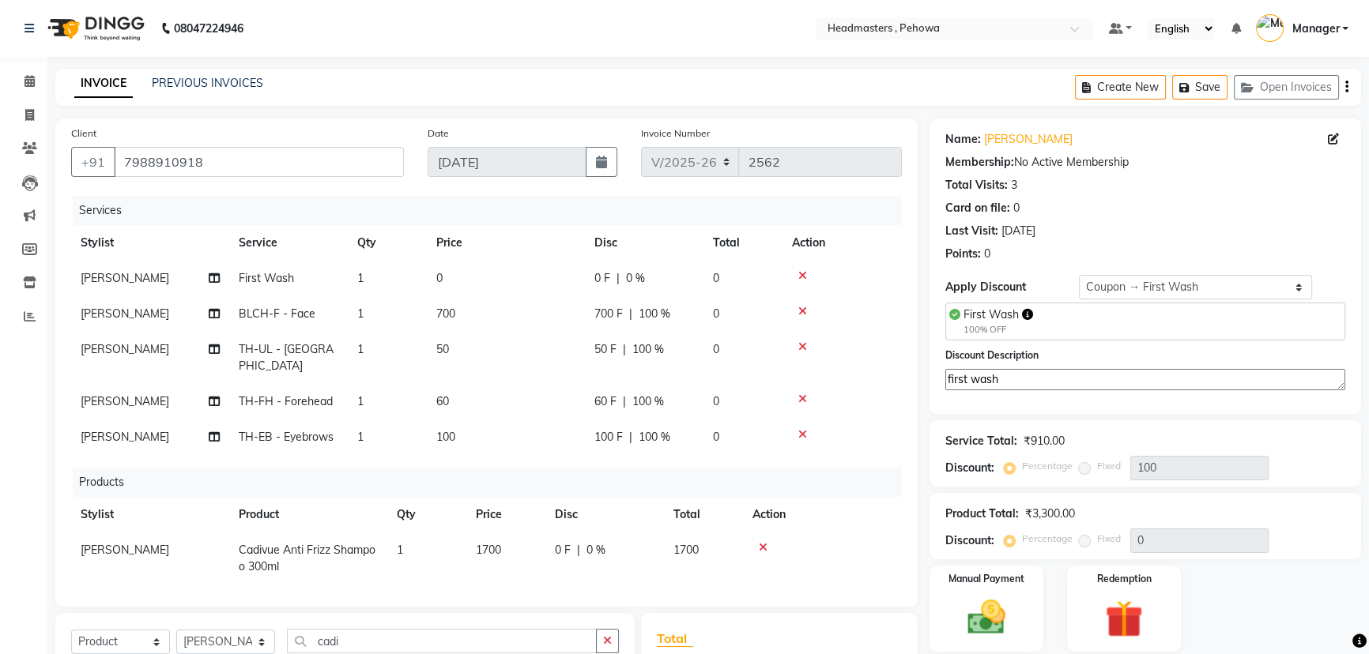
type textarea "first wash"
click at [640, 314] on span "100 %" at bounding box center [655, 314] width 32 height 17
select select "68775"
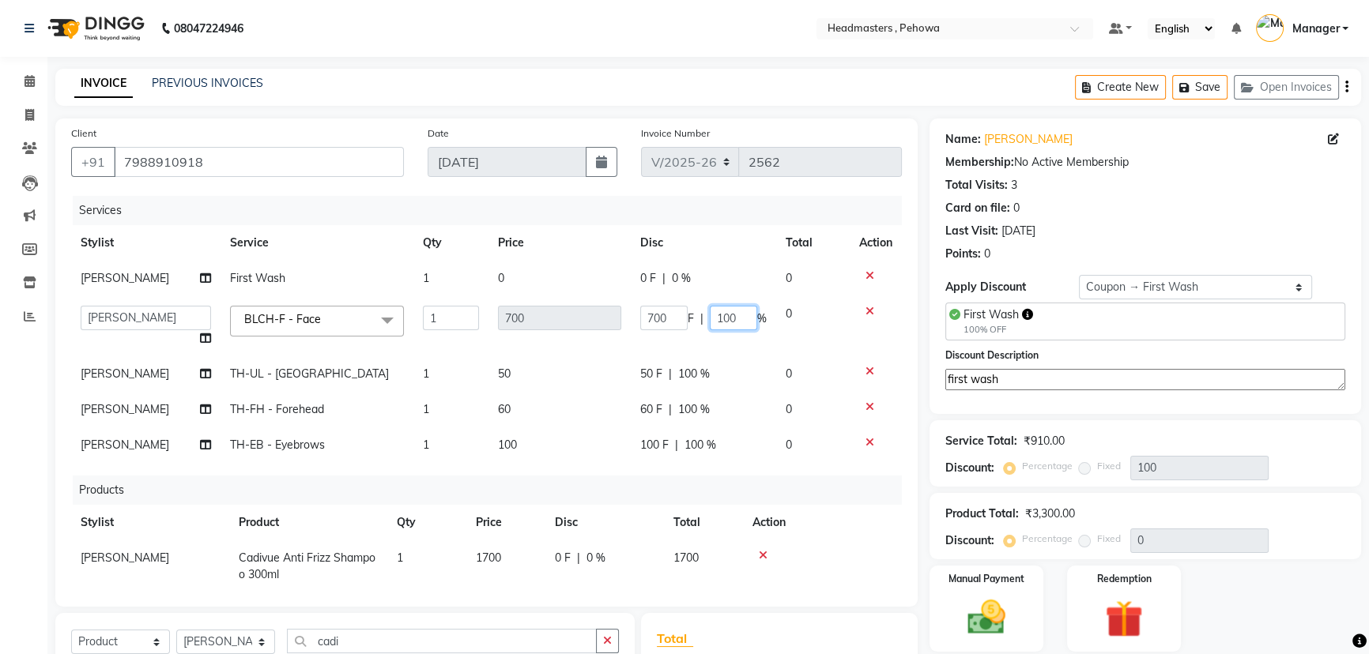
click at [733, 320] on input "100" at bounding box center [733, 318] width 47 height 24
type input "1"
type input "50"
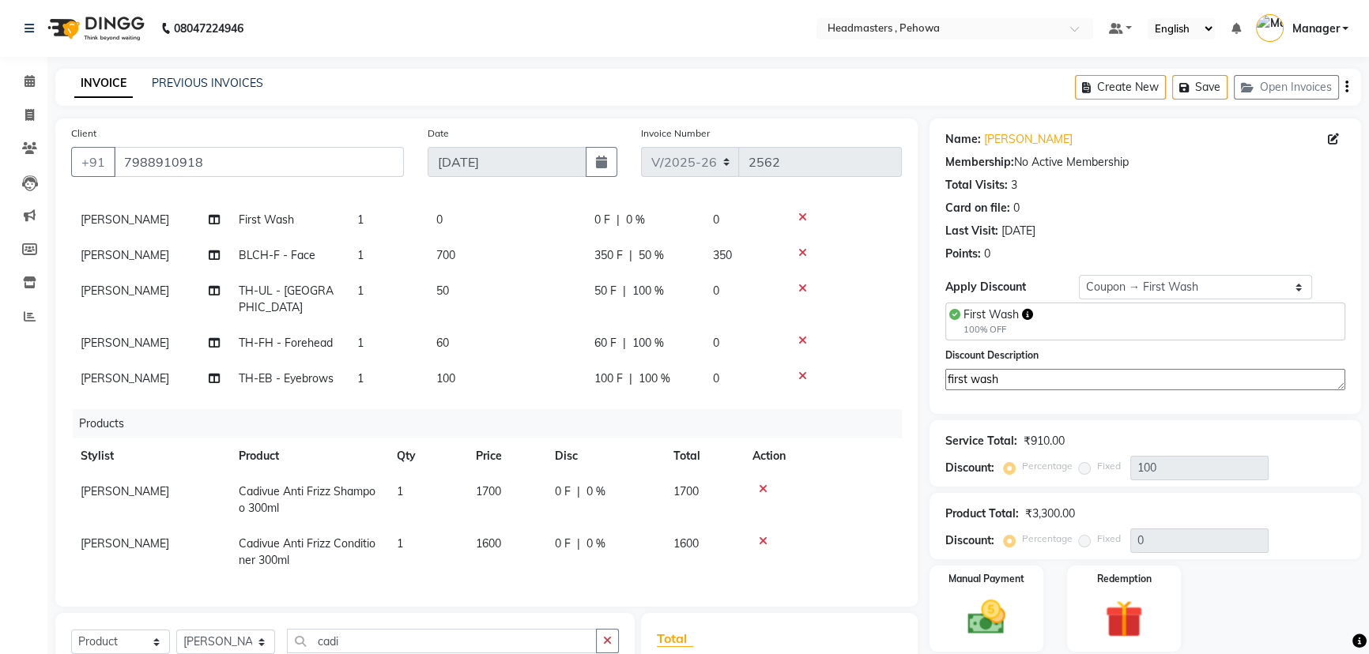
click at [763, 346] on tr "[PERSON_NAME] TH-FH - Forehead 1 60 60 F | 100 % 0" at bounding box center [486, 344] width 831 height 36
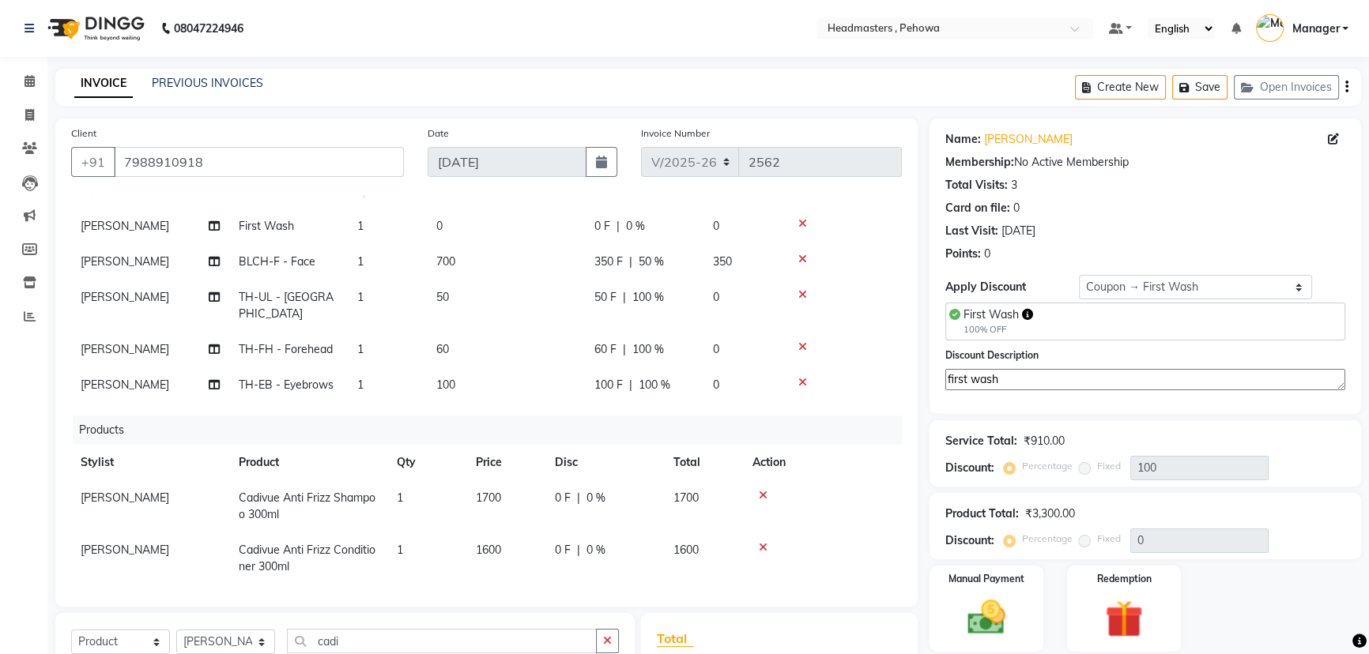
click at [648, 301] on span "100 %" at bounding box center [648, 297] width 32 height 17
select select "68775"
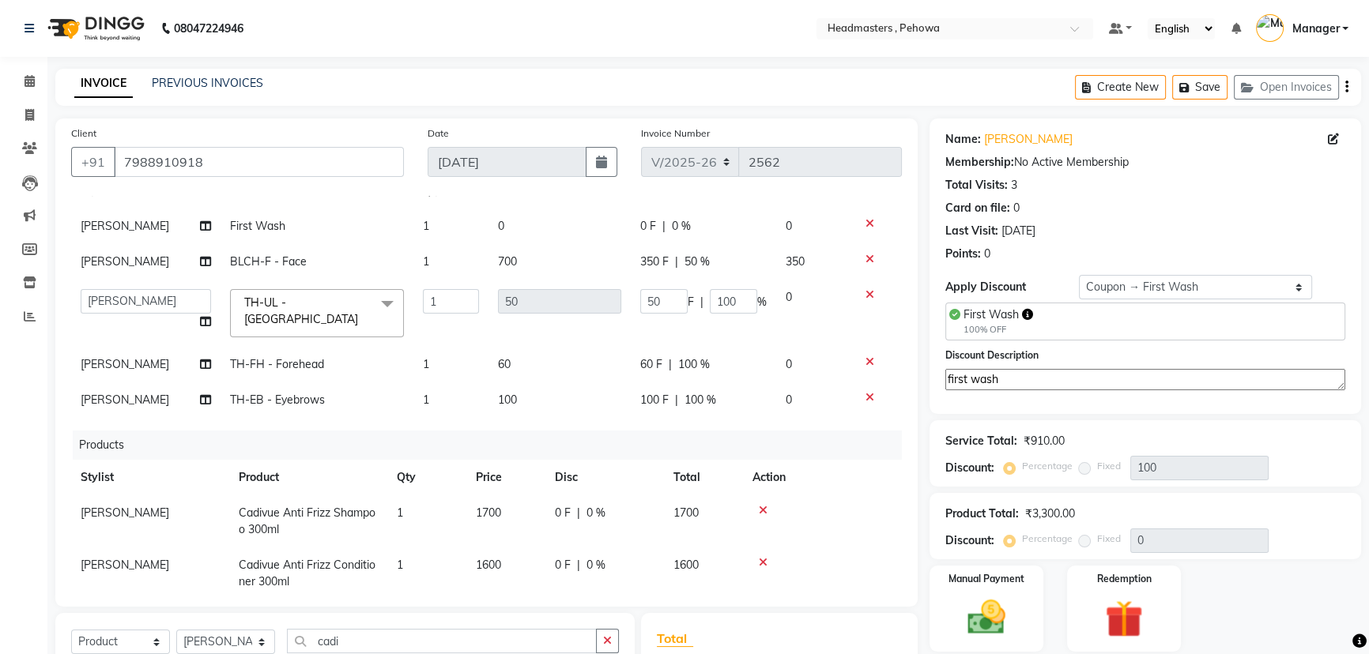
scroll to position [77, 0]
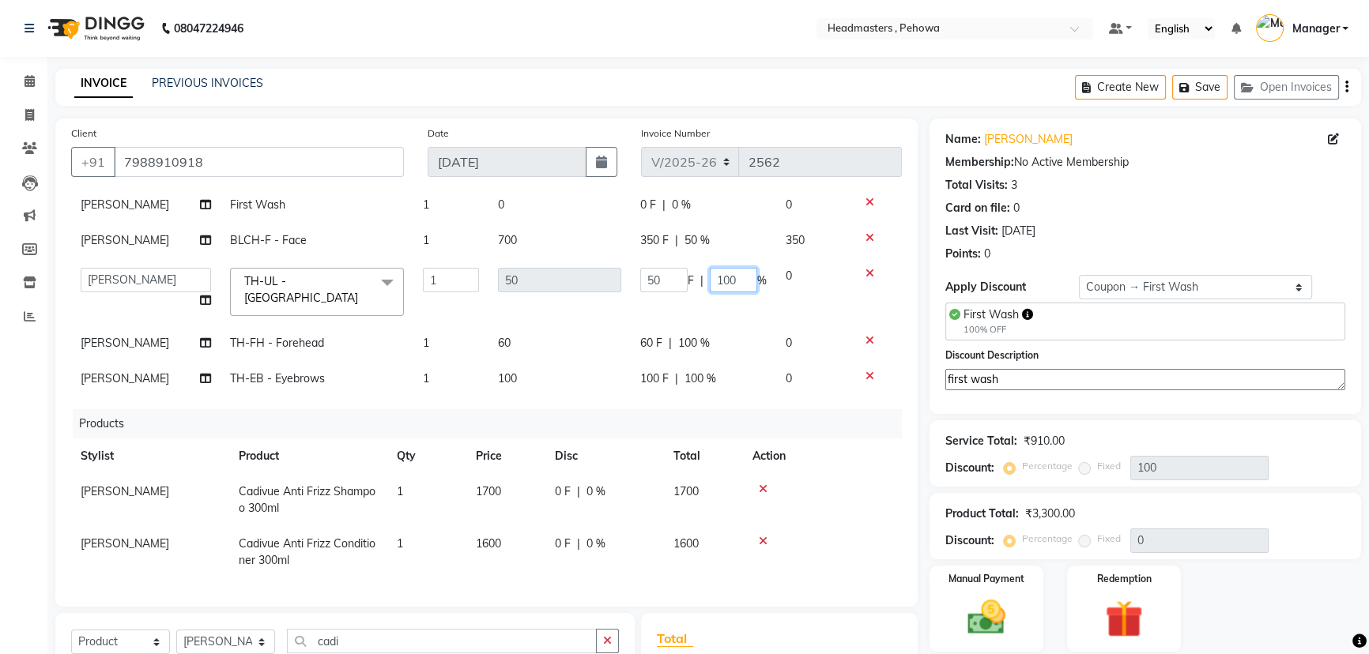
click at [722, 281] on input "100" at bounding box center [733, 280] width 47 height 24
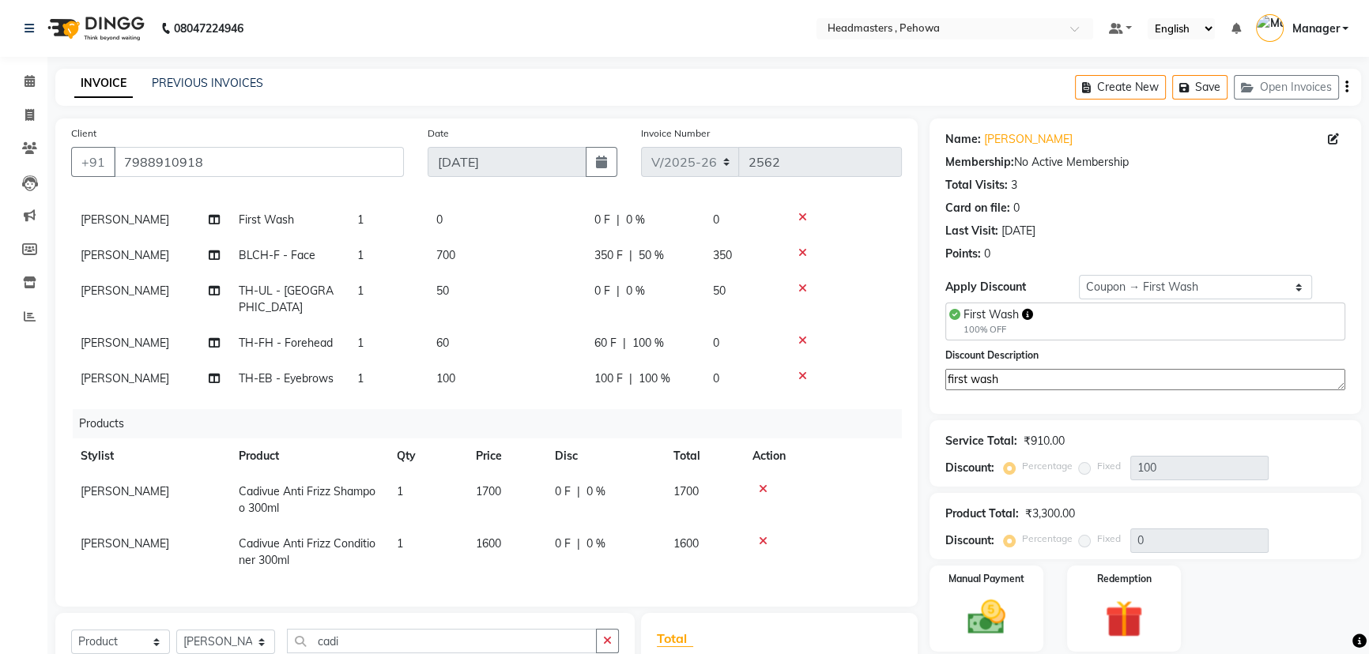
click at [679, 335] on div "60 F | 100 %" at bounding box center [644, 343] width 100 height 17
select select "68775"
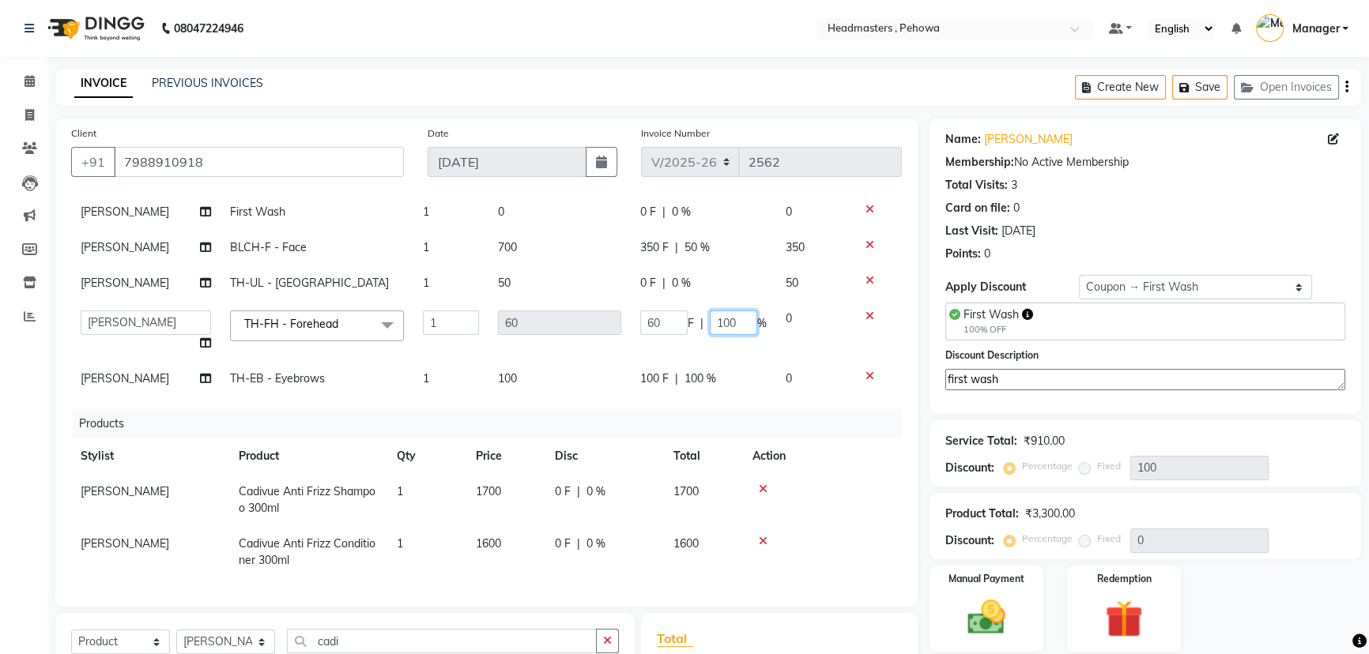
click at [721, 315] on input "100" at bounding box center [733, 323] width 47 height 24
click at [697, 361] on td "100 F | 100 %" at bounding box center [703, 379] width 145 height 36
select select "68775"
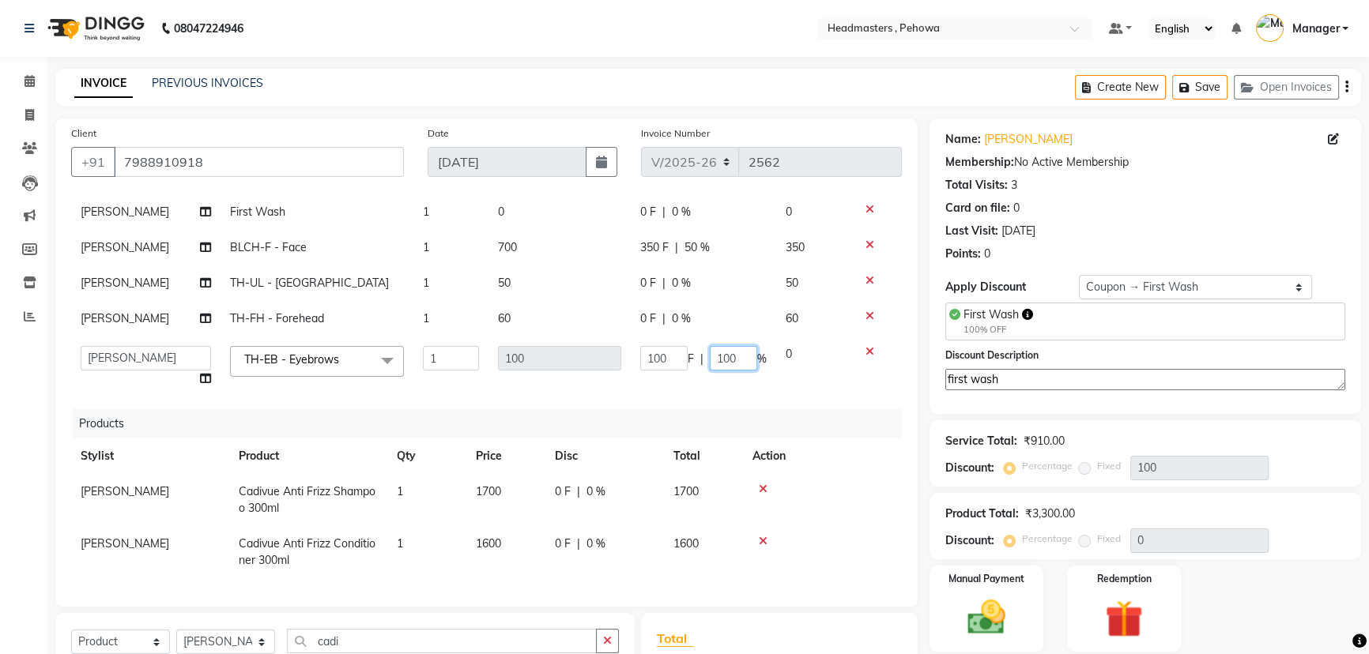
click at [729, 347] on input "100" at bounding box center [733, 358] width 47 height 24
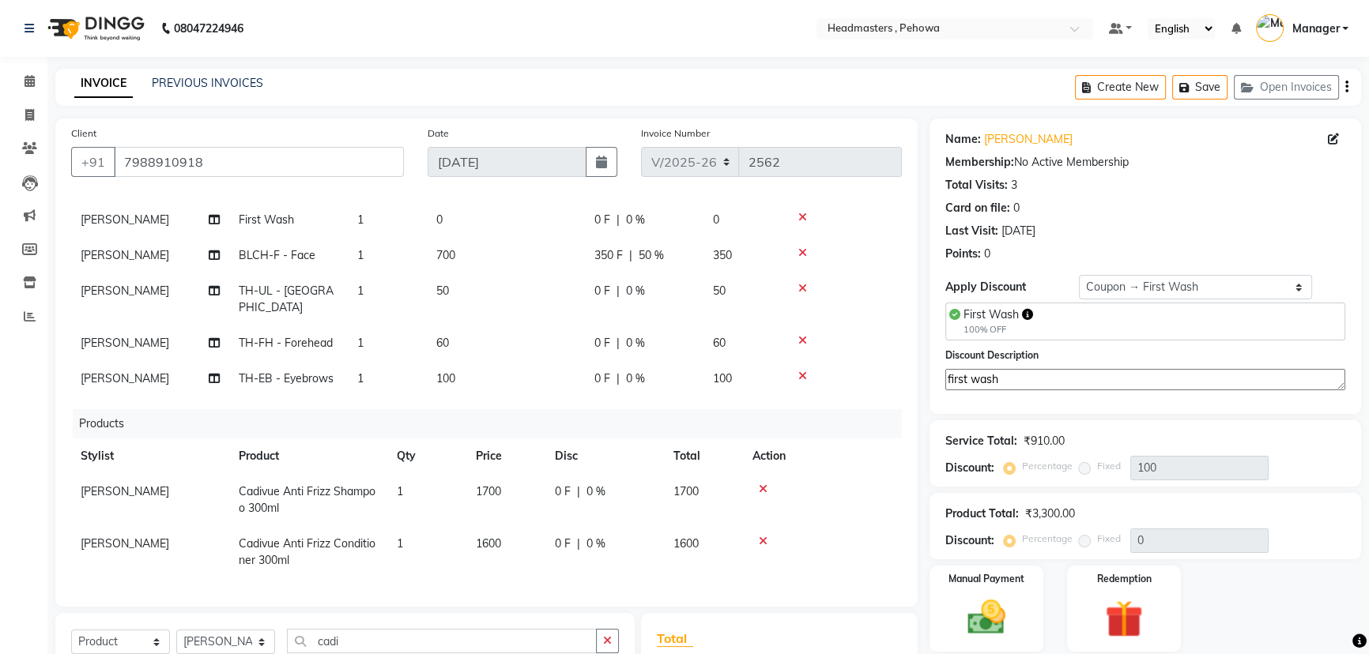
click at [639, 305] on tbody "[PERSON_NAME] First Wash 1 0 0 F | 0 % 0 [PERSON_NAME] BLCH-F - Face 1 700 350 …" at bounding box center [486, 299] width 831 height 194
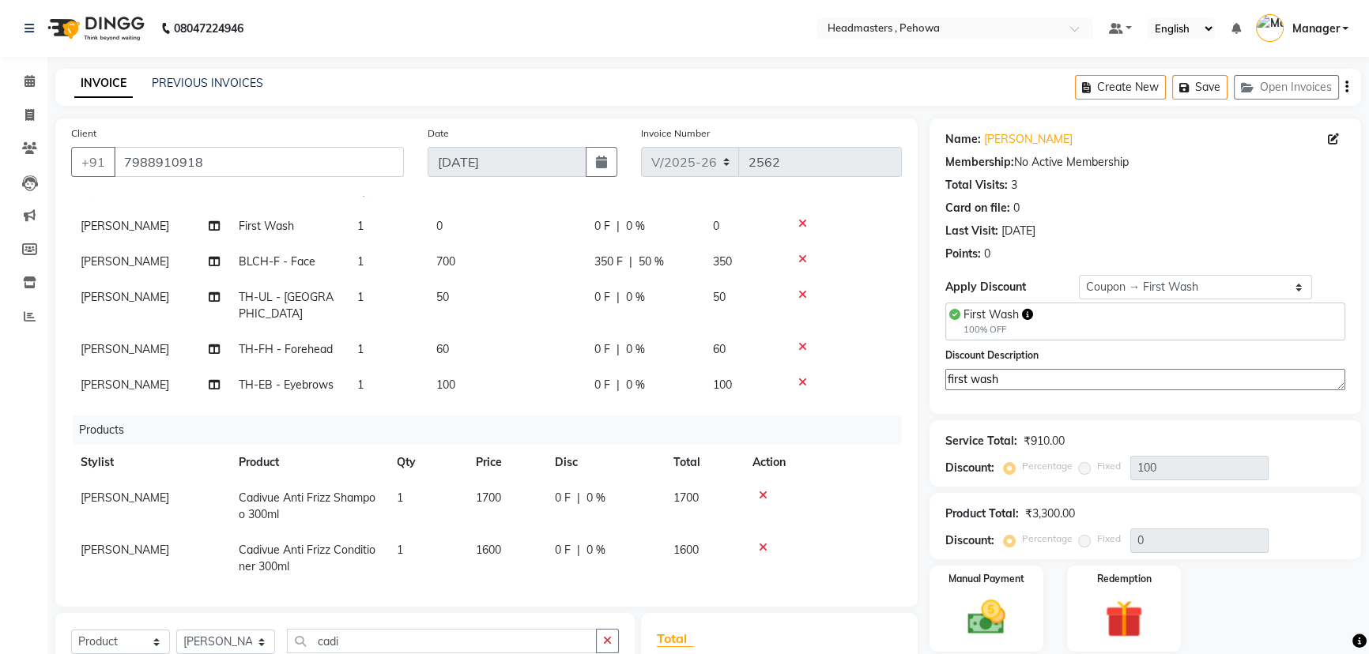
click at [609, 341] on span "0 F" at bounding box center [602, 349] width 16 height 17
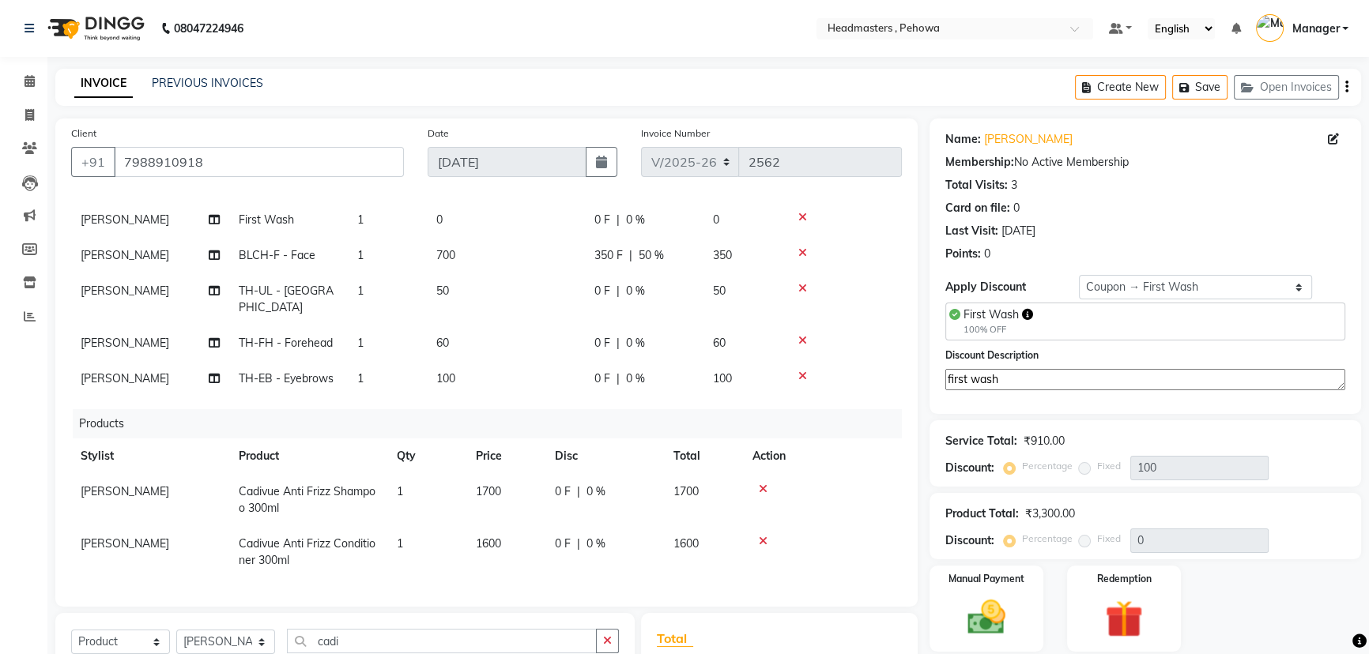
select select "68775"
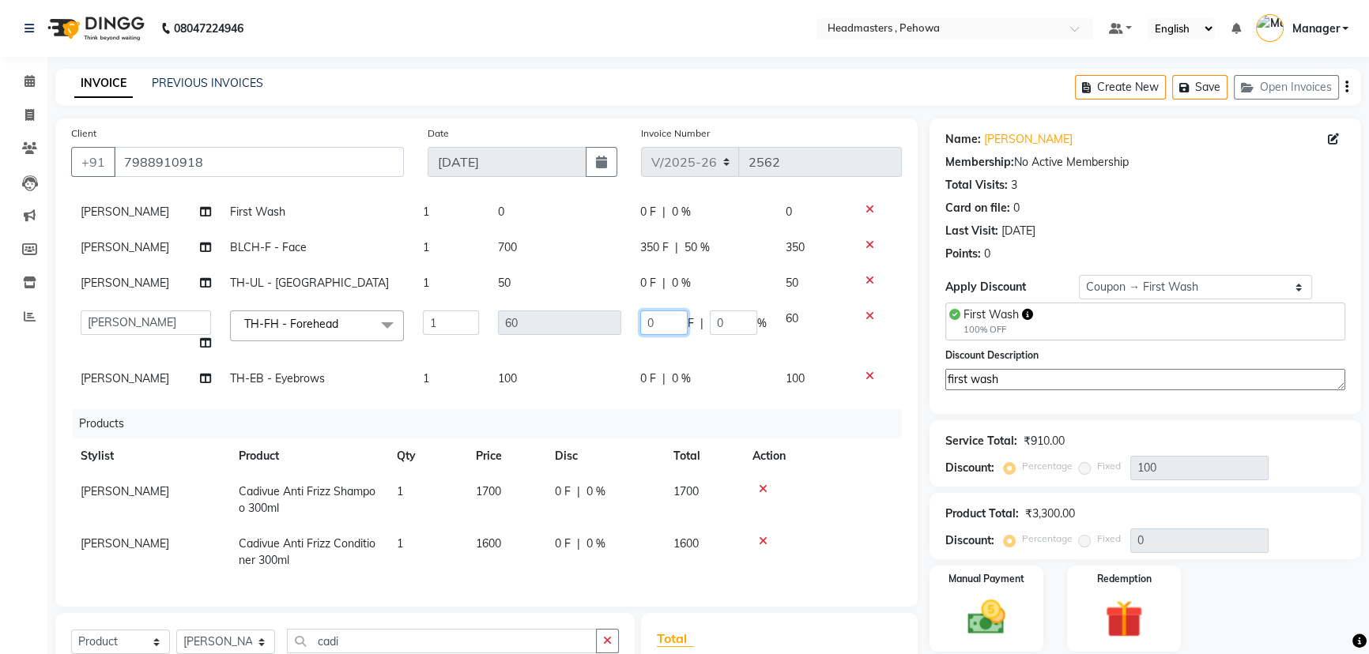
click at [651, 316] on input "0" at bounding box center [663, 323] width 47 height 24
type input "010"
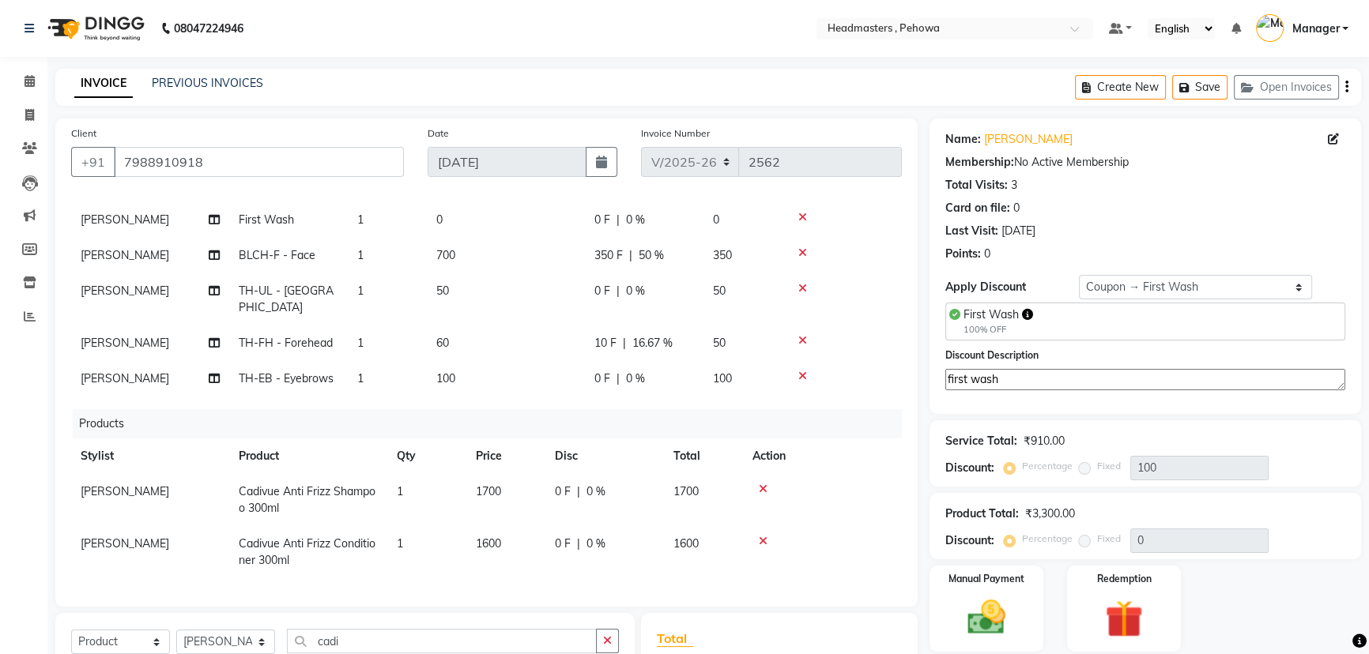
scroll to position [52, 0]
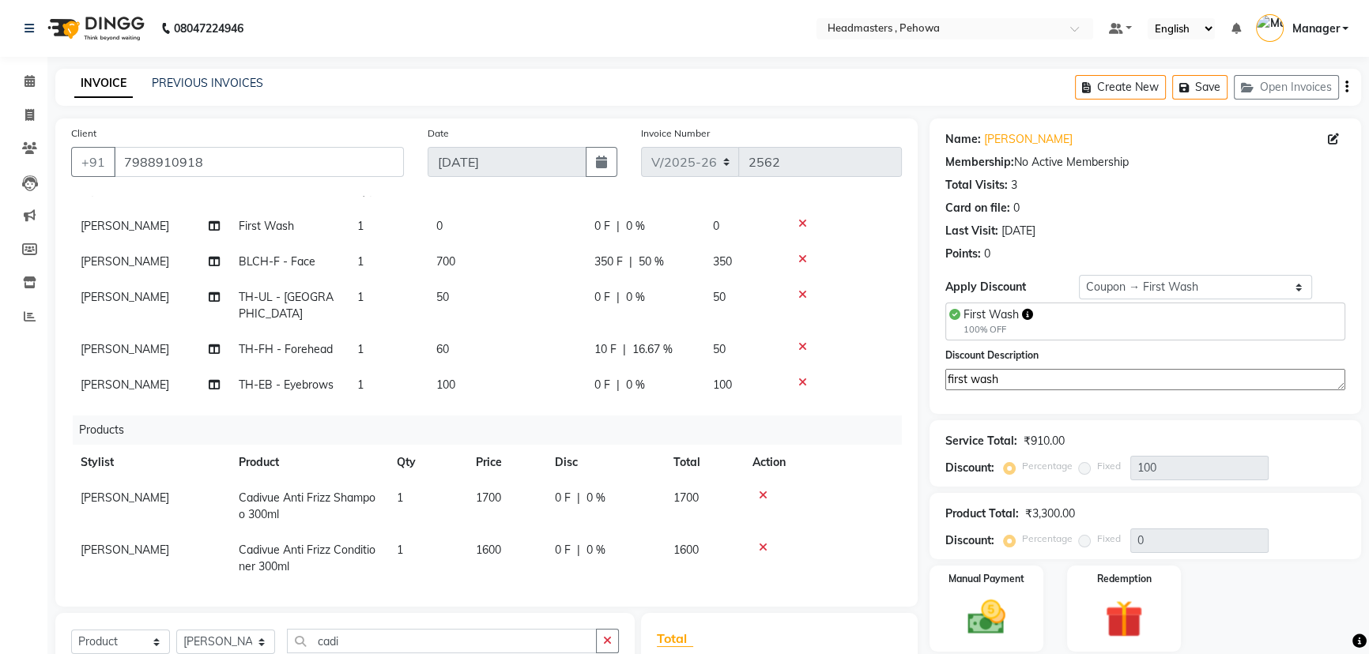
click at [718, 367] on tr "[PERSON_NAME] TH-EB - Eyebrows 1 100 0 F | 0 % 100" at bounding box center [486, 385] width 831 height 36
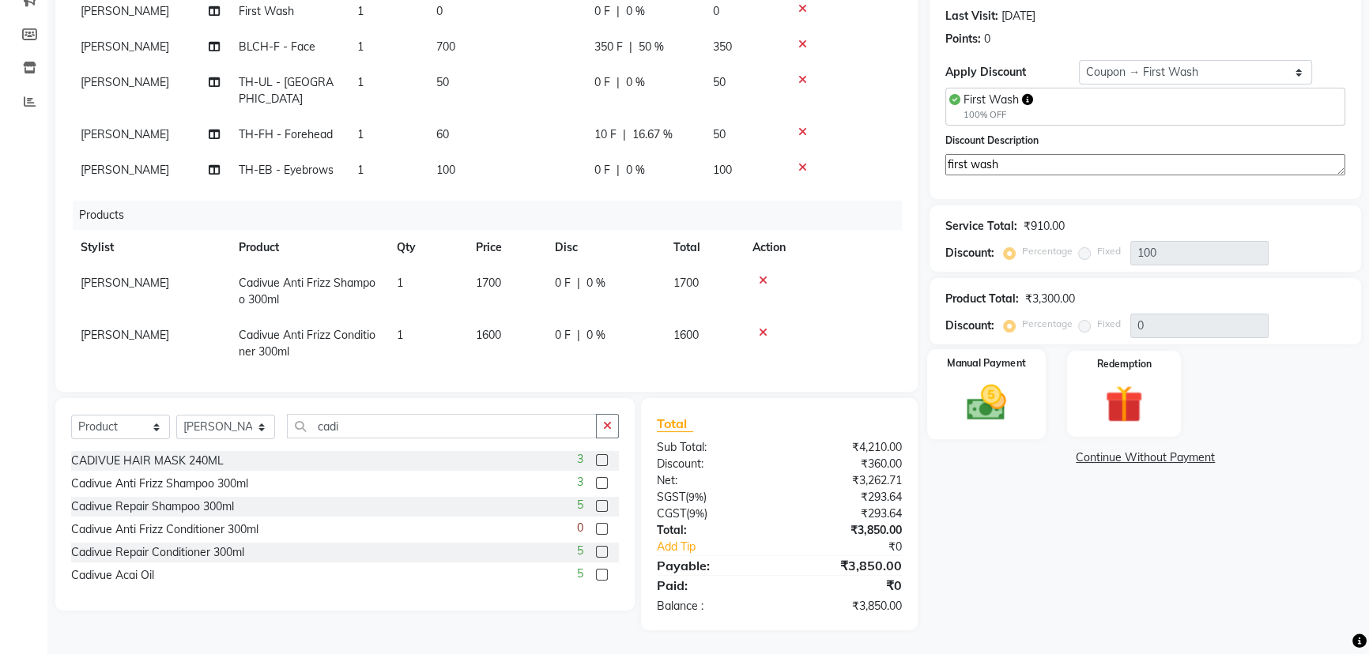
click at [965, 402] on img at bounding box center [987, 402] width 64 height 45
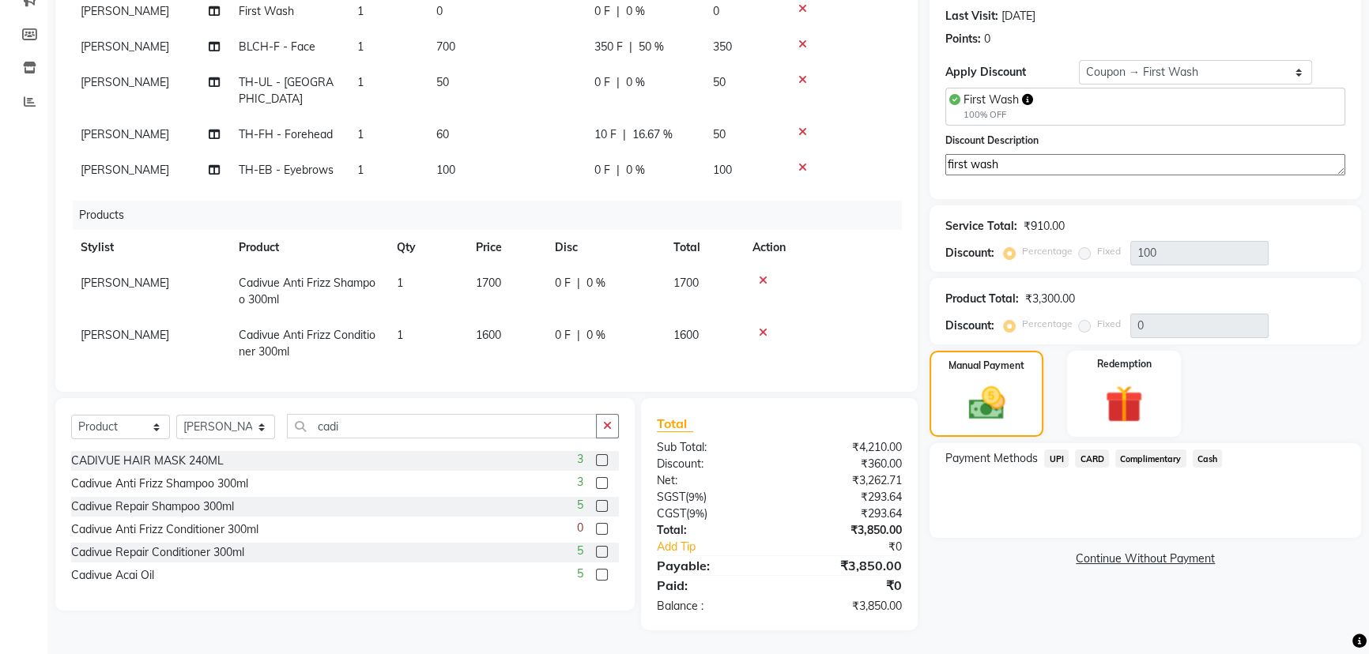
click at [1052, 452] on span "UPI" at bounding box center [1056, 459] width 24 height 18
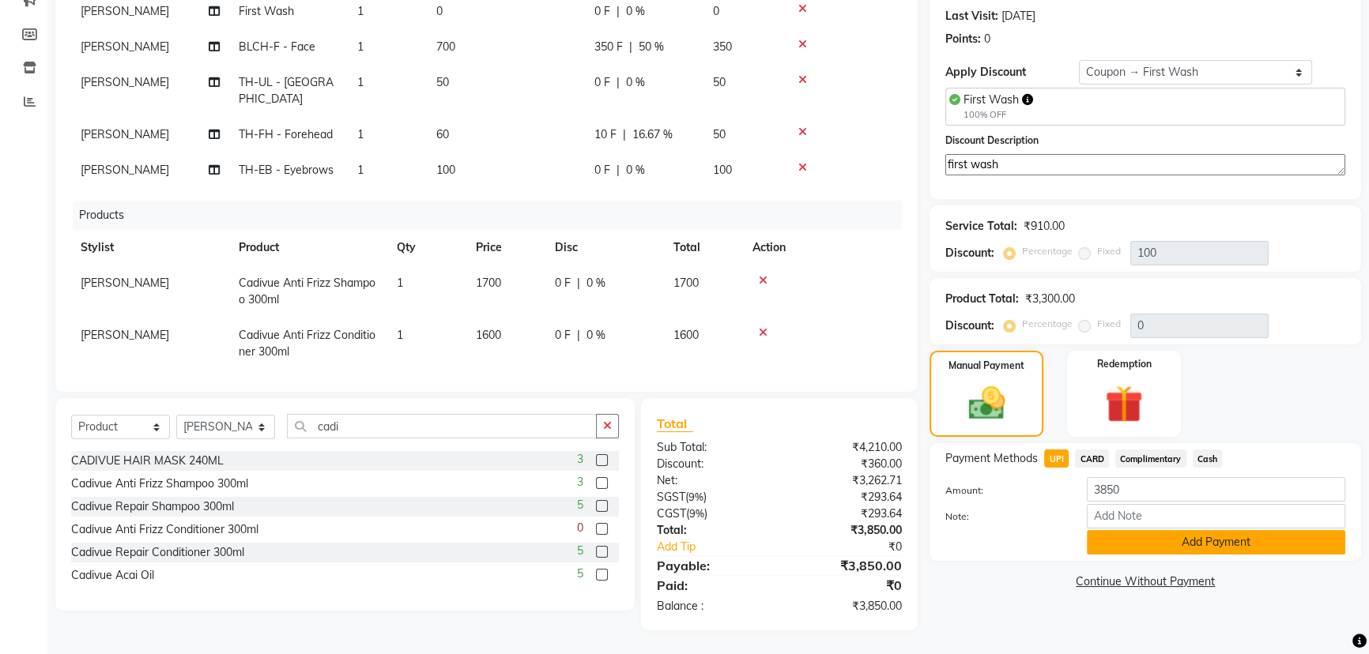
click at [1207, 551] on button "Add Payment" at bounding box center [1216, 542] width 258 height 24
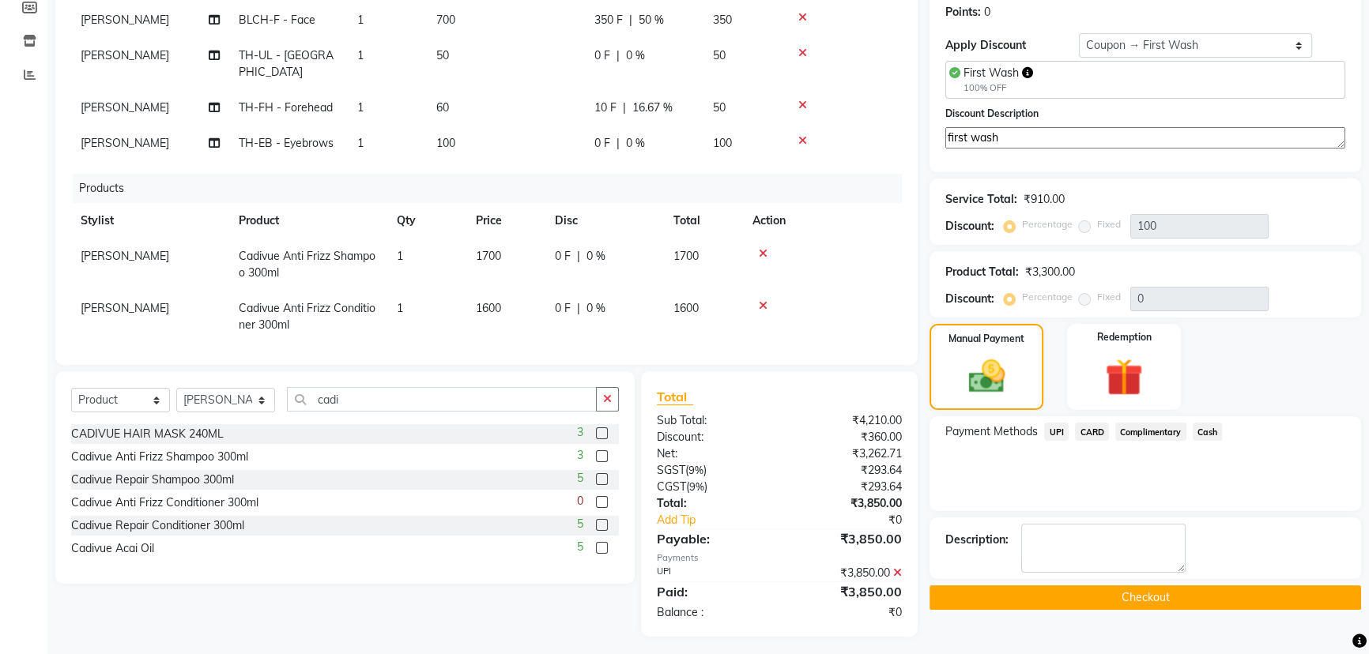
scroll to position [248, 0]
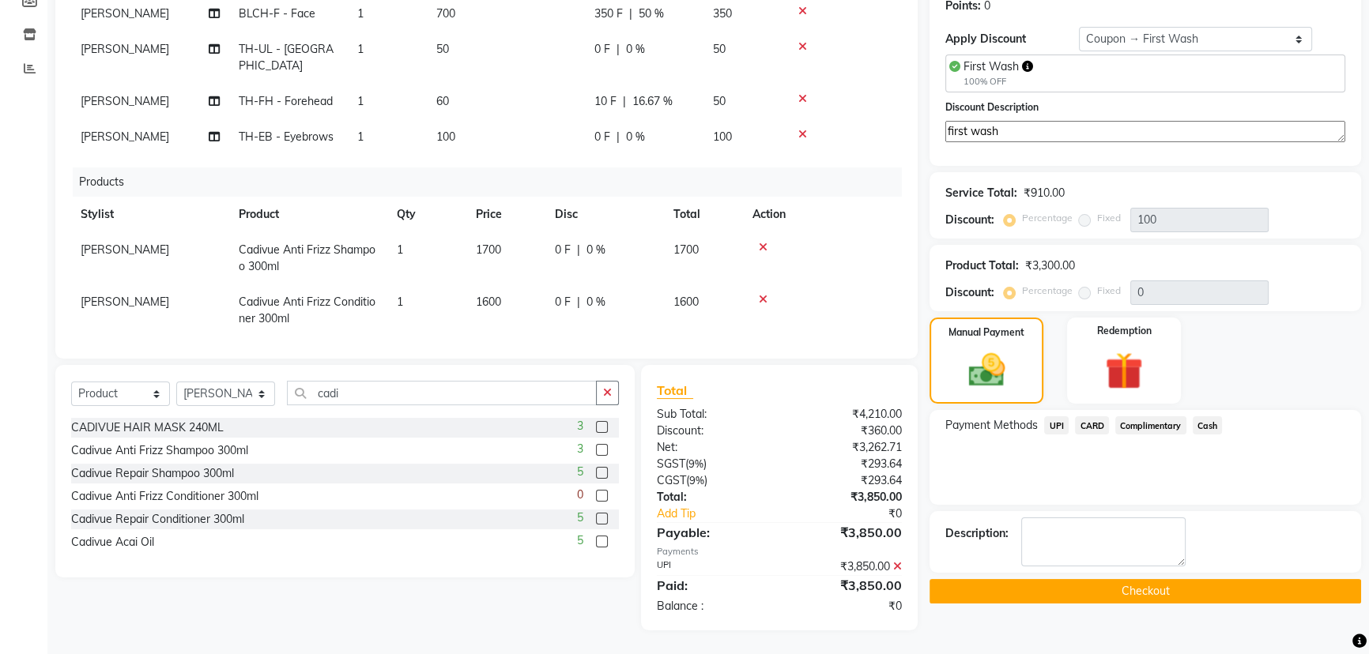
click at [1159, 580] on button "Checkout" at bounding box center [1144, 591] width 431 height 24
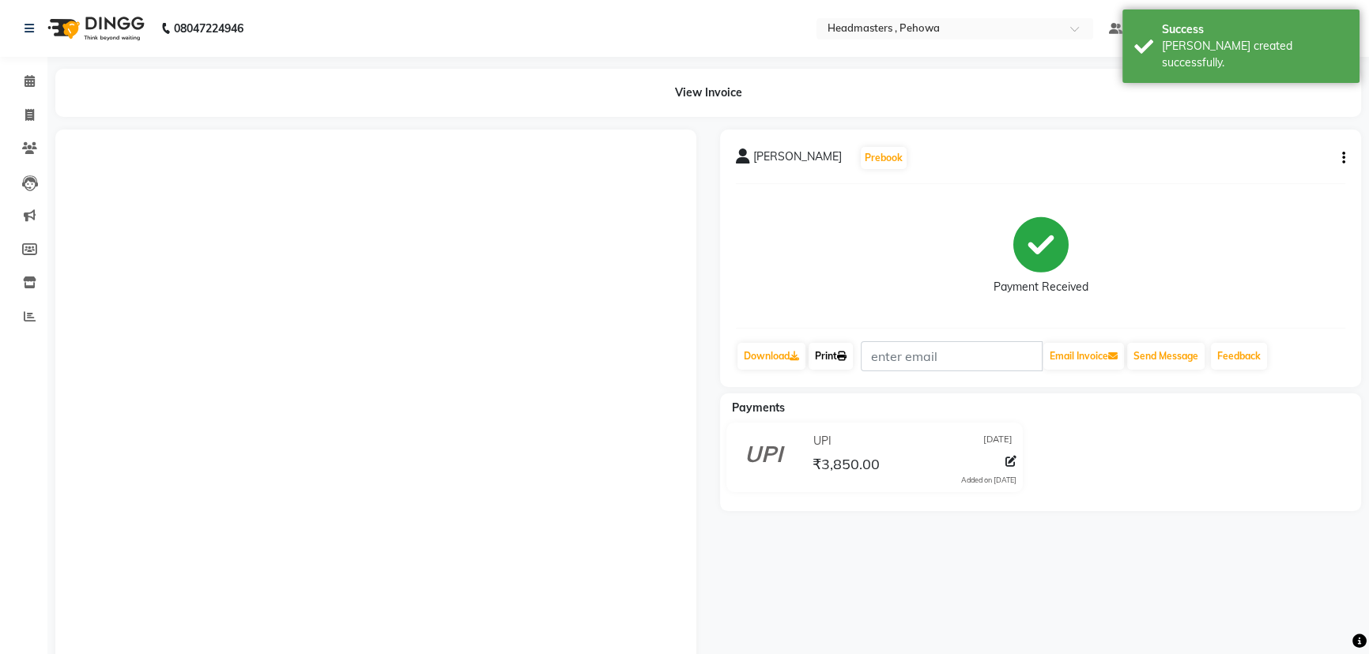
click at [845, 356] on icon at bounding box center [841, 356] width 9 height 9
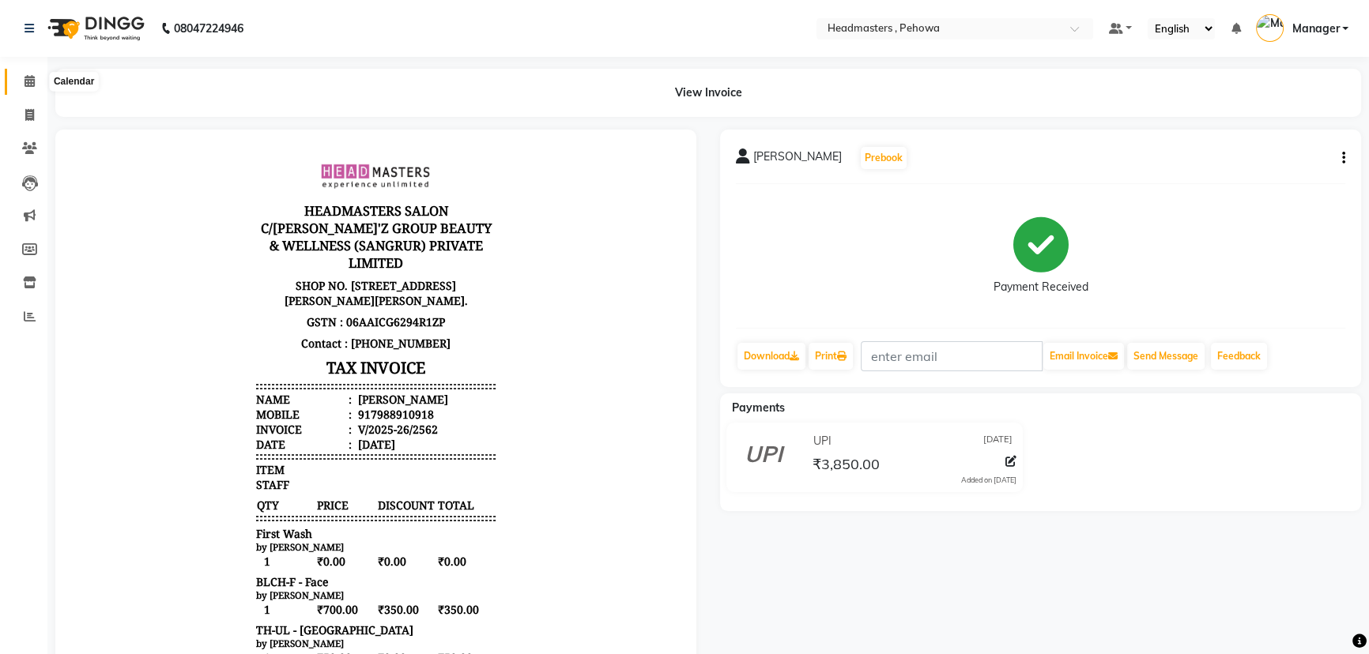
click at [26, 73] on span at bounding box center [30, 82] width 28 height 18
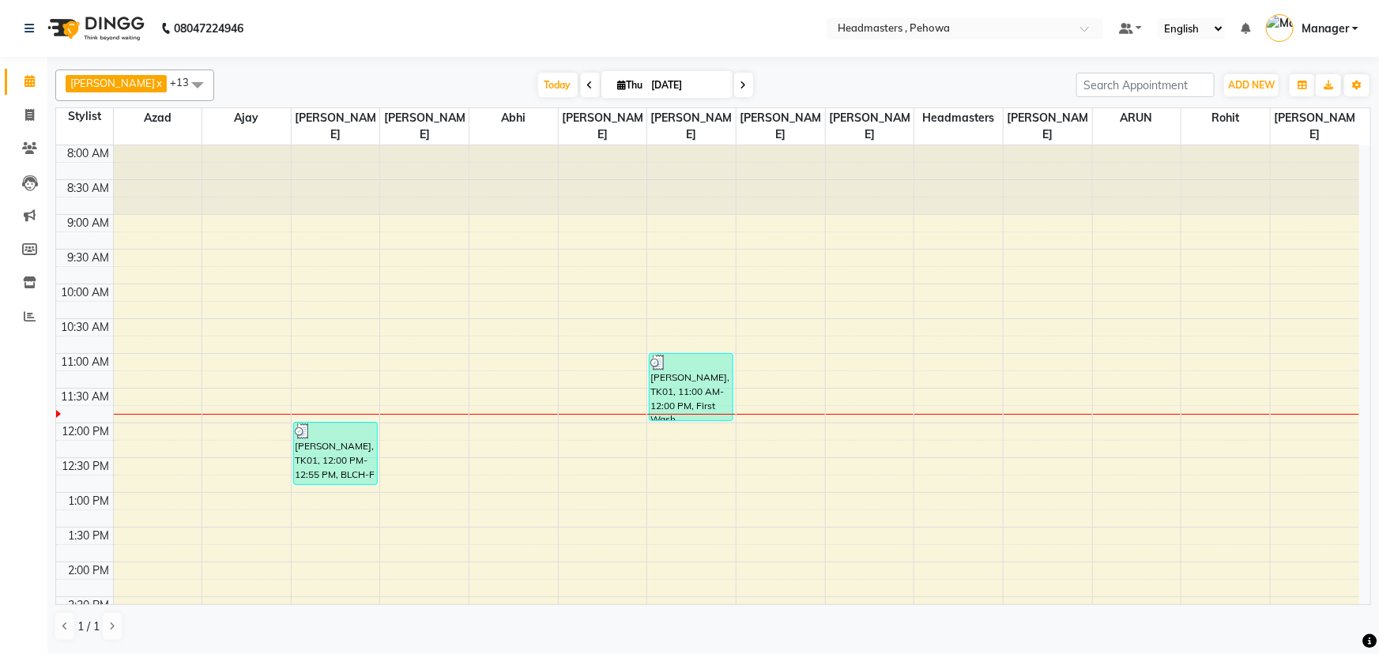
click at [587, 86] on icon at bounding box center [590, 85] width 6 height 9
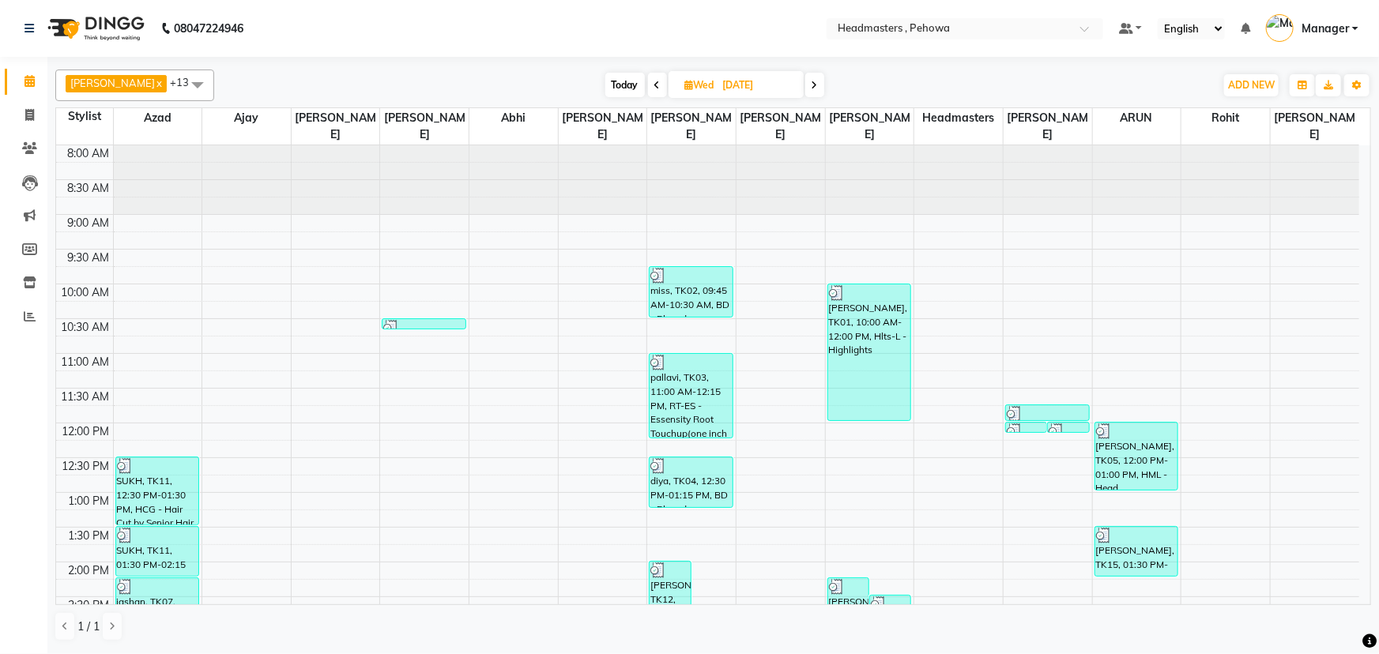
click at [812, 85] on icon at bounding box center [815, 85] width 6 height 9
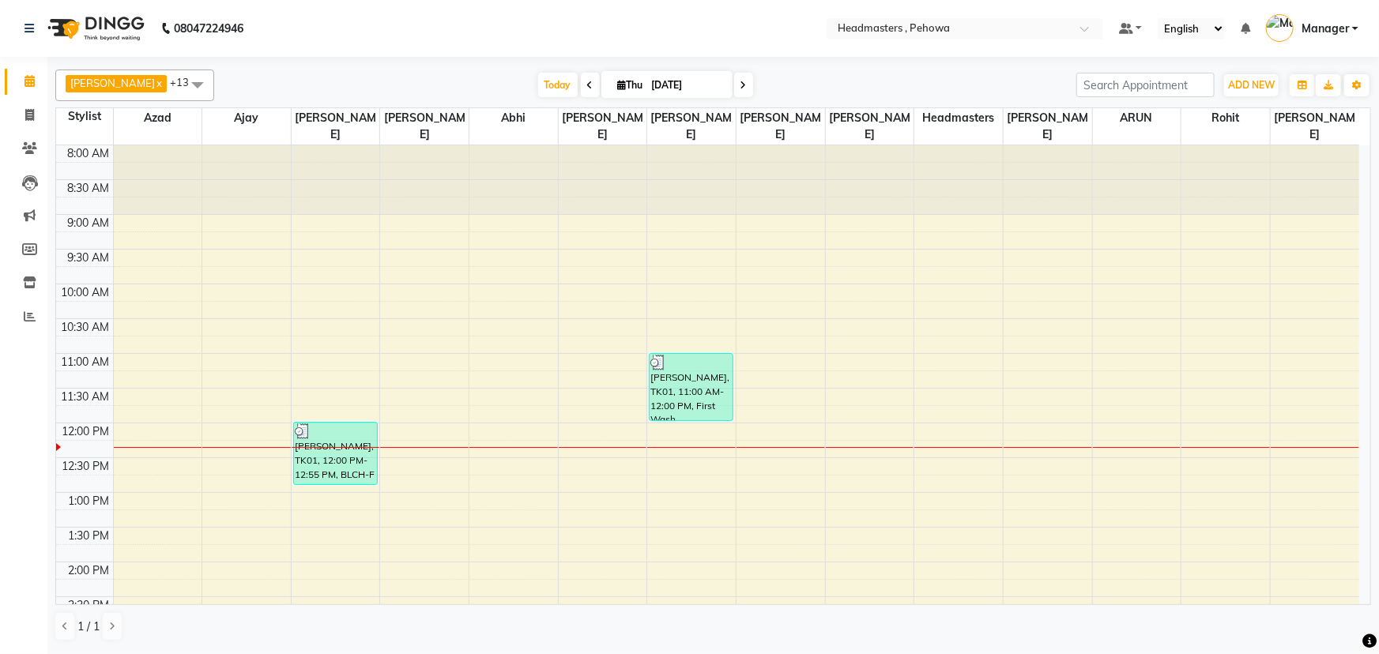
scroll to position [208, 0]
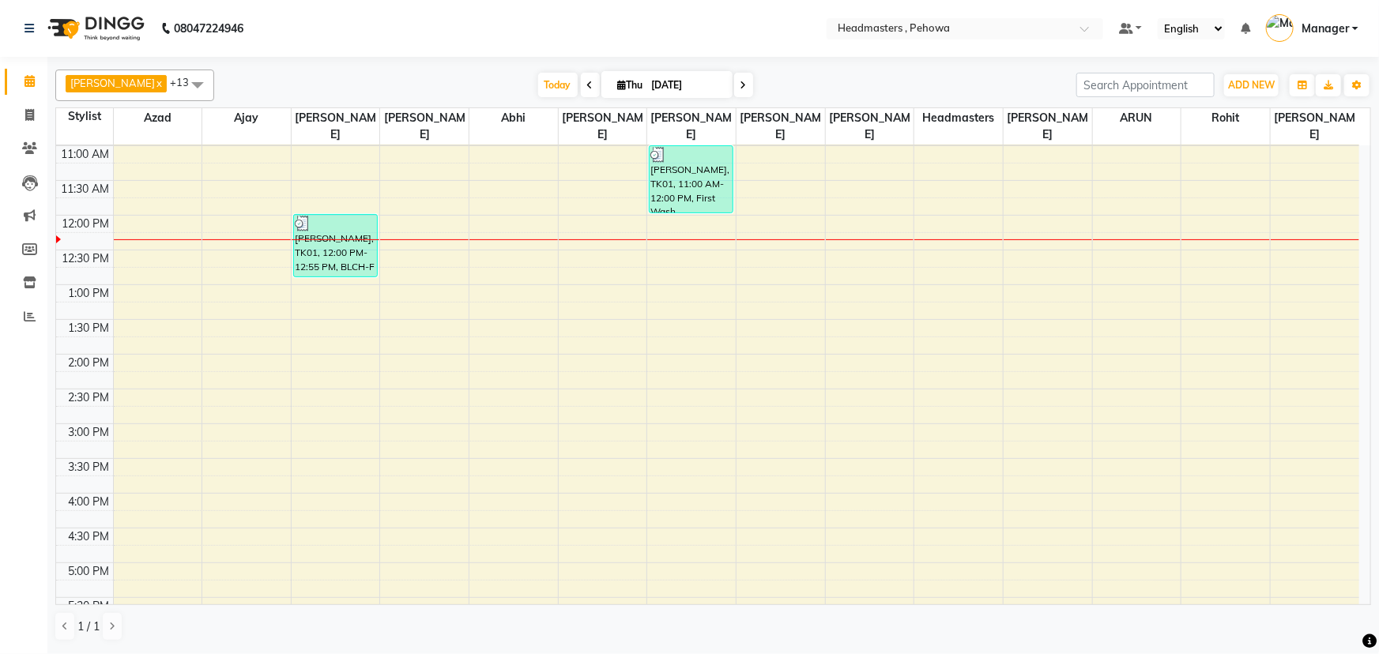
click at [587, 86] on icon at bounding box center [590, 85] width 6 height 9
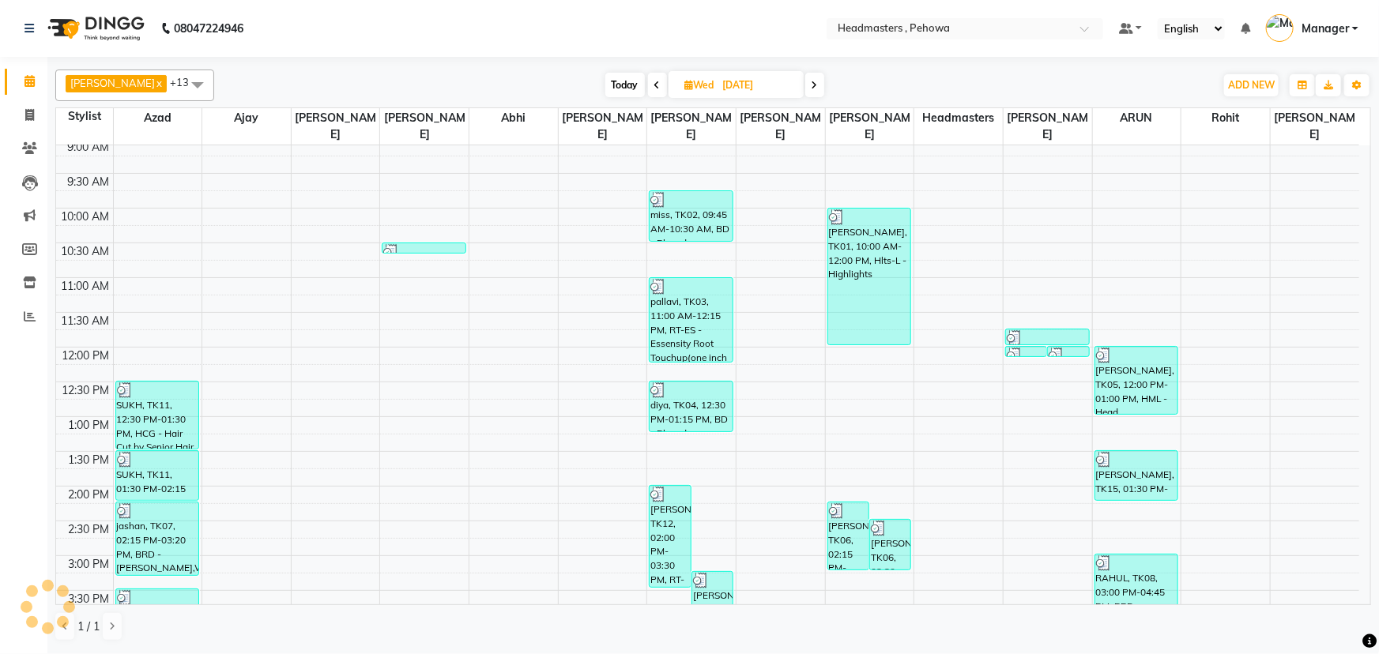
scroll to position [0, 0]
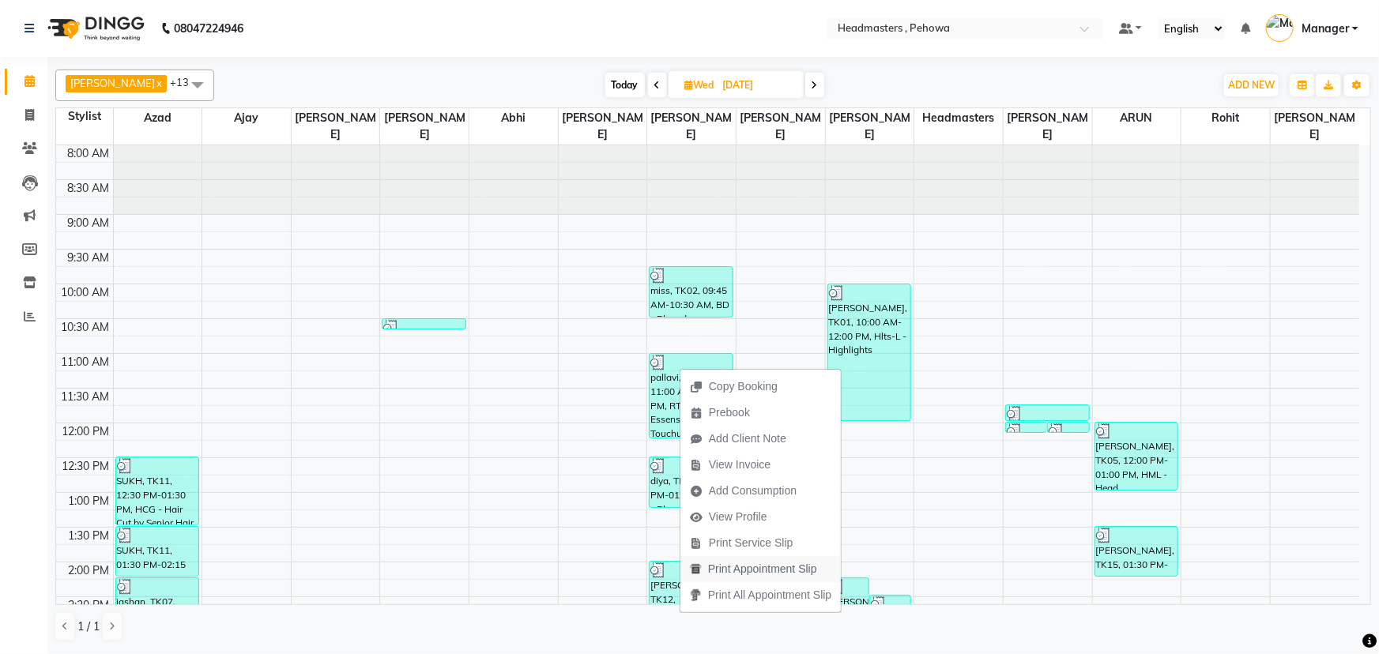
click at [740, 567] on span "Print Appointment Slip" at bounding box center [762, 569] width 109 height 17
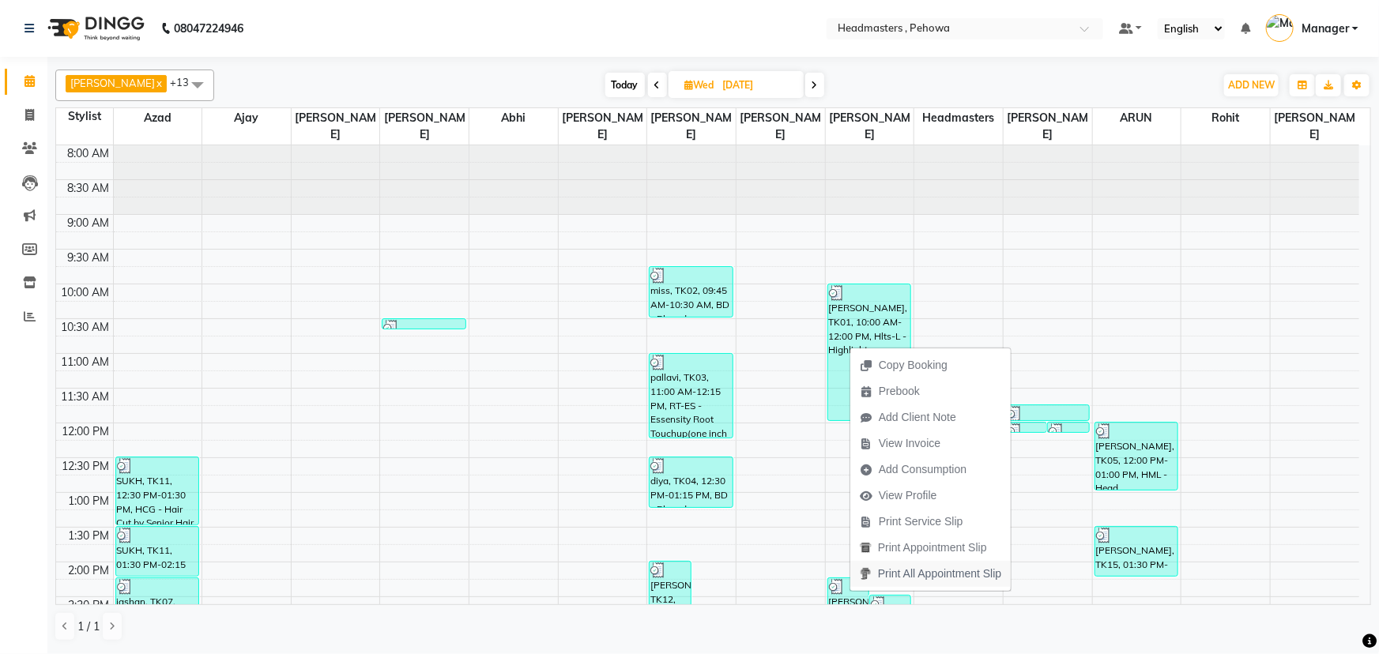
click at [931, 577] on span "Print All Appointment Slip" at bounding box center [939, 574] width 123 height 17
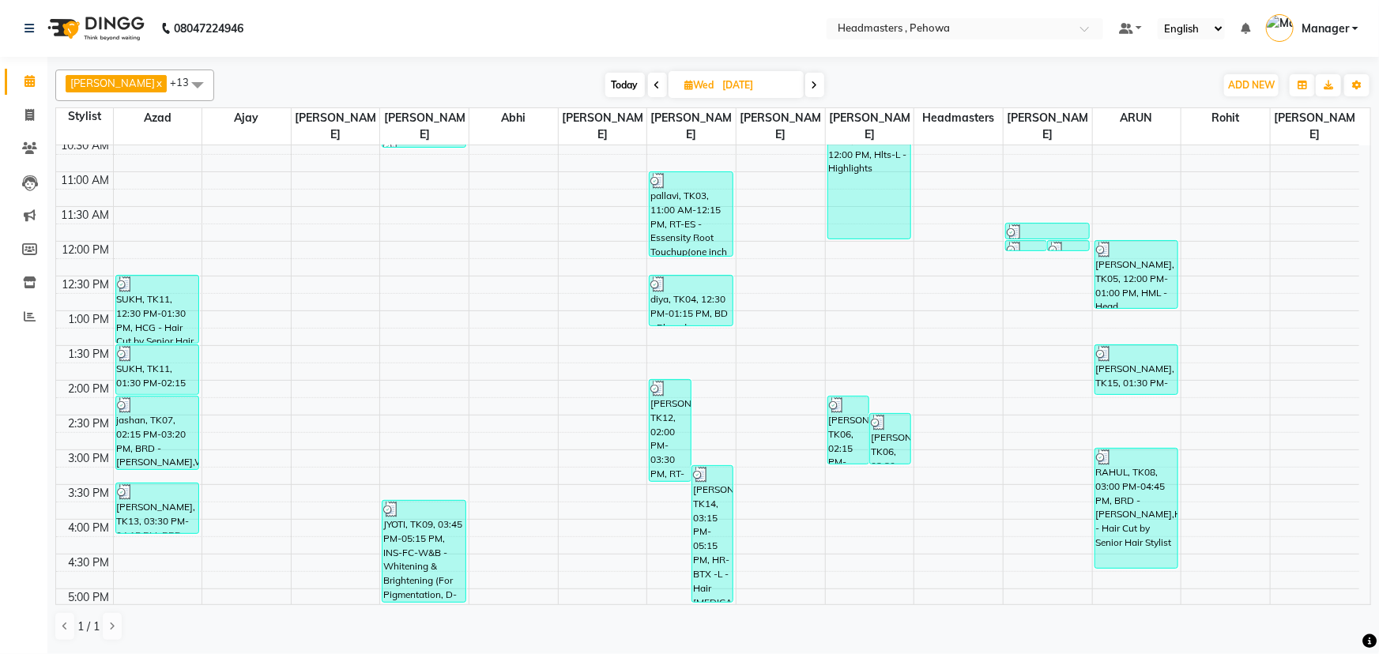
scroll to position [143, 0]
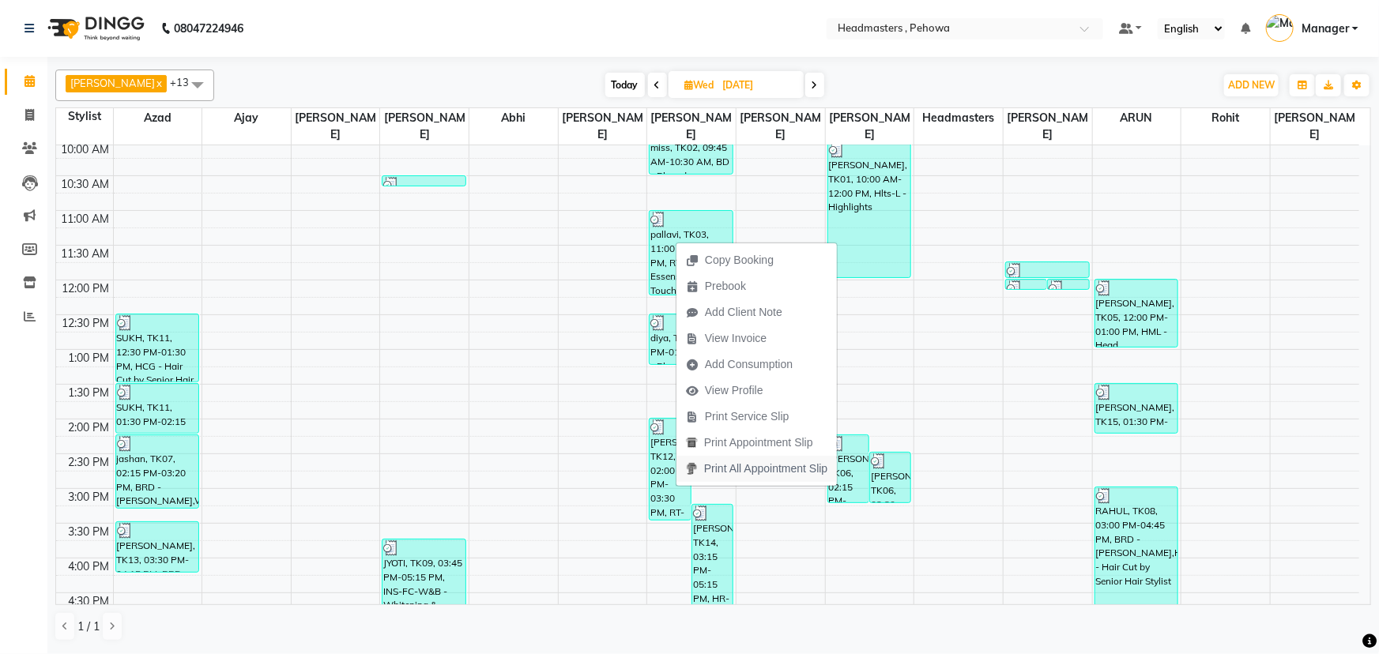
click at [782, 472] on span "Print All Appointment Slip" at bounding box center [765, 469] width 123 height 17
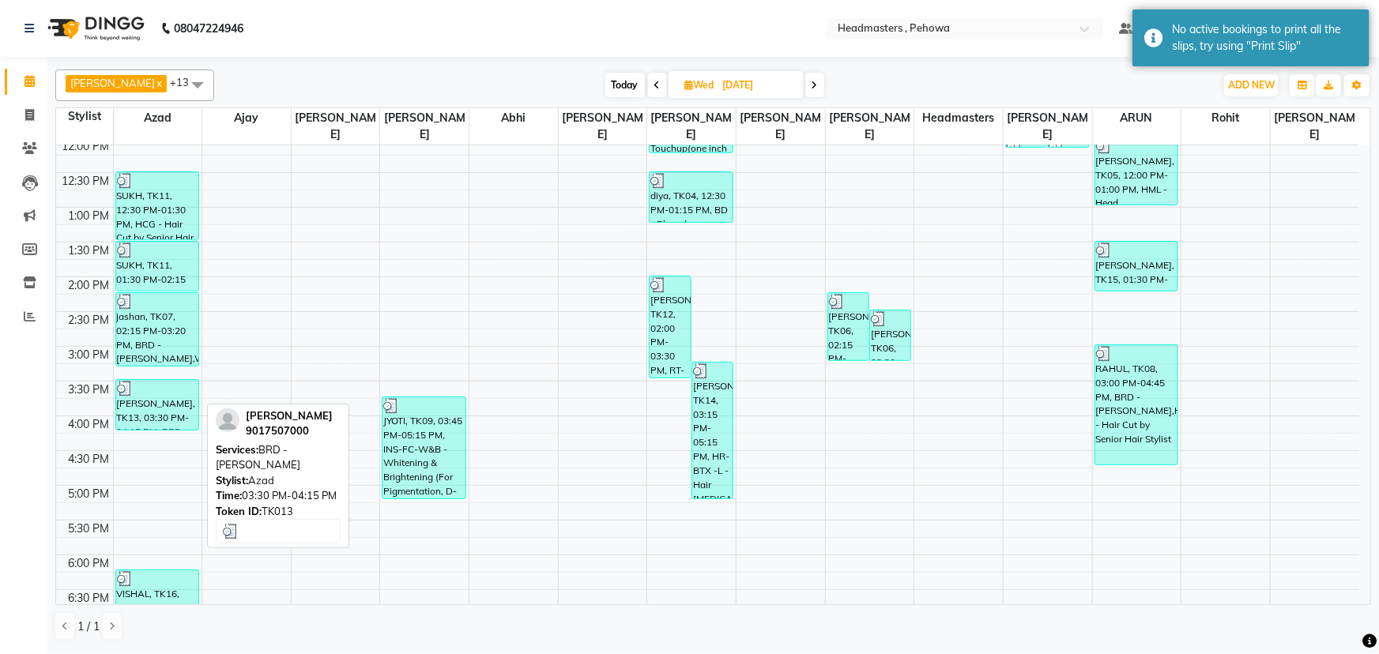
scroll to position [287, 0]
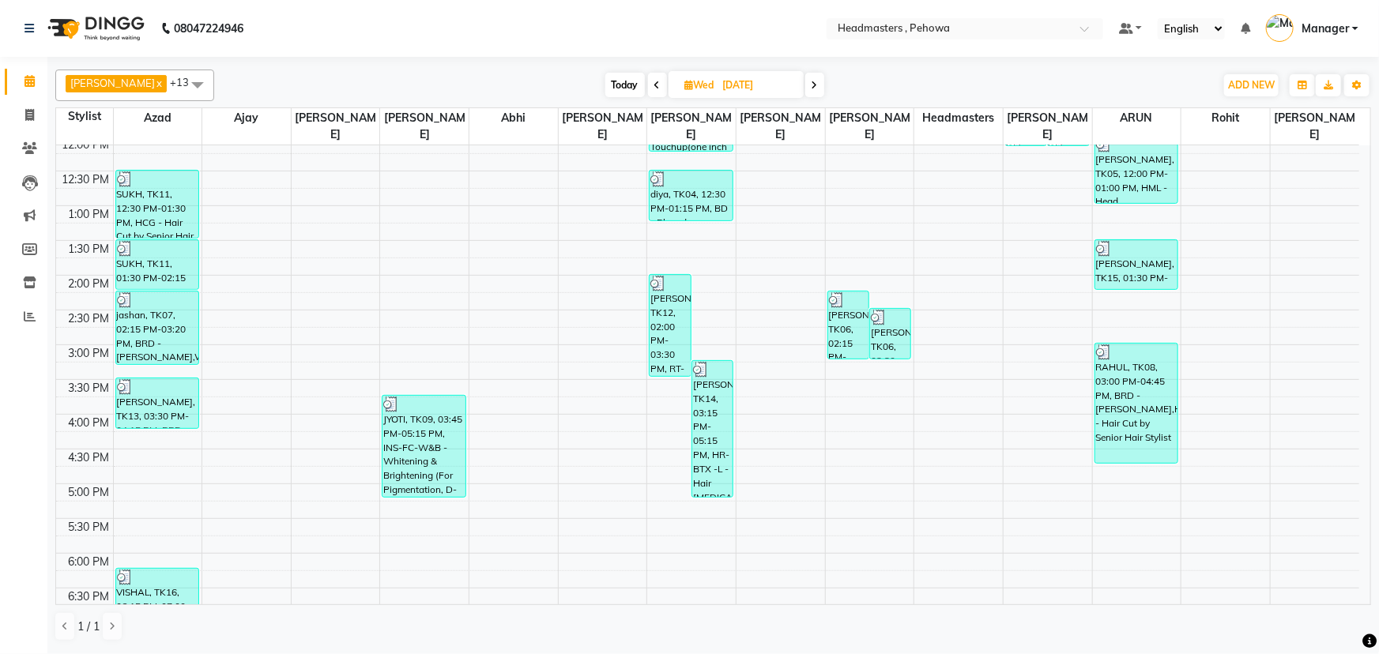
click at [816, 86] on span at bounding box center [814, 85] width 19 height 24
type input "[DATE]"
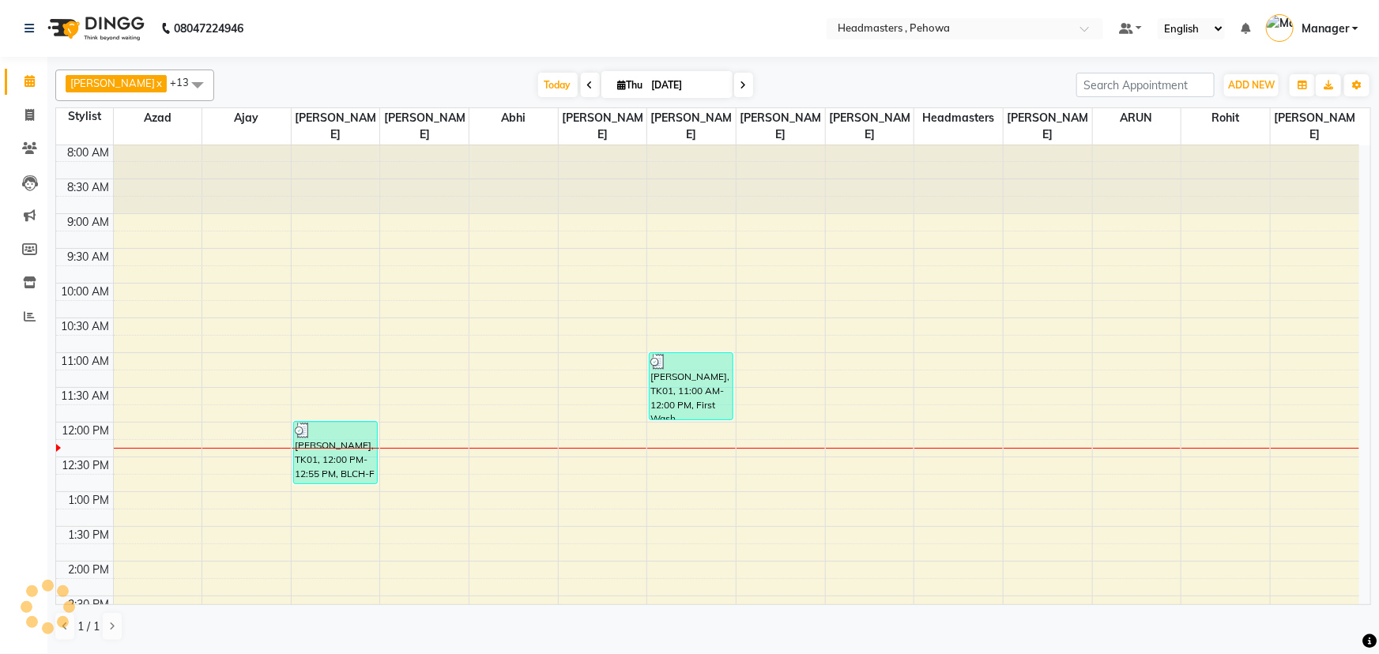
scroll to position [0, 0]
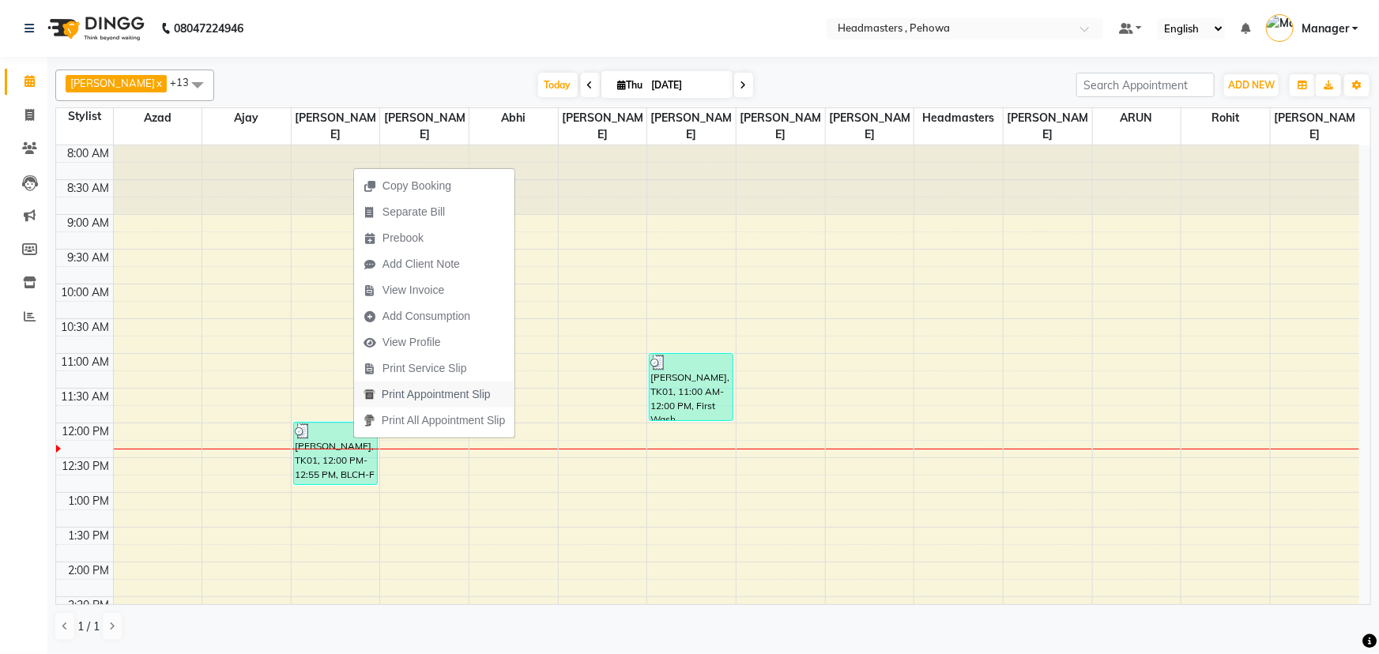
click at [491, 395] on span "Print Appointment Slip" at bounding box center [427, 395] width 146 height 26
